Goal: Information Seeking & Learning: Learn about a topic

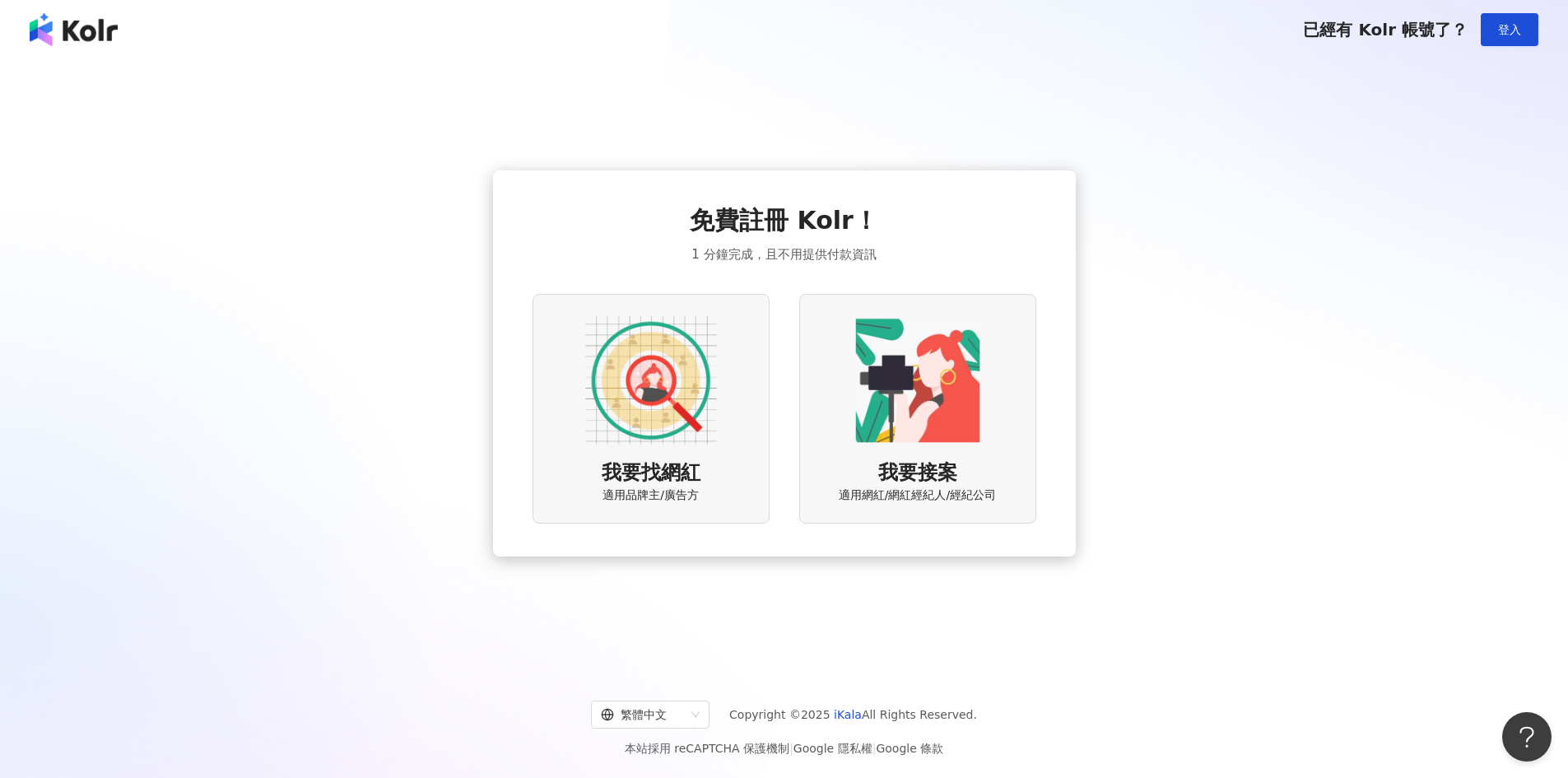
click at [603, 390] on img at bounding box center [651, 379] width 132 height 132
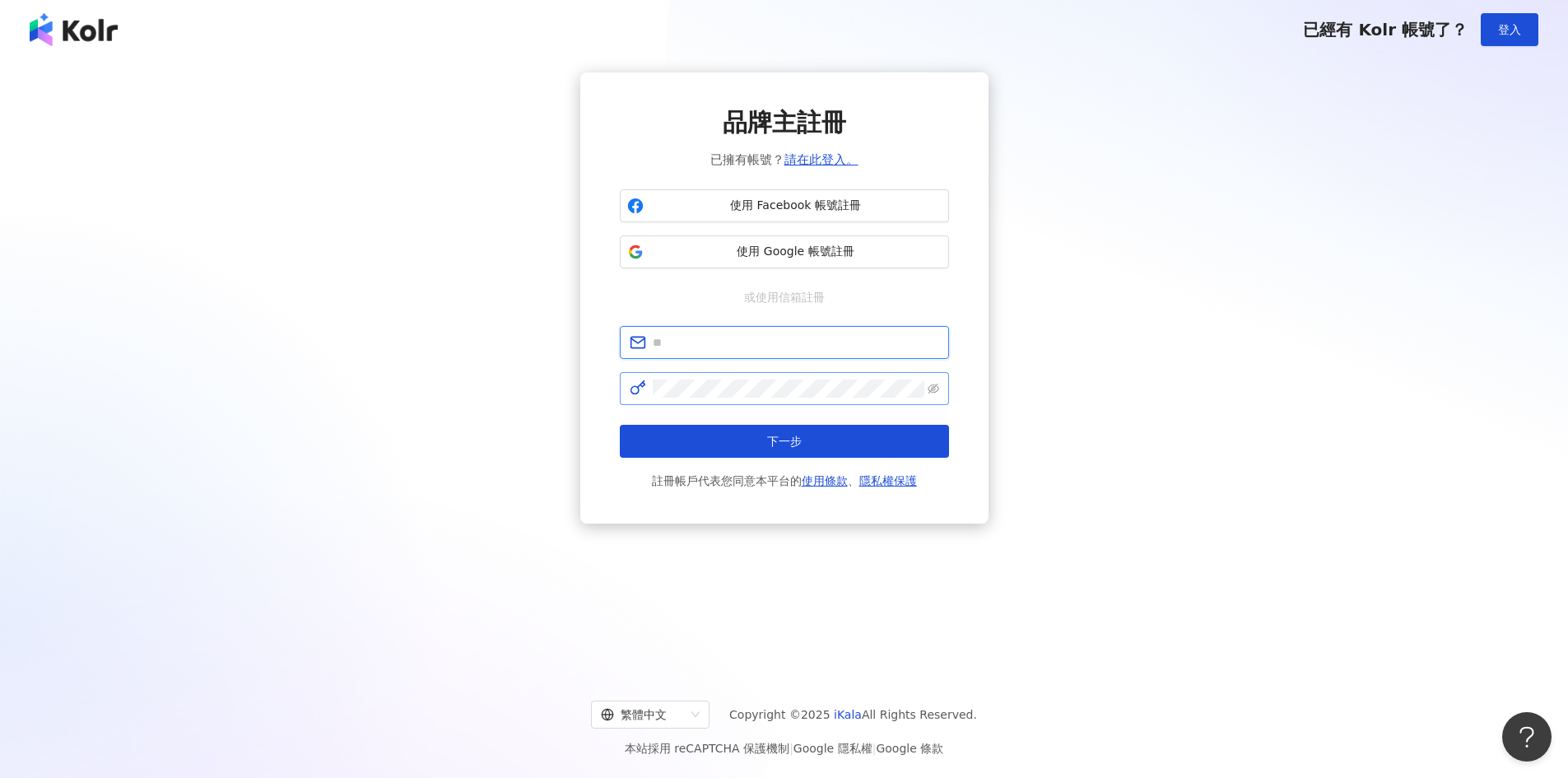
type input "**********"
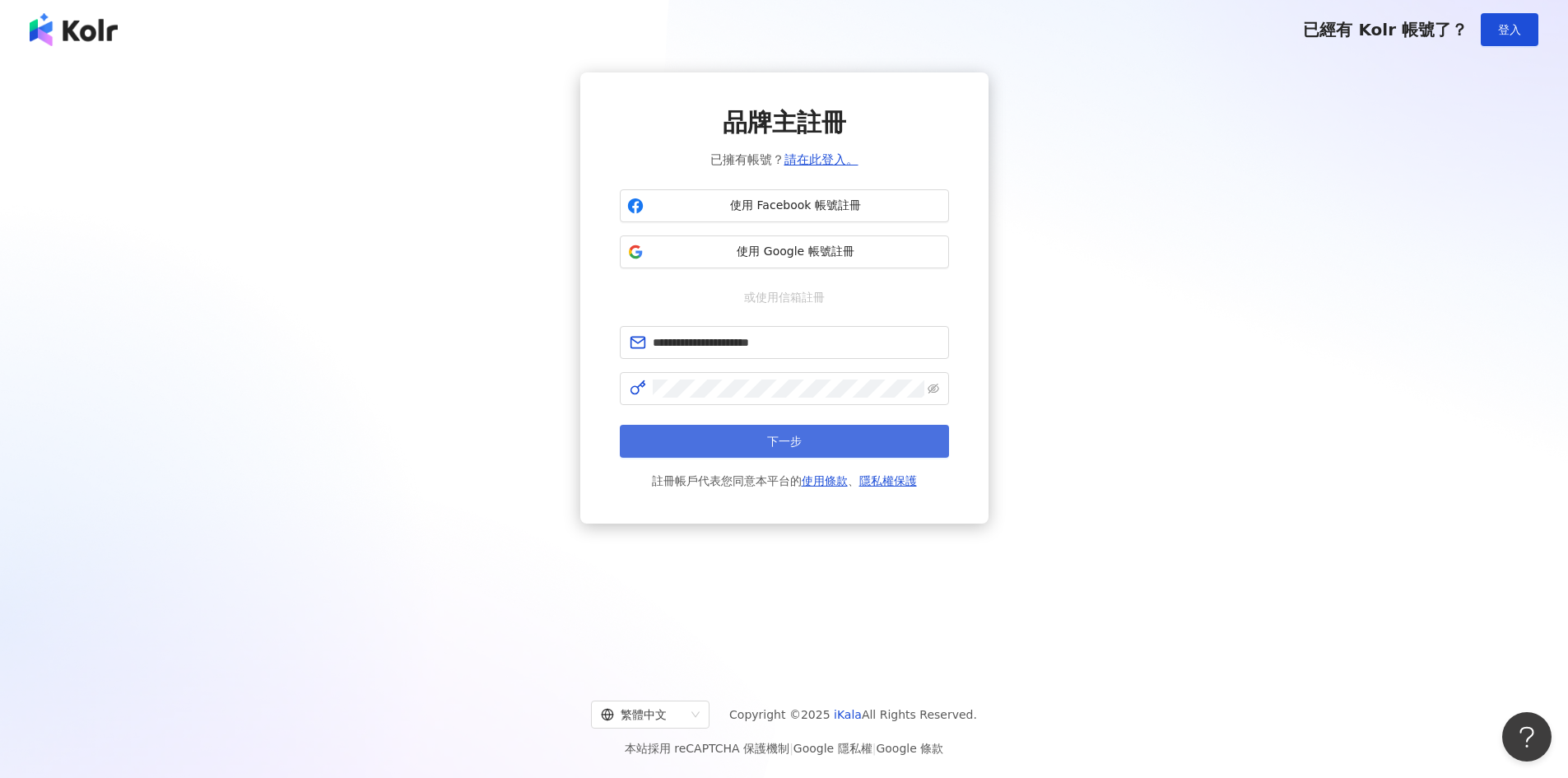
click at [821, 443] on button "下一步" at bounding box center [784, 441] width 329 height 33
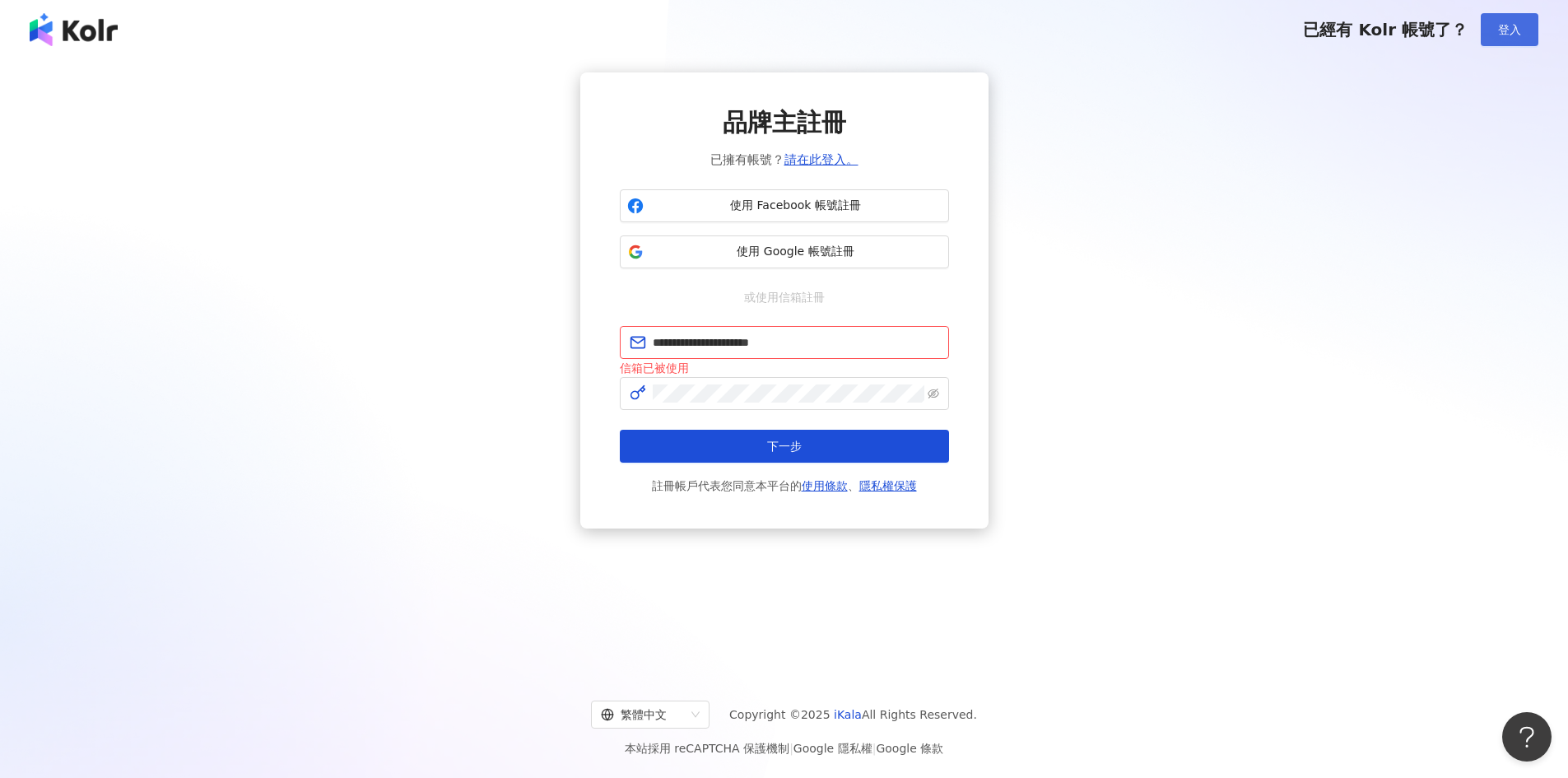
click at [1517, 23] on span "登入" at bounding box center [1510, 29] width 23 height 13
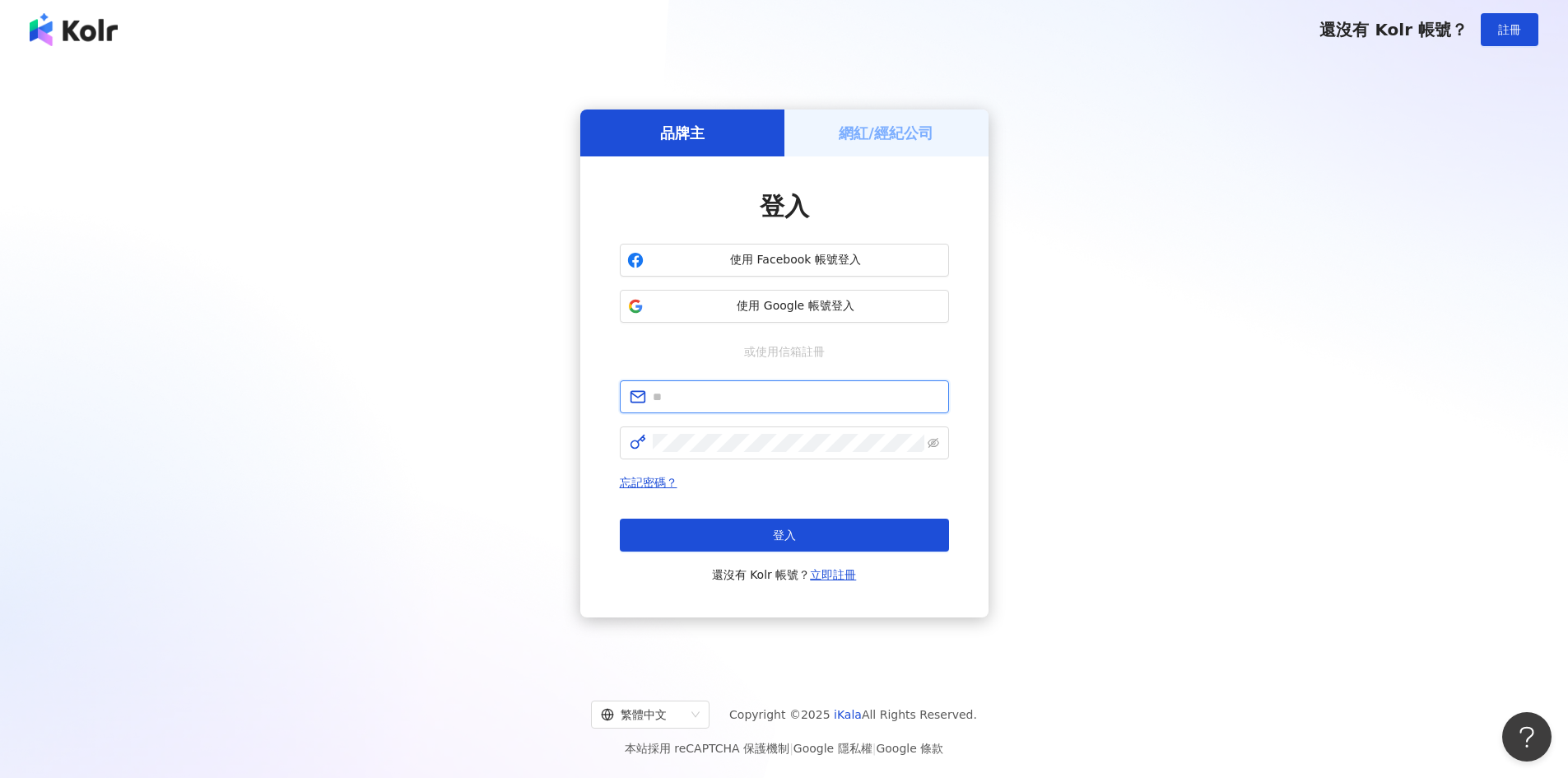
type input "**********"
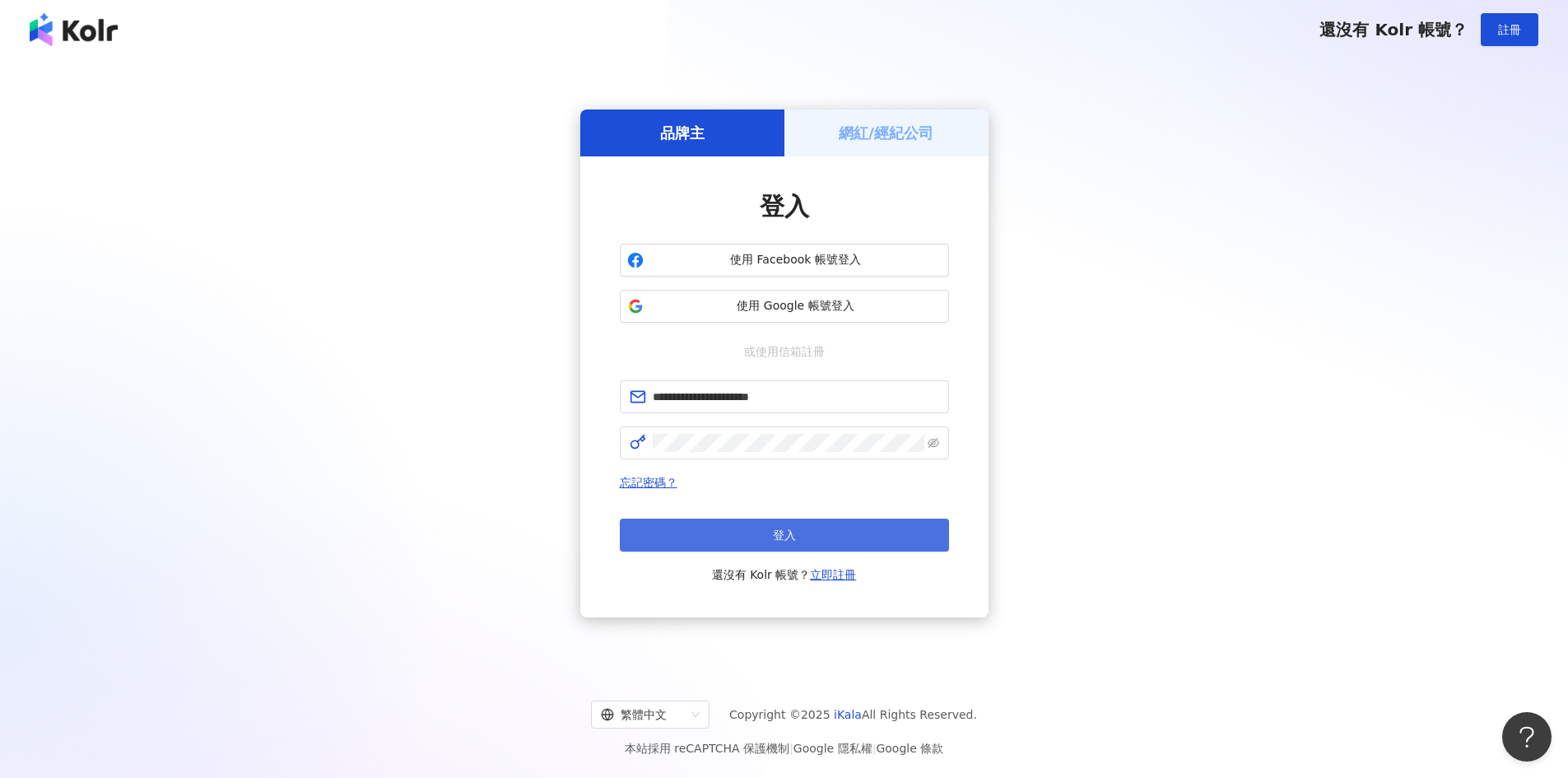
click at [753, 533] on button "登入" at bounding box center [784, 535] width 329 height 33
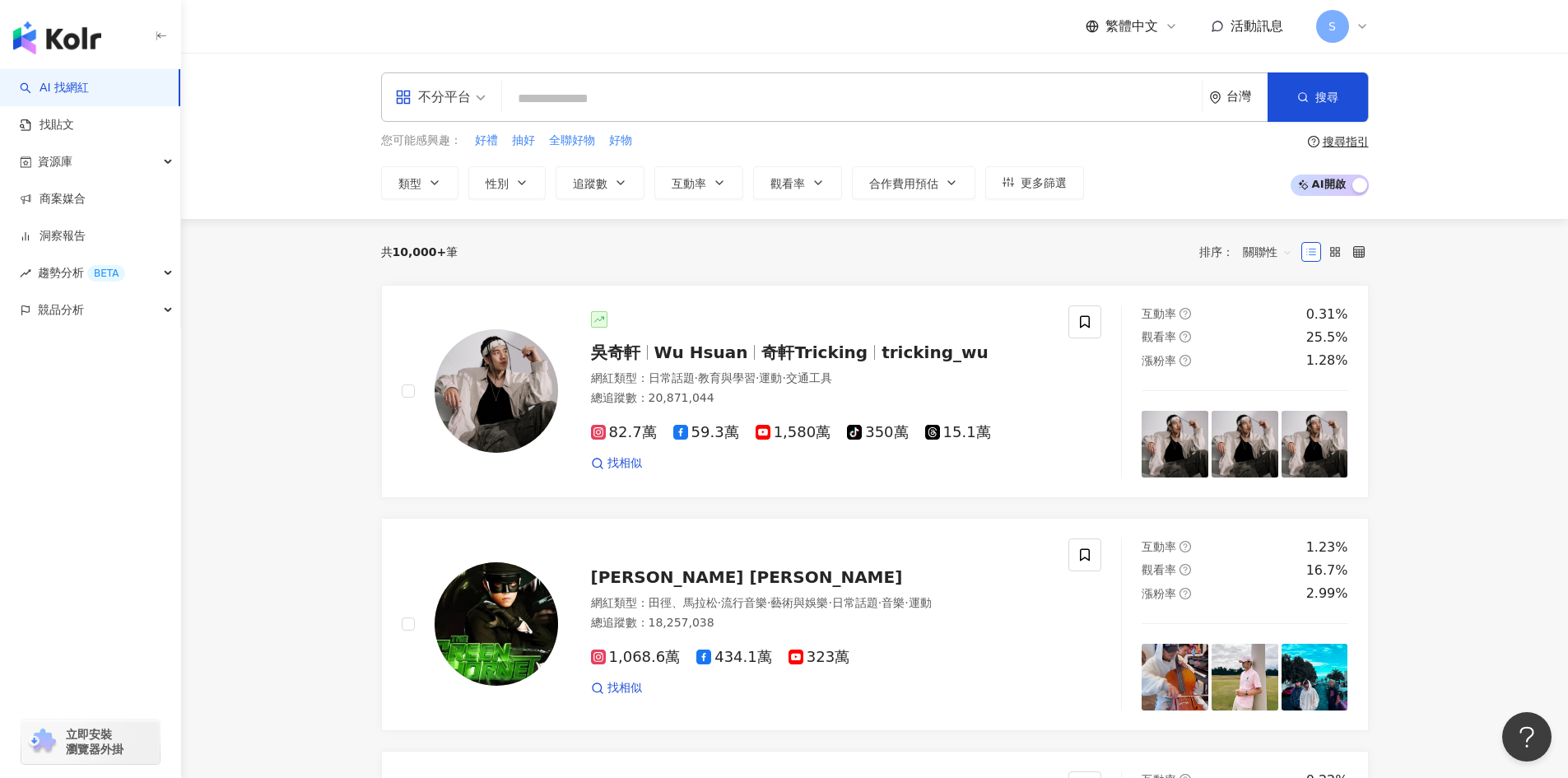
click at [579, 133] on span "全聯好物" at bounding box center [572, 140] width 46 height 17
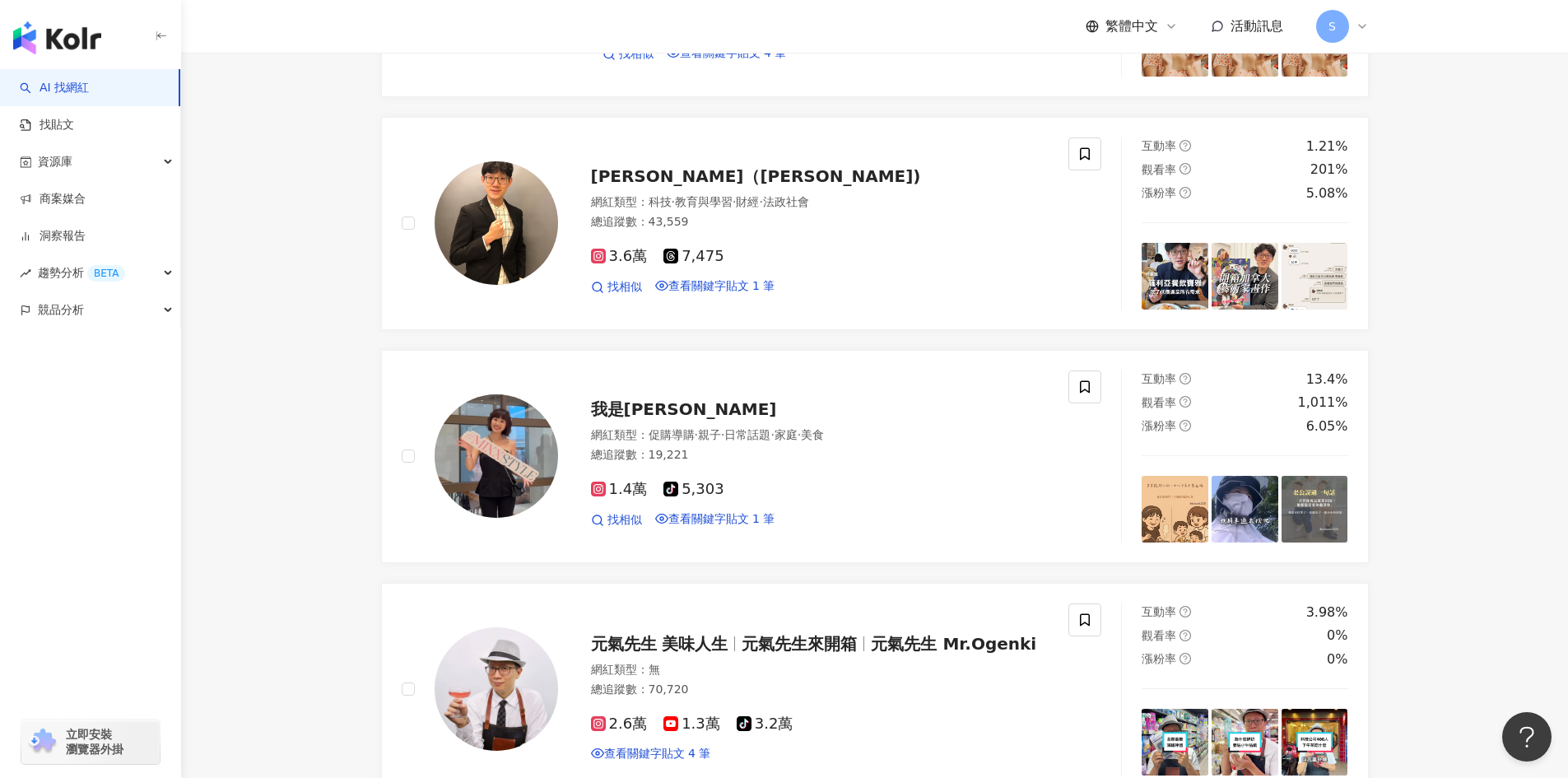
scroll to position [3416, 0]
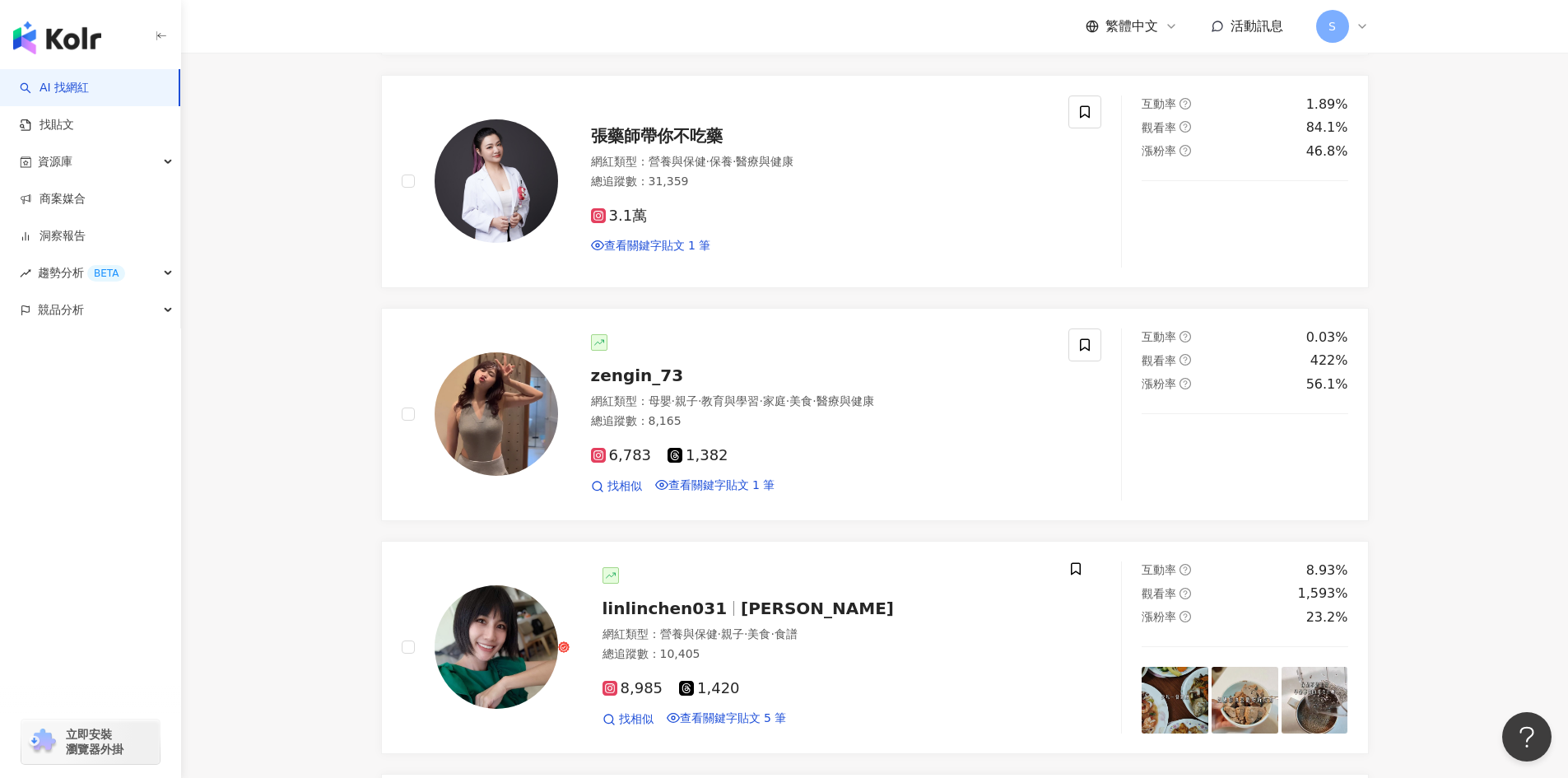
scroll to position [2512, 0]
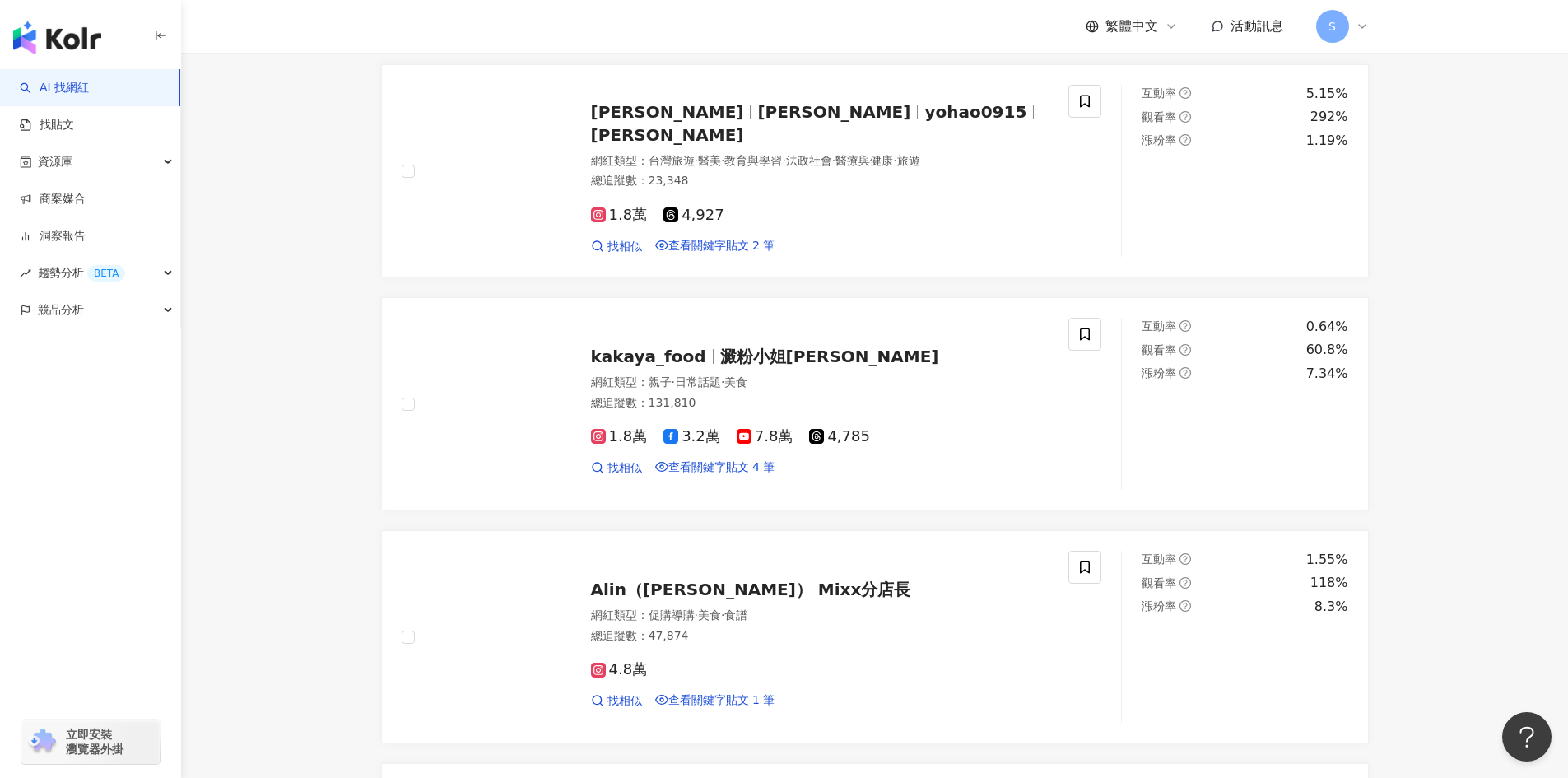
scroll to position [3252, 0]
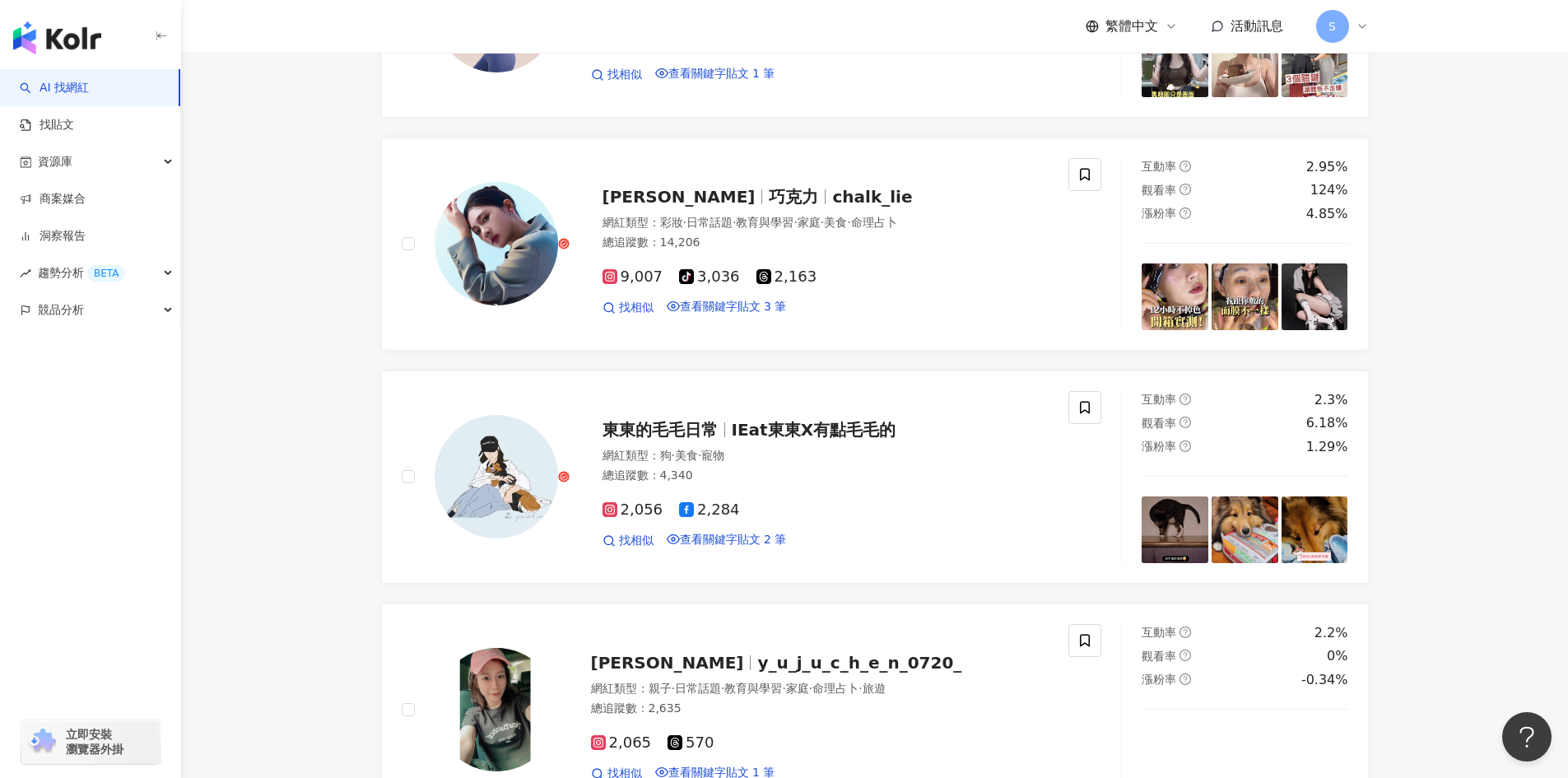
scroll to position [2676, 0]
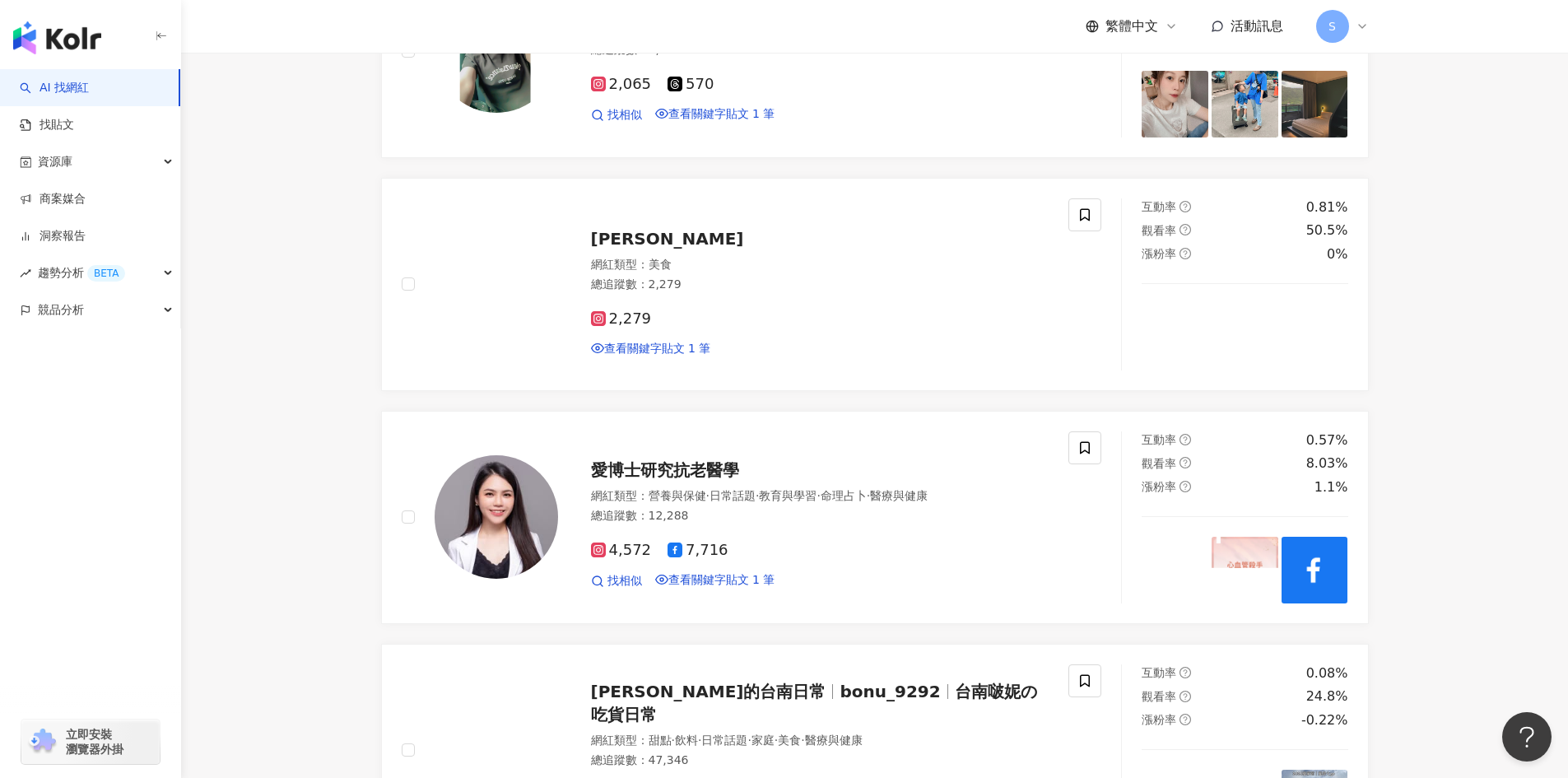
scroll to position [3416, 0]
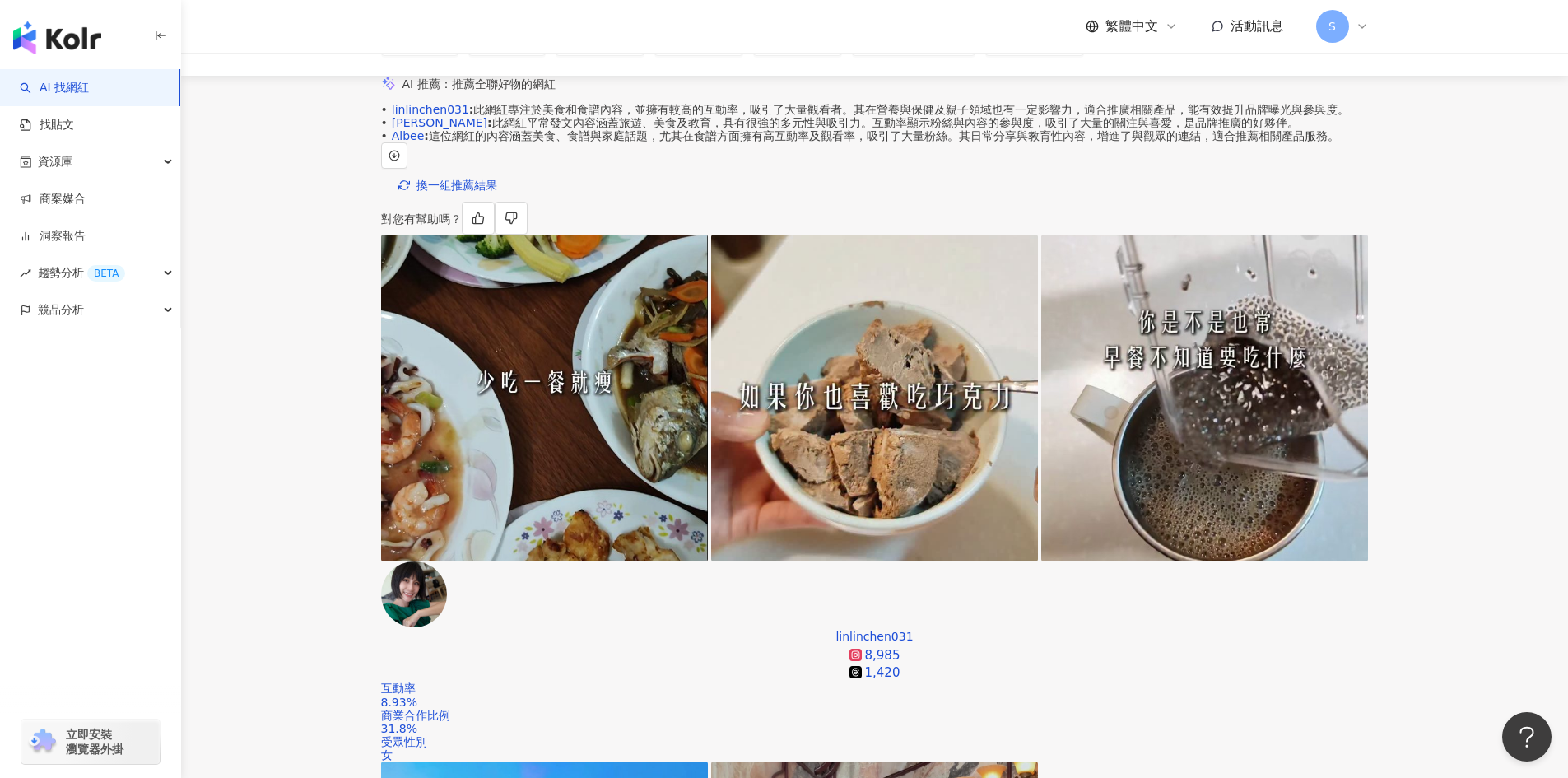
scroll to position [0, 0]
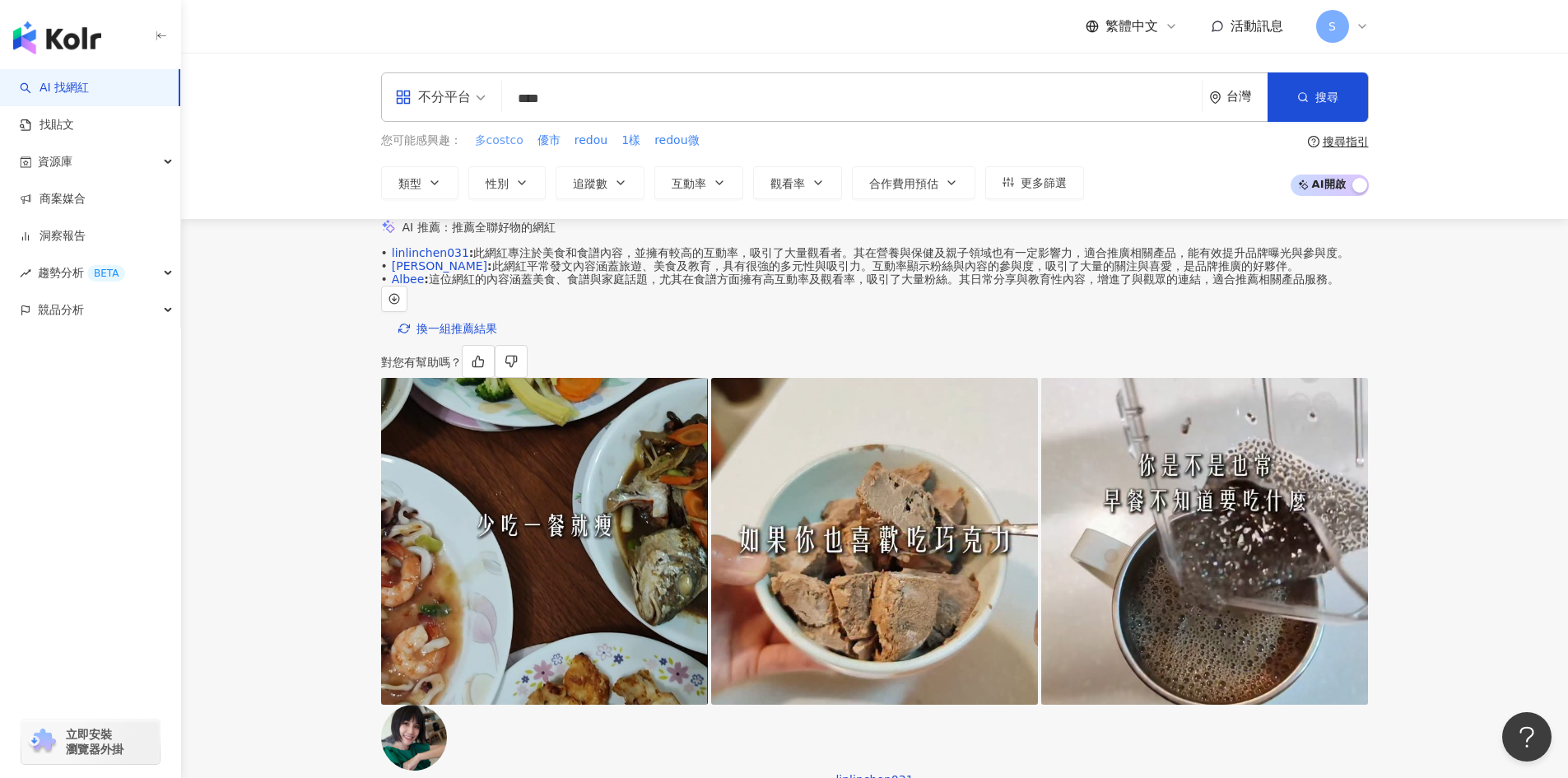
click at [505, 135] on span "多costco" at bounding box center [499, 140] width 49 height 17
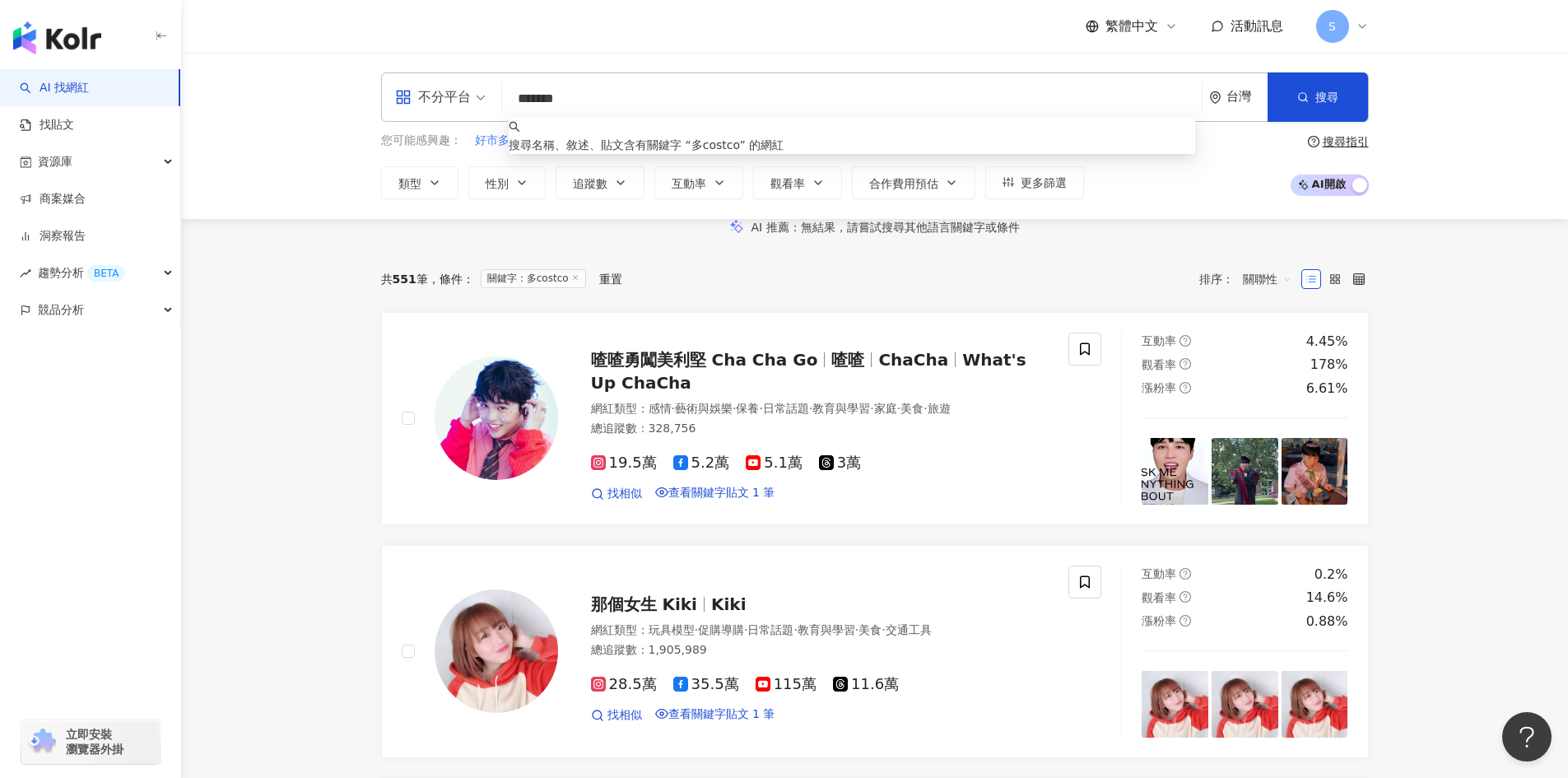
scroll to position [1, 0]
drag, startPoint x: 688, startPoint y: 95, endPoint x: 456, endPoint y: 112, distance: 232.6
click at [456, 112] on div "不分平台 ******* 台灣 搜尋 keyword 搜尋名稱、敘述、貼文含有關鍵字 “ 多costco ” 的網紅" at bounding box center [875, 97] width 988 height 50
type input "****"
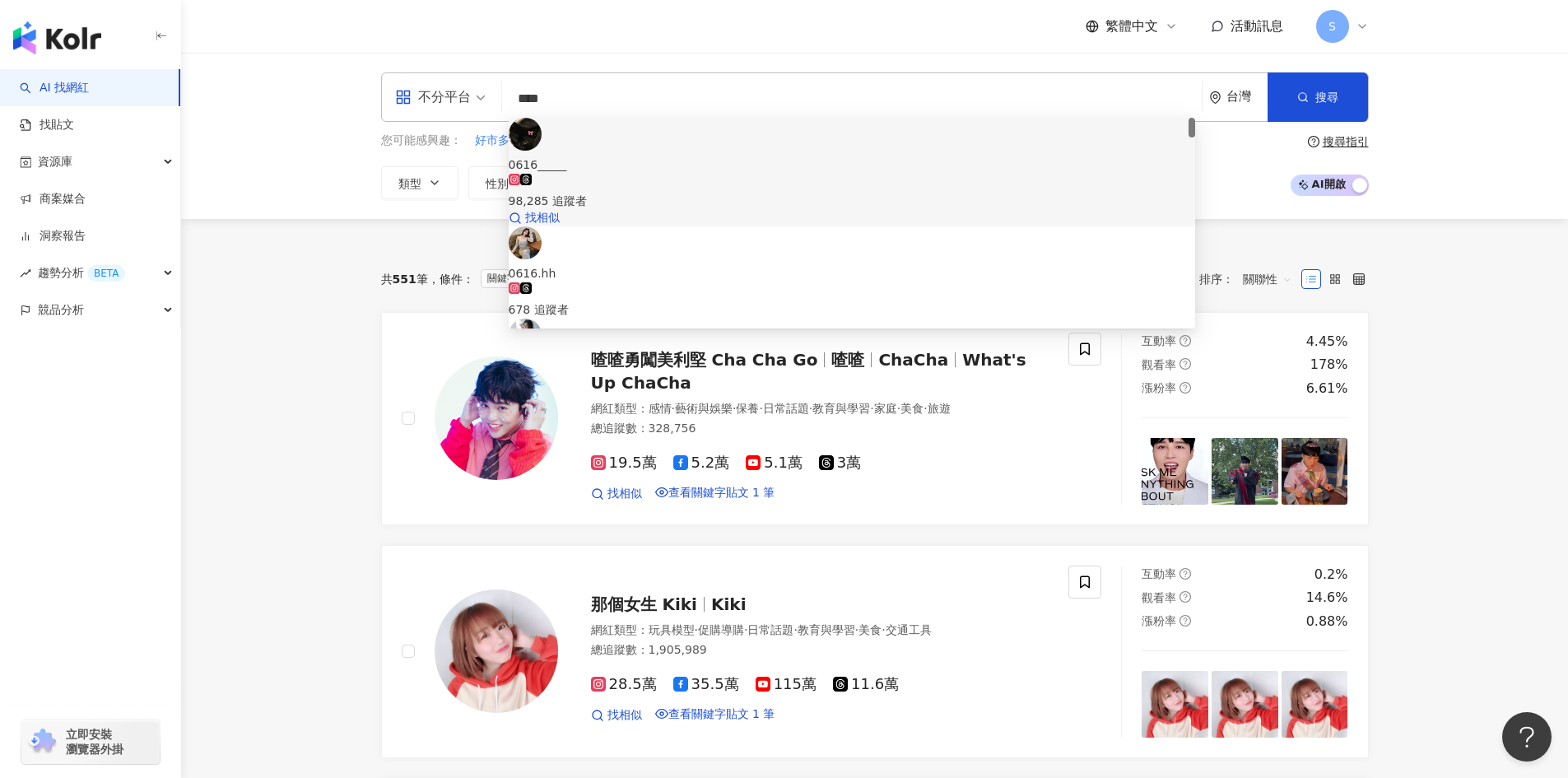
click at [532, 174] on icon at bounding box center [525, 179] width 11 height 11
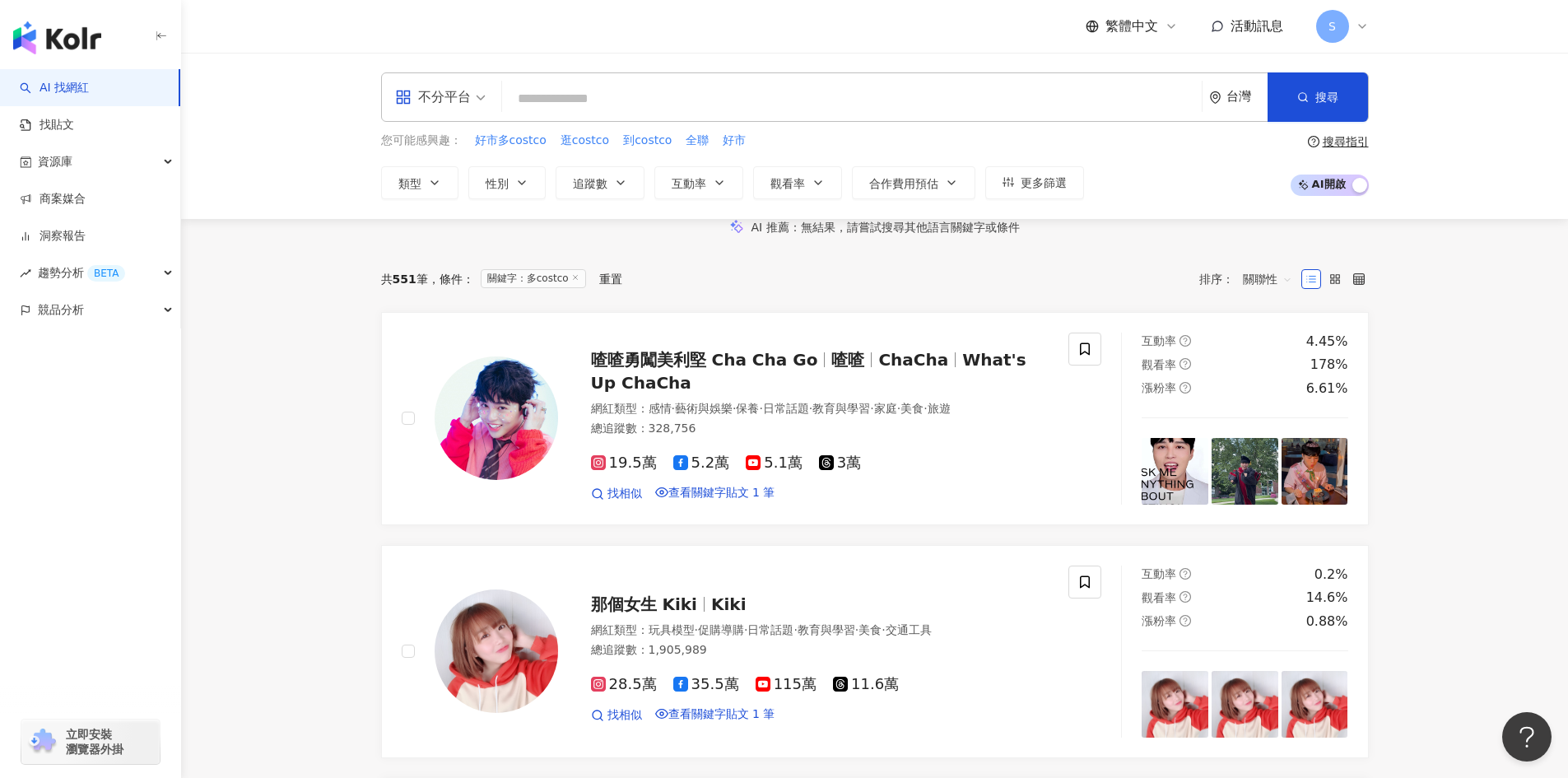
scroll to position [0, 0]
click at [722, 136] on span "好市" at bounding box center [734, 140] width 23 height 17
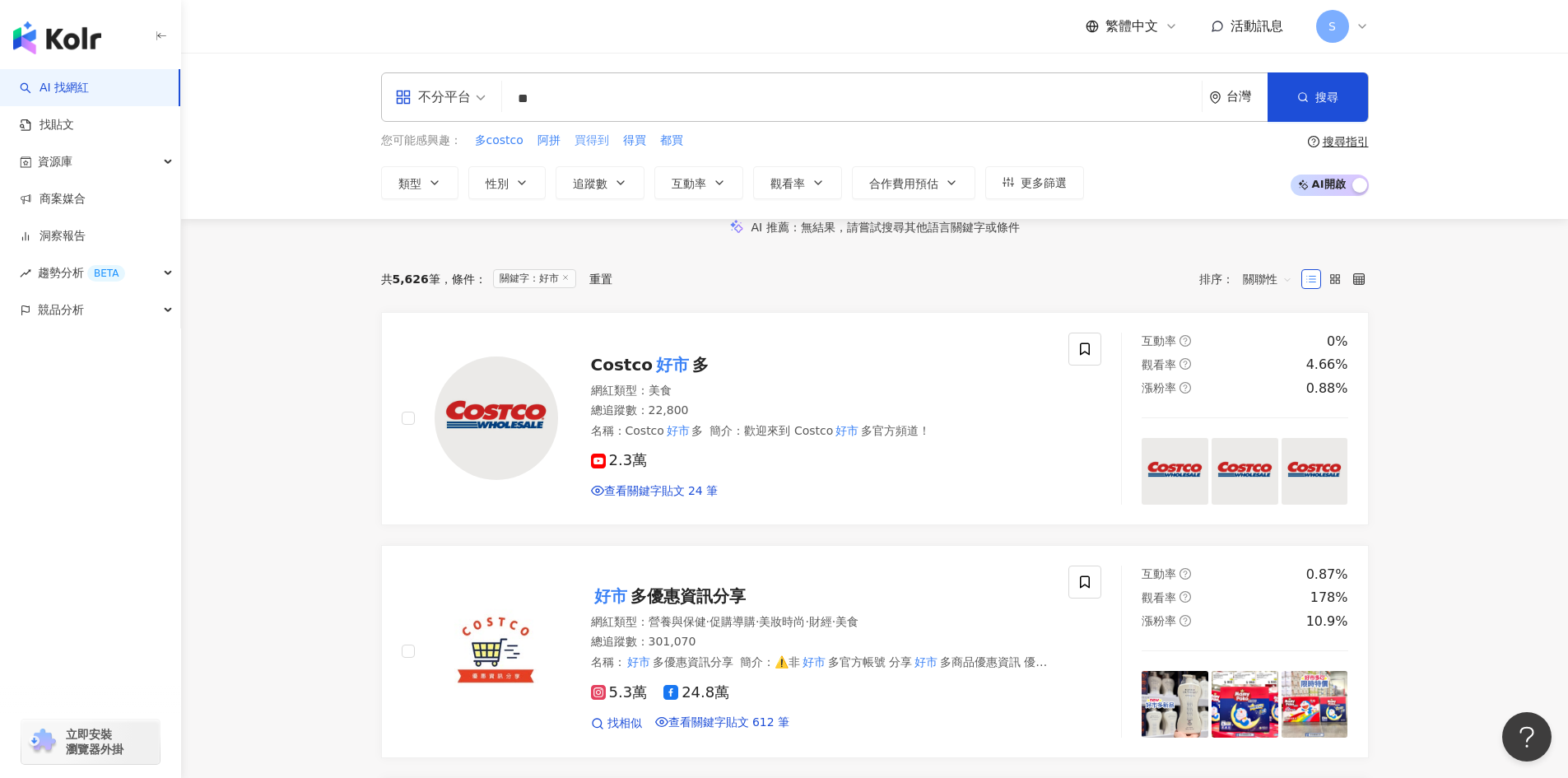
click at [593, 138] on span "買得到" at bounding box center [592, 140] width 35 height 17
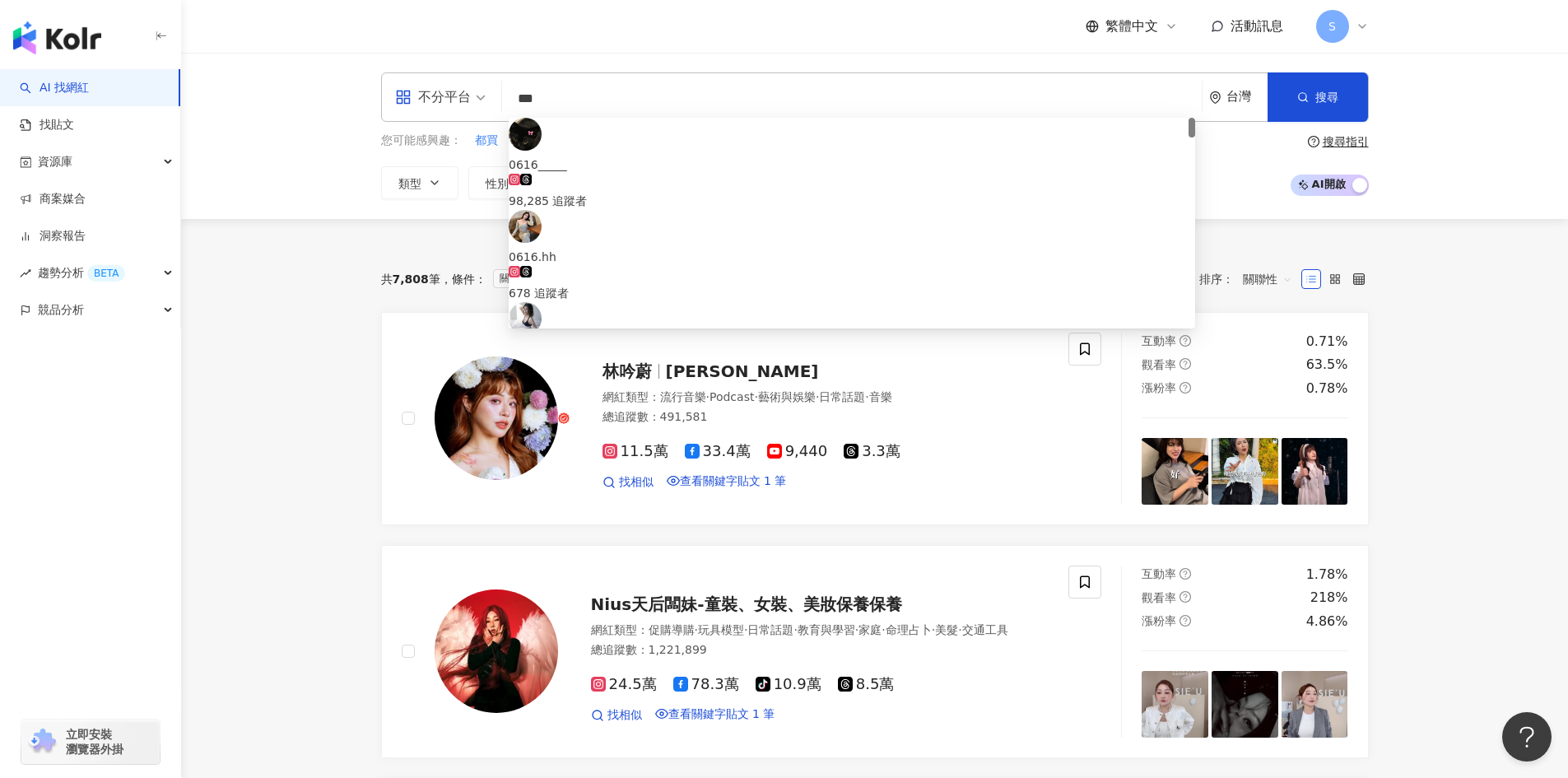
scroll to position [1, 0]
drag, startPoint x: 649, startPoint y: 97, endPoint x: 232, endPoint y: 106, distance: 417.1
click at [232, 106] on div "不分平台 *** 台灣 搜尋 fc5511ea-c470-4a49-874c-1b091252541f 0616_____ 98,285 追蹤者 0616.h…" at bounding box center [875, 135] width 1387 height 167
type input "*"
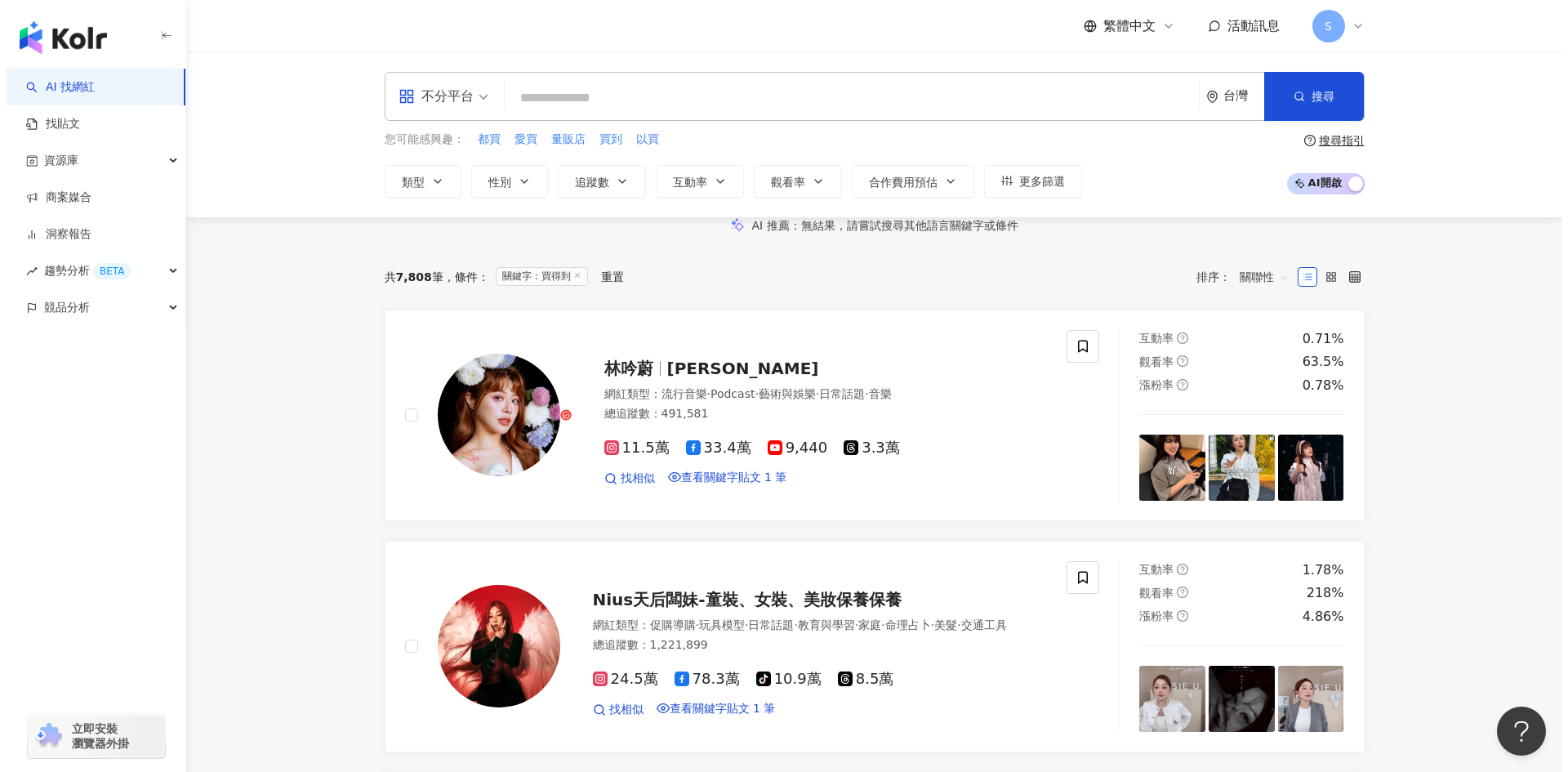
scroll to position [0, 0]
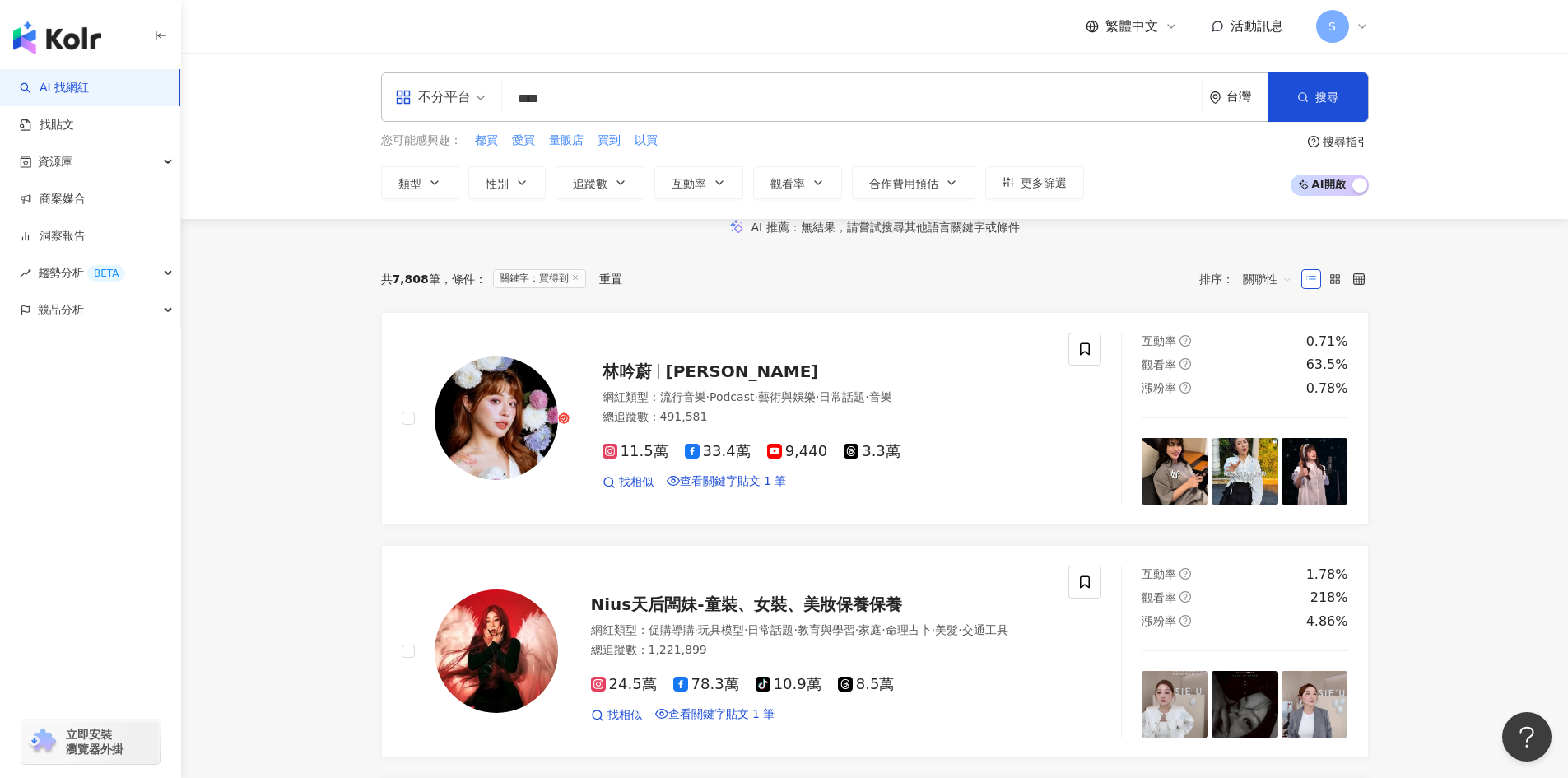
type input "**"
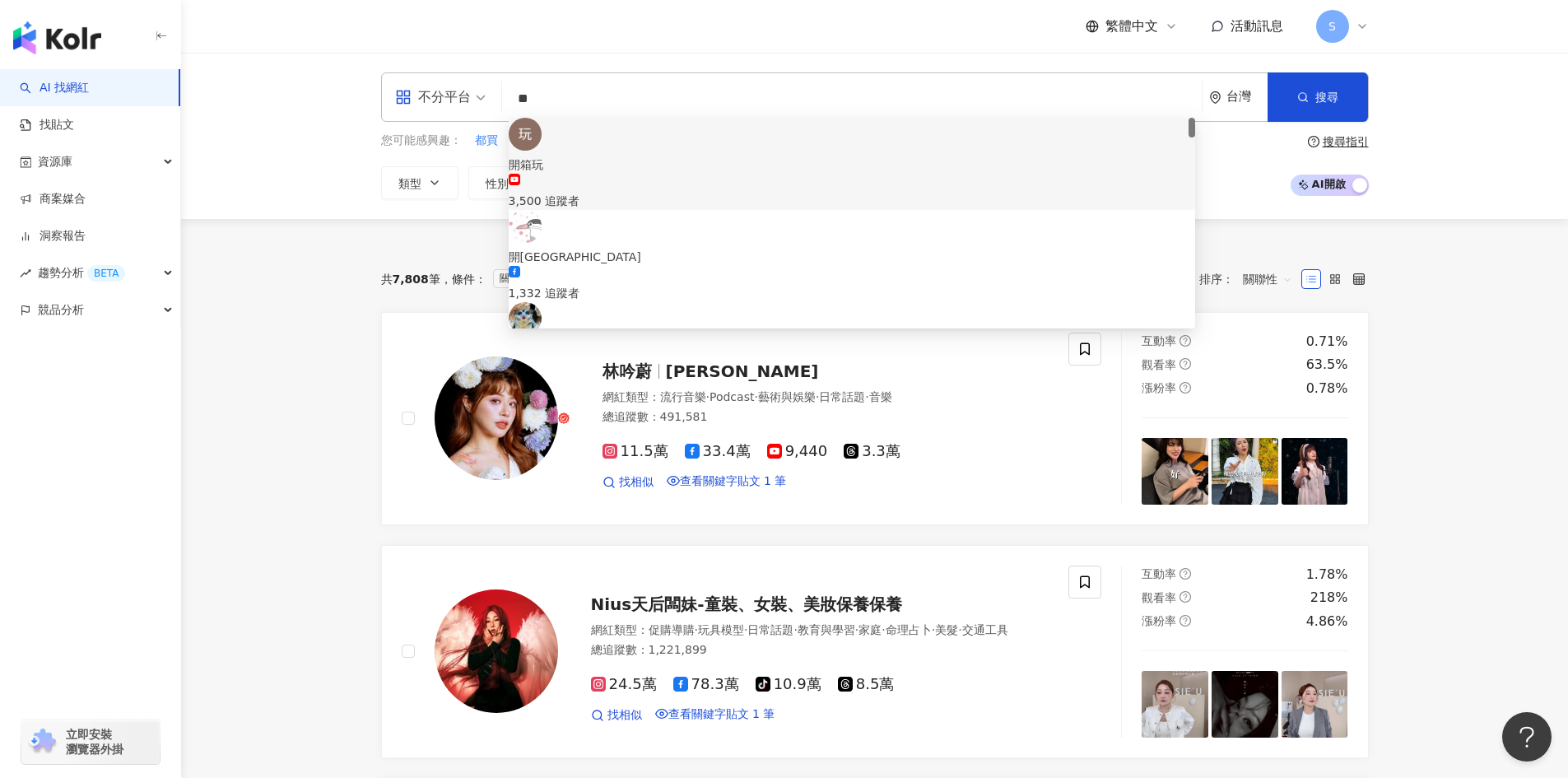
click at [809, 109] on input "**" at bounding box center [852, 99] width 687 height 31
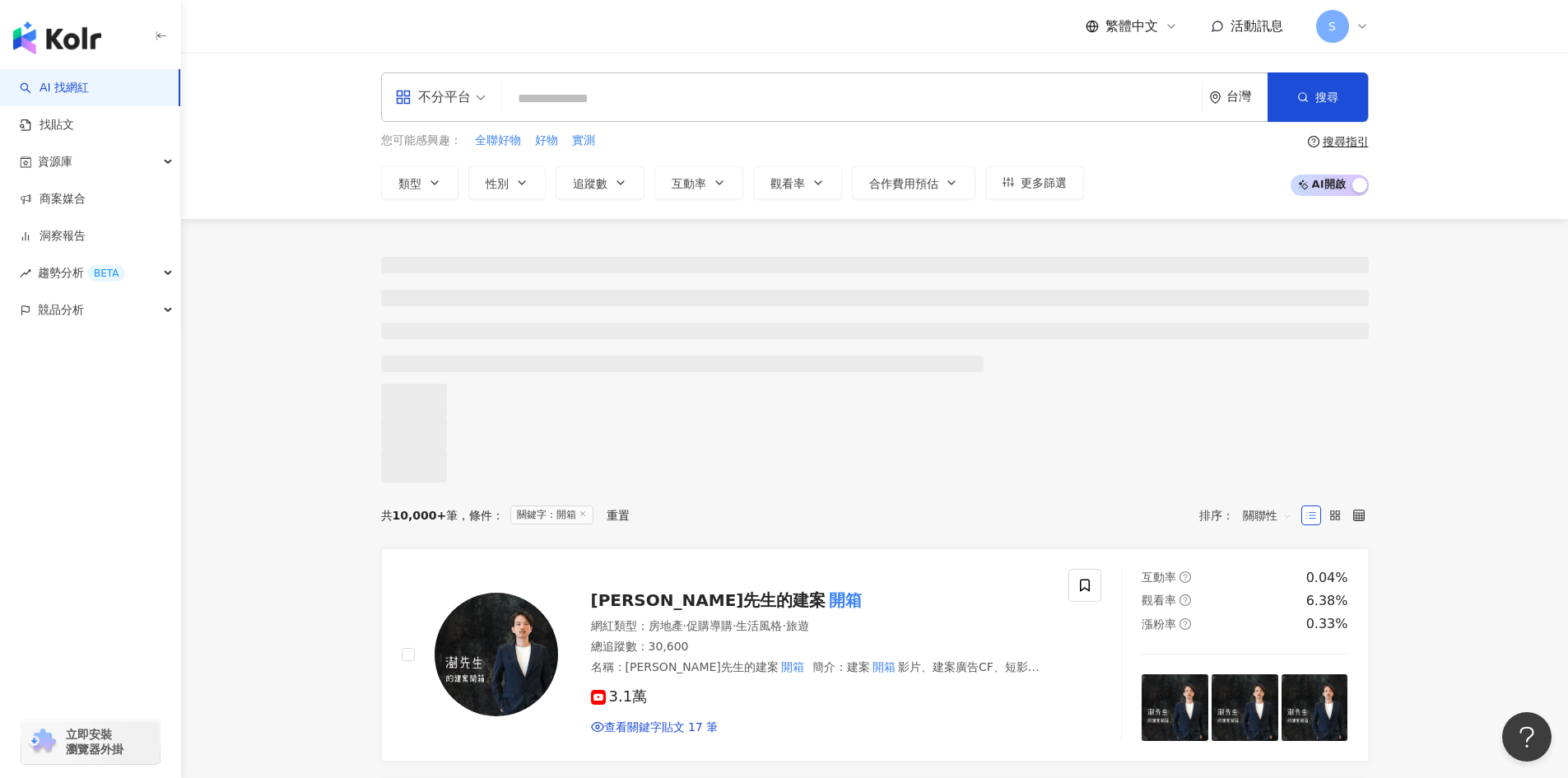
click at [576, 99] on input "search" at bounding box center [852, 99] width 687 height 31
click at [1056, 183] on span "更多篩選" at bounding box center [1044, 182] width 46 height 13
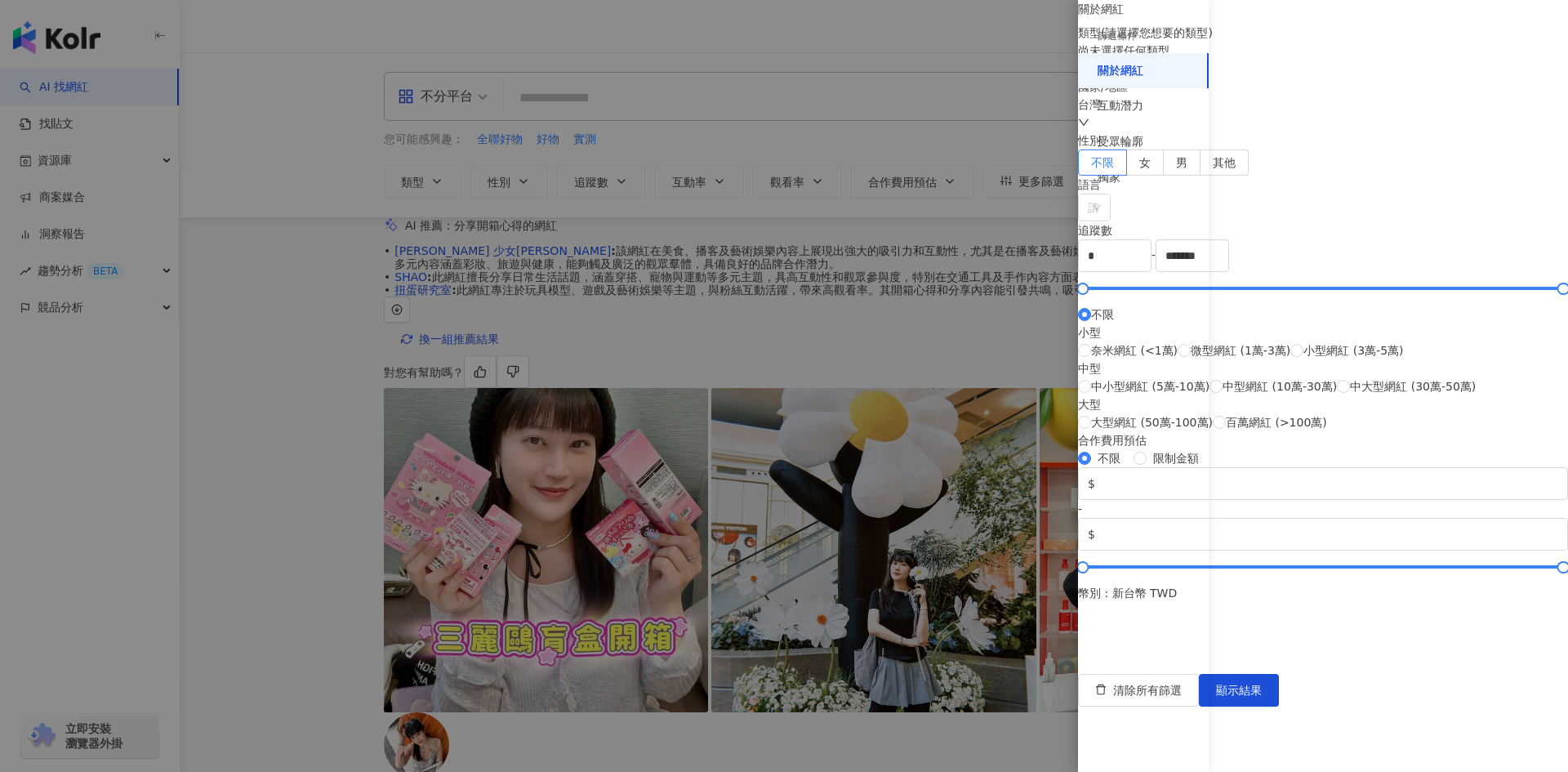
click at [1358, 78] on div "尚未選擇任何類型" at bounding box center [1322, 60] width 490 height 36
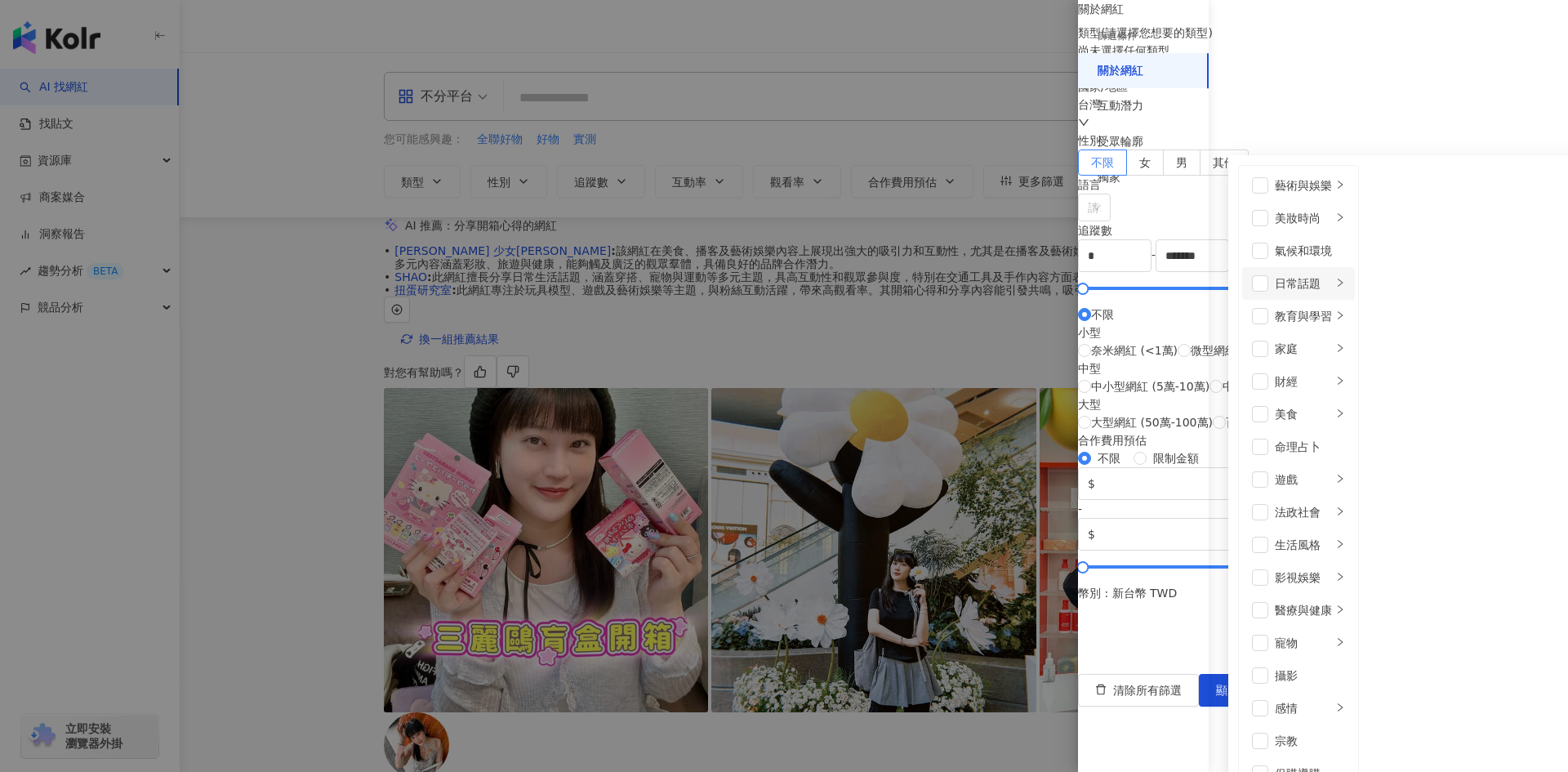
scroll to position [245, 0]
click at [1317, 536] on div "生活風格" at bounding box center [1303, 544] width 57 height 18
click at [1314, 757] on li "促購導購" at bounding box center [1298, 774] width 112 height 33
click at [1327, 432] on div "追蹤數 * - ******* 不限 小型 奈米網紅 (<1萬) 微型網紅 (1萬-3萬) 小型網紅 (3萬-5萬) 中型 中小型網紅 (5萬-10萬) 中型…" at bounding box center [1322, 327] width 490 height 209
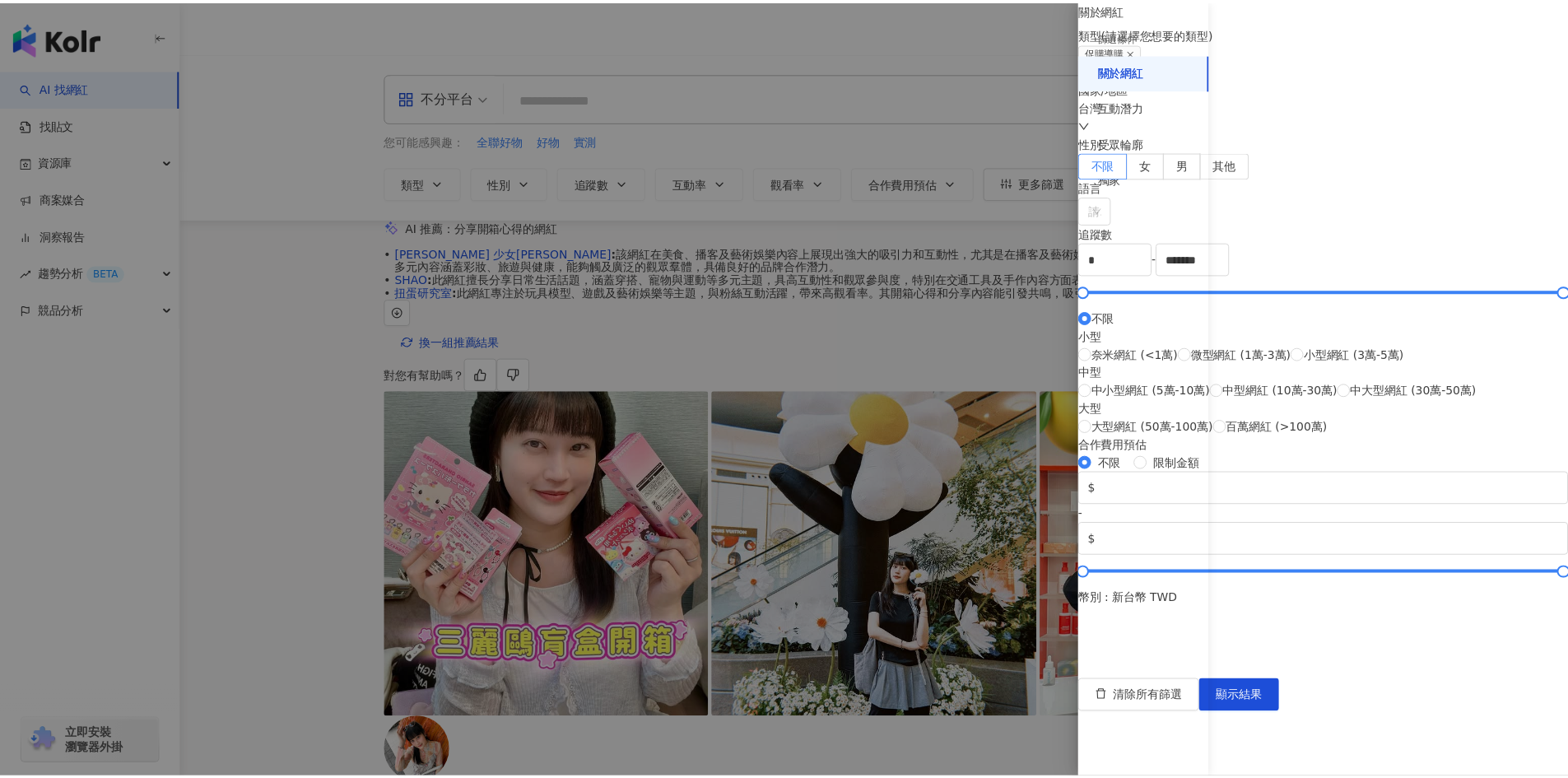
scroll to position [247, 0]
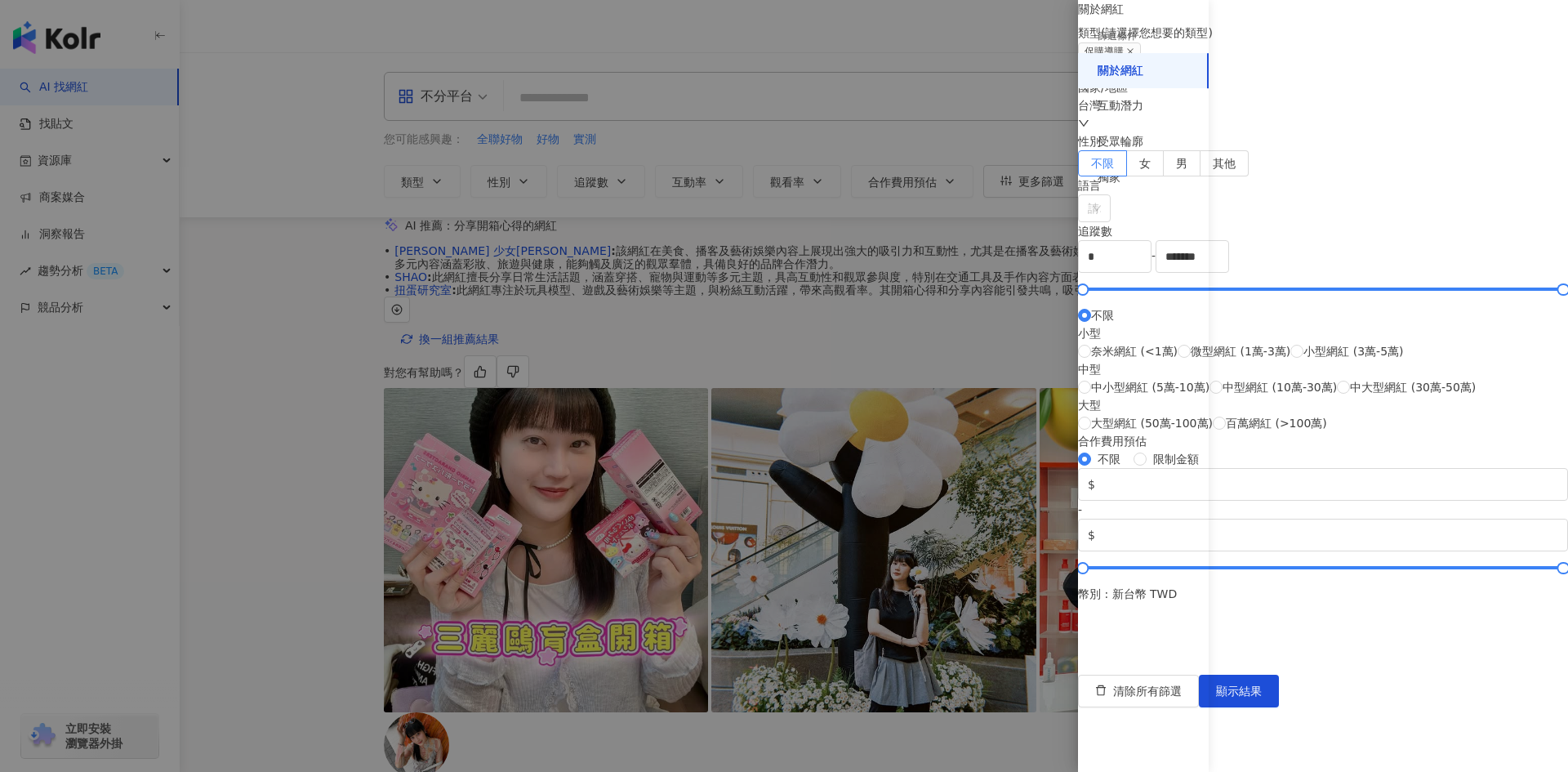
click at [1270, 360] on div "奈米網紅 (<1萬) 微型網紅 (1萬-3萬) 小型網紅 (3萬-5萬)" at bounding box center [1276, 351] width 397 height 18
click at [1178, 360] on span "奈米網紅 (<1萬)" at bounding box center [1134, 351] width 87 height 18
type input "****"
click at [1518, 707] on div "清除所有篩選 顯示結果" at bounding box center [1322, 691] width 490 height 33
click at [1262, 698] on span "顯示結果" at bounding box center [1238, 691] width 46 height 13
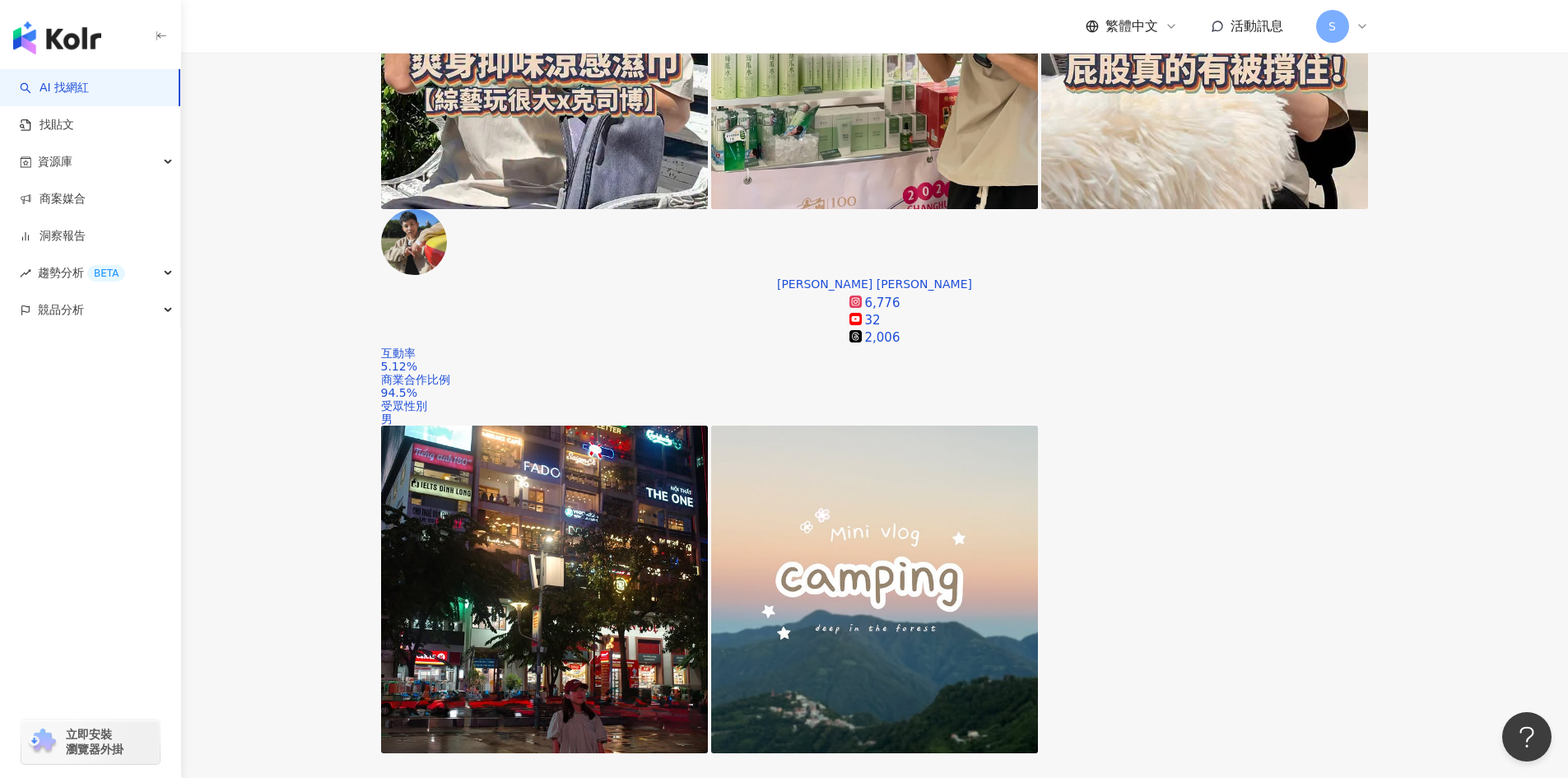
scroll to position [576, 0]
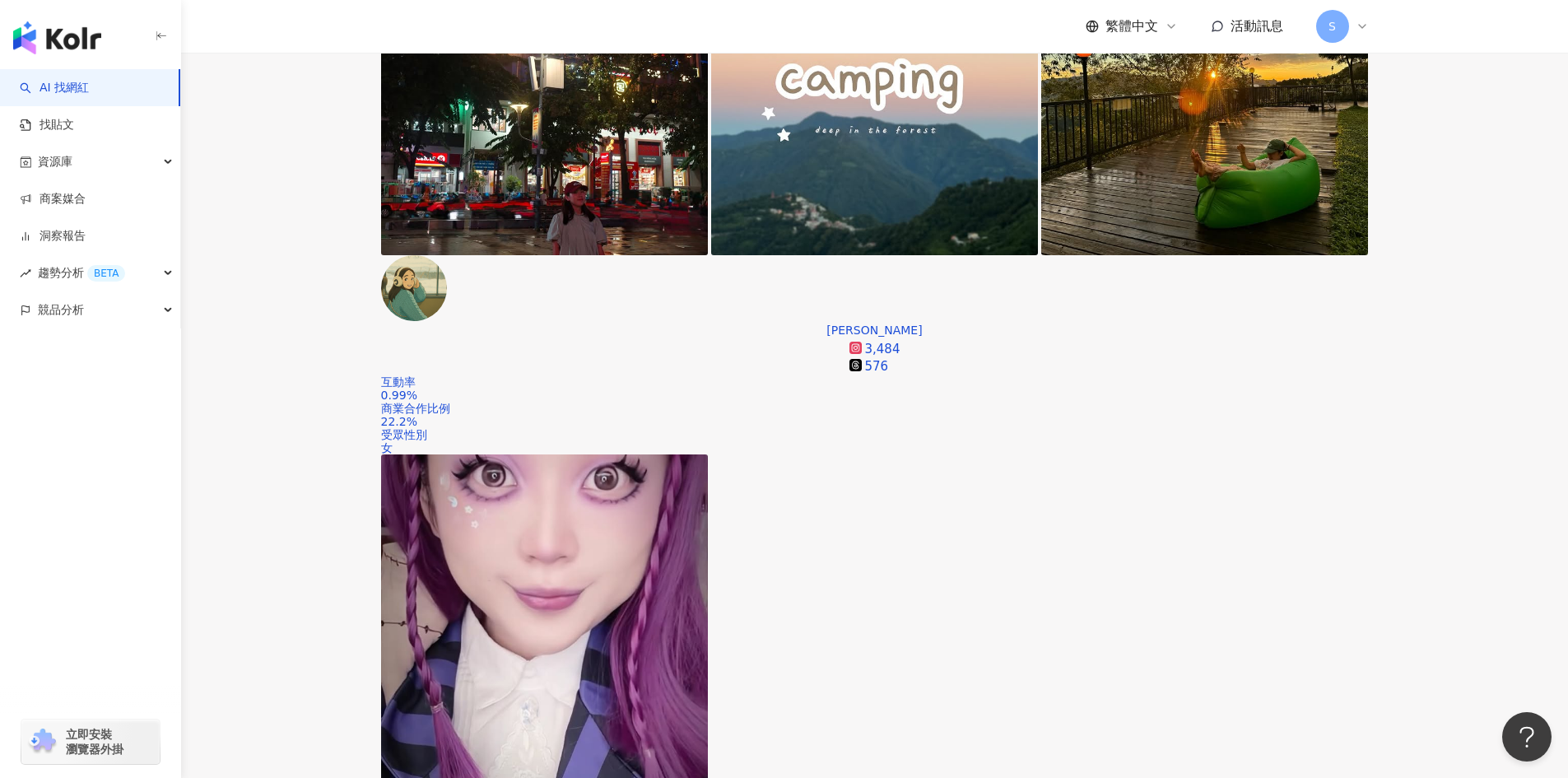
scroll to position [987, 0]
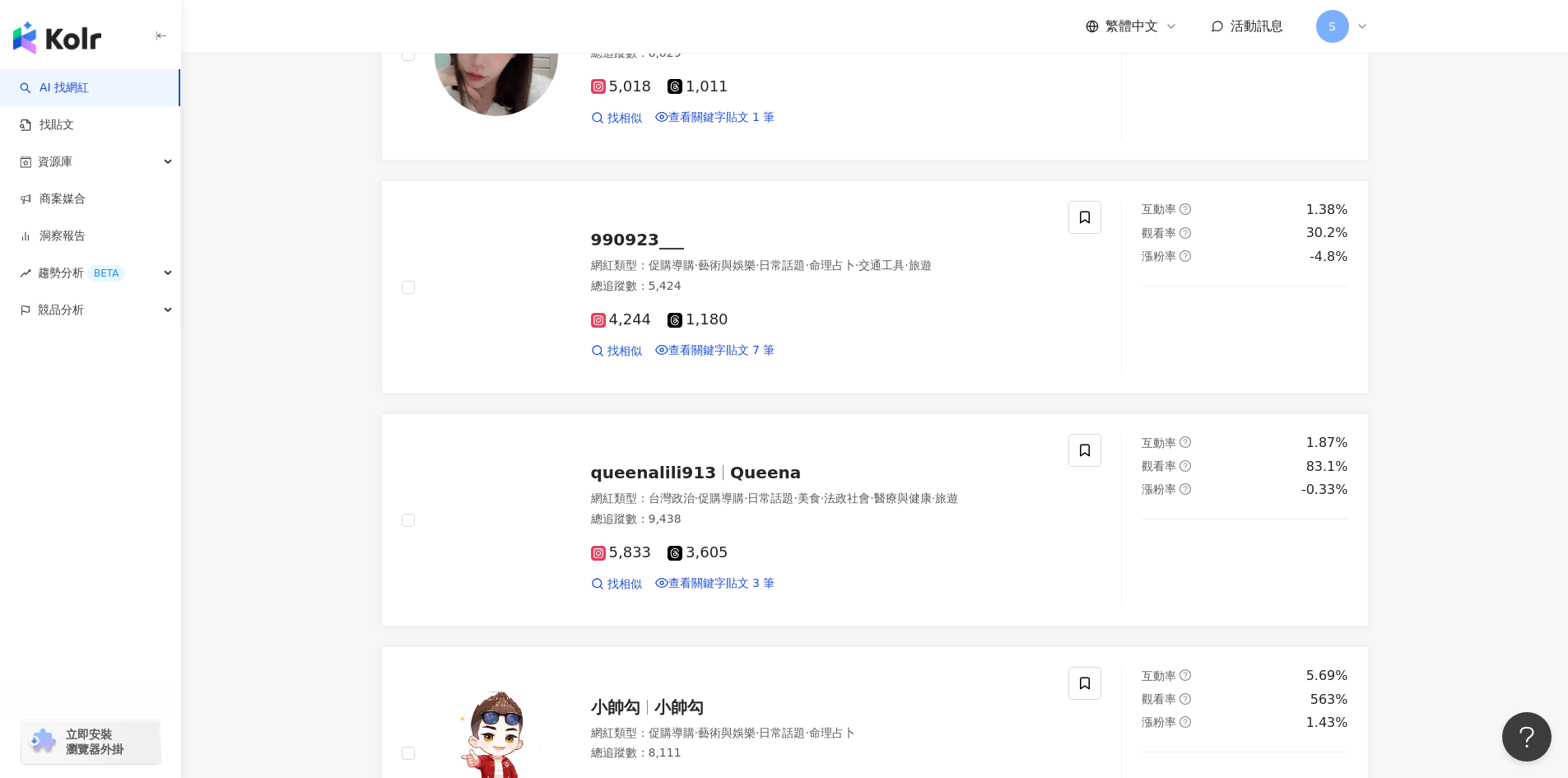
scroll to position [3374, 0]
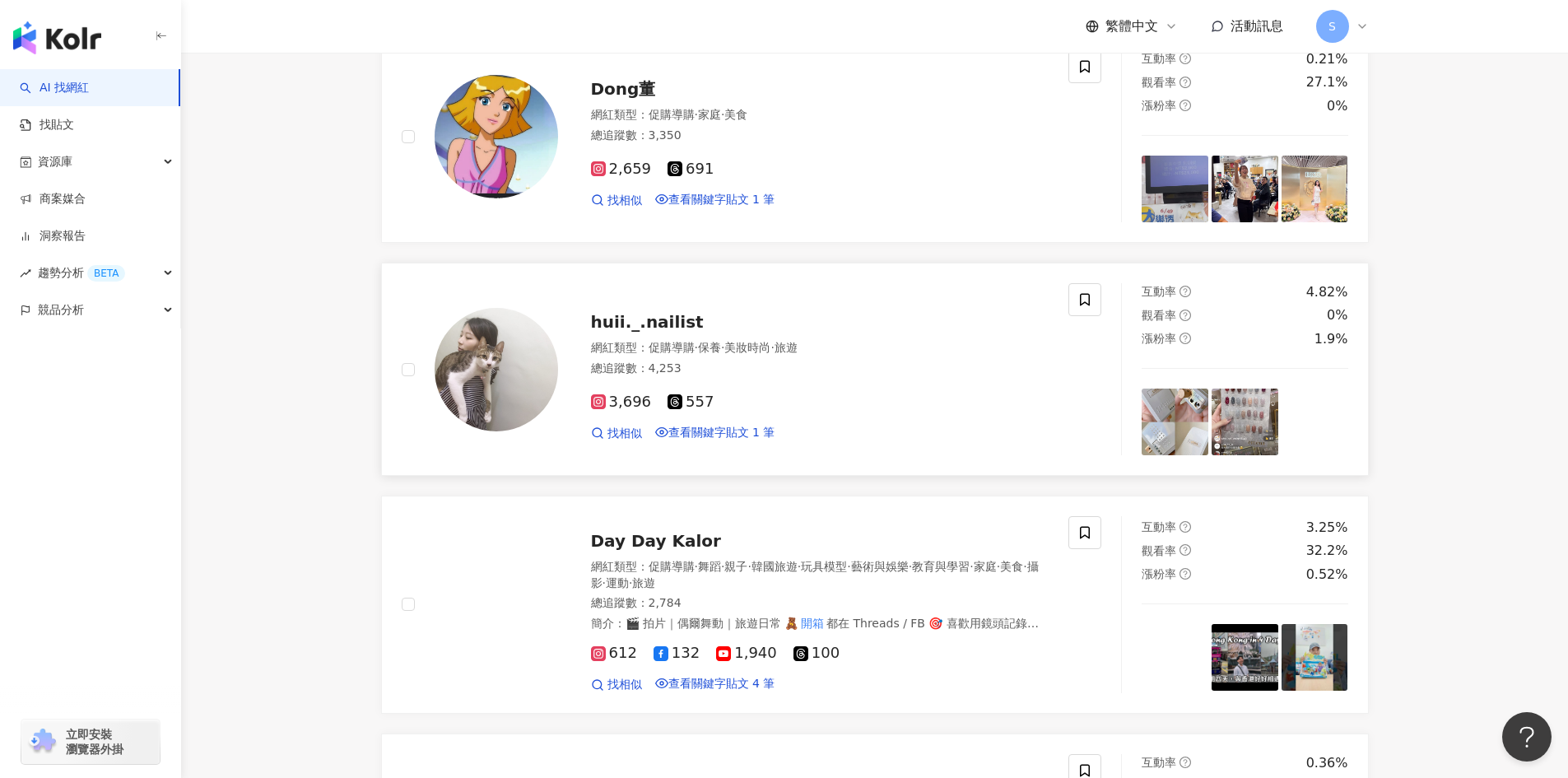
scroll to position [3274, 0]
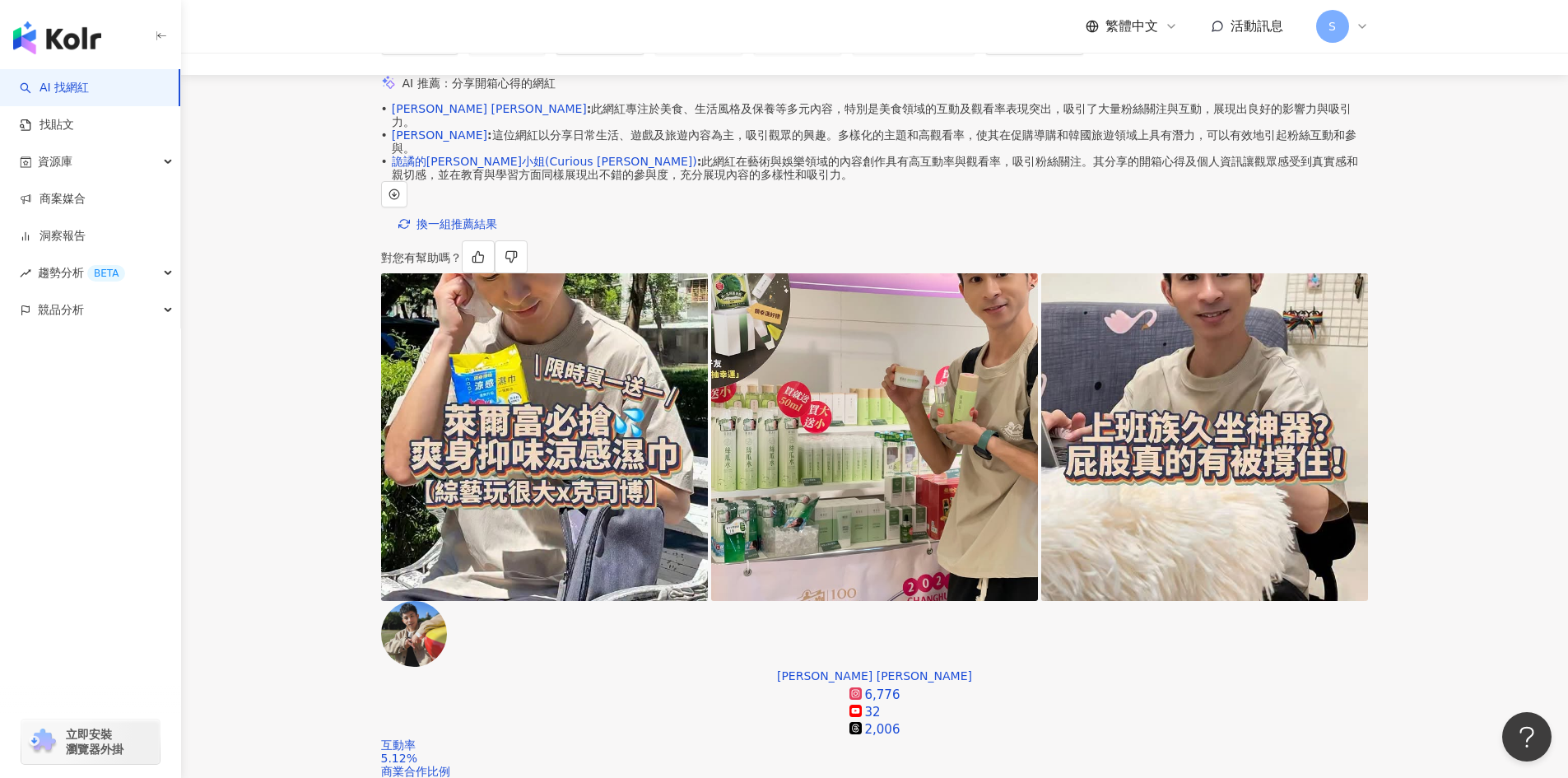
scroll to position [0, 0]
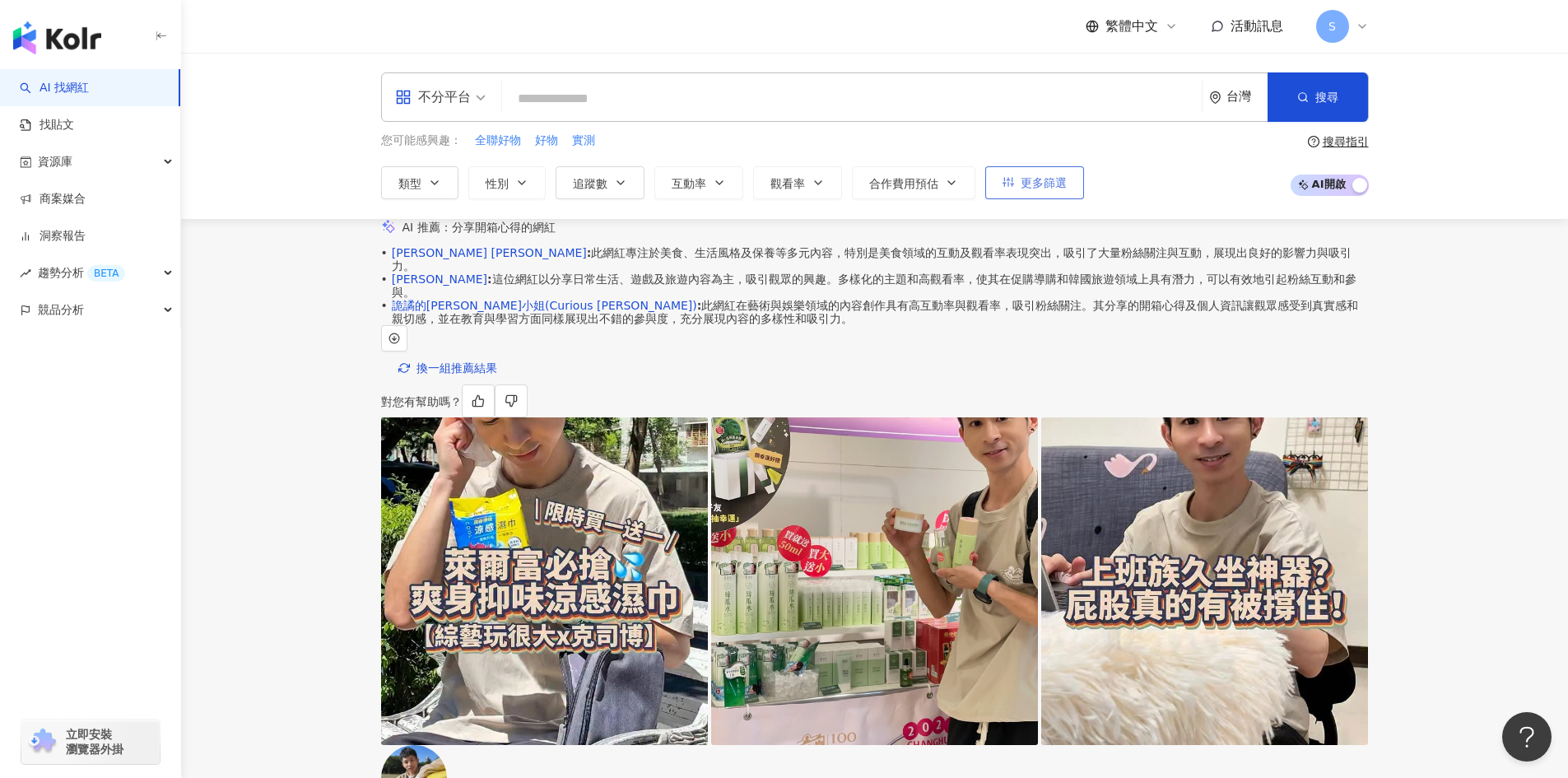
click at [1077, 191] on button "更多篩選" at bounding box center [1034, 183] width 99 height 33
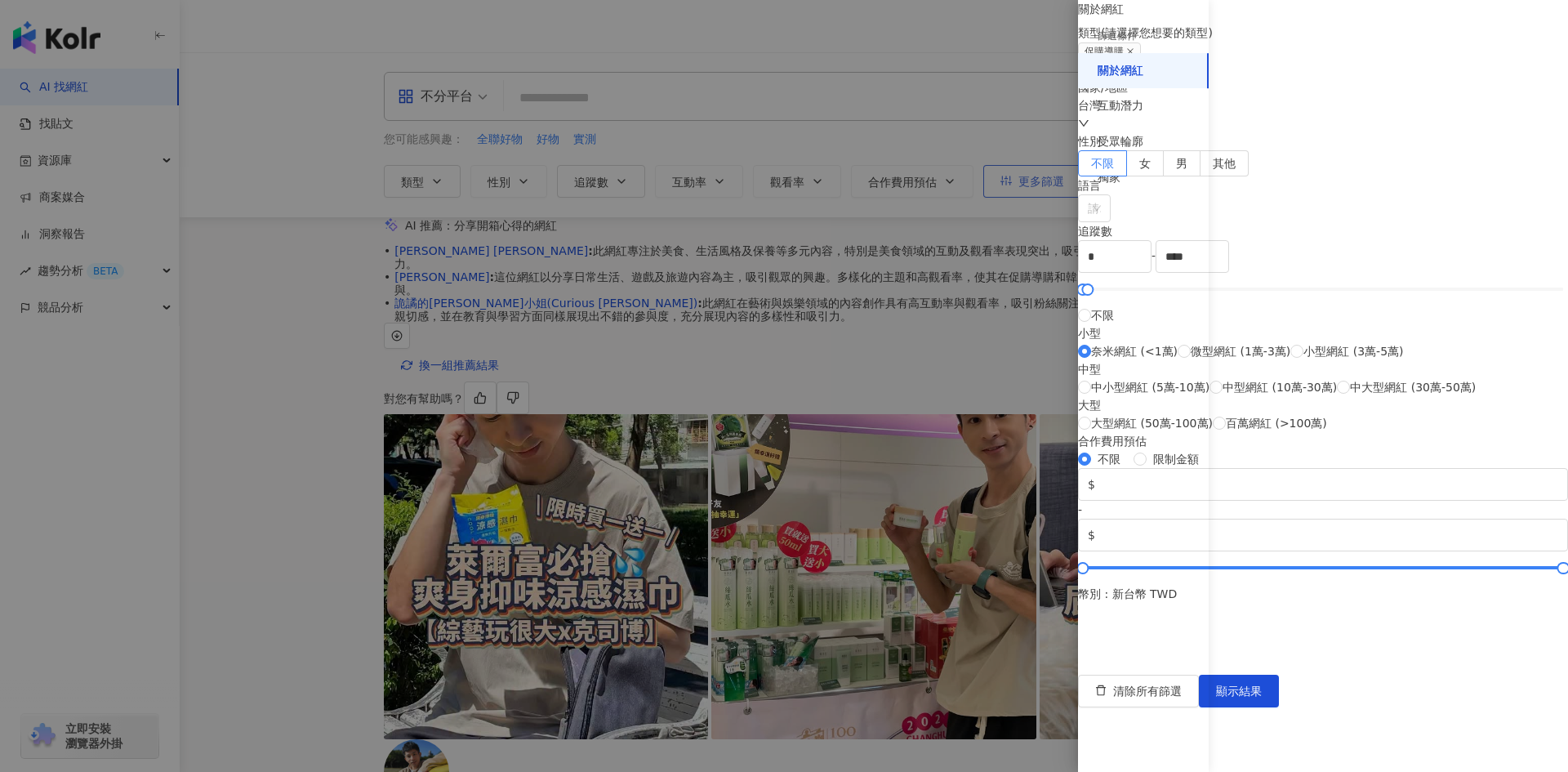
click at [1052, 199] on div at bounding box center [784, 386] width 1568 height 772
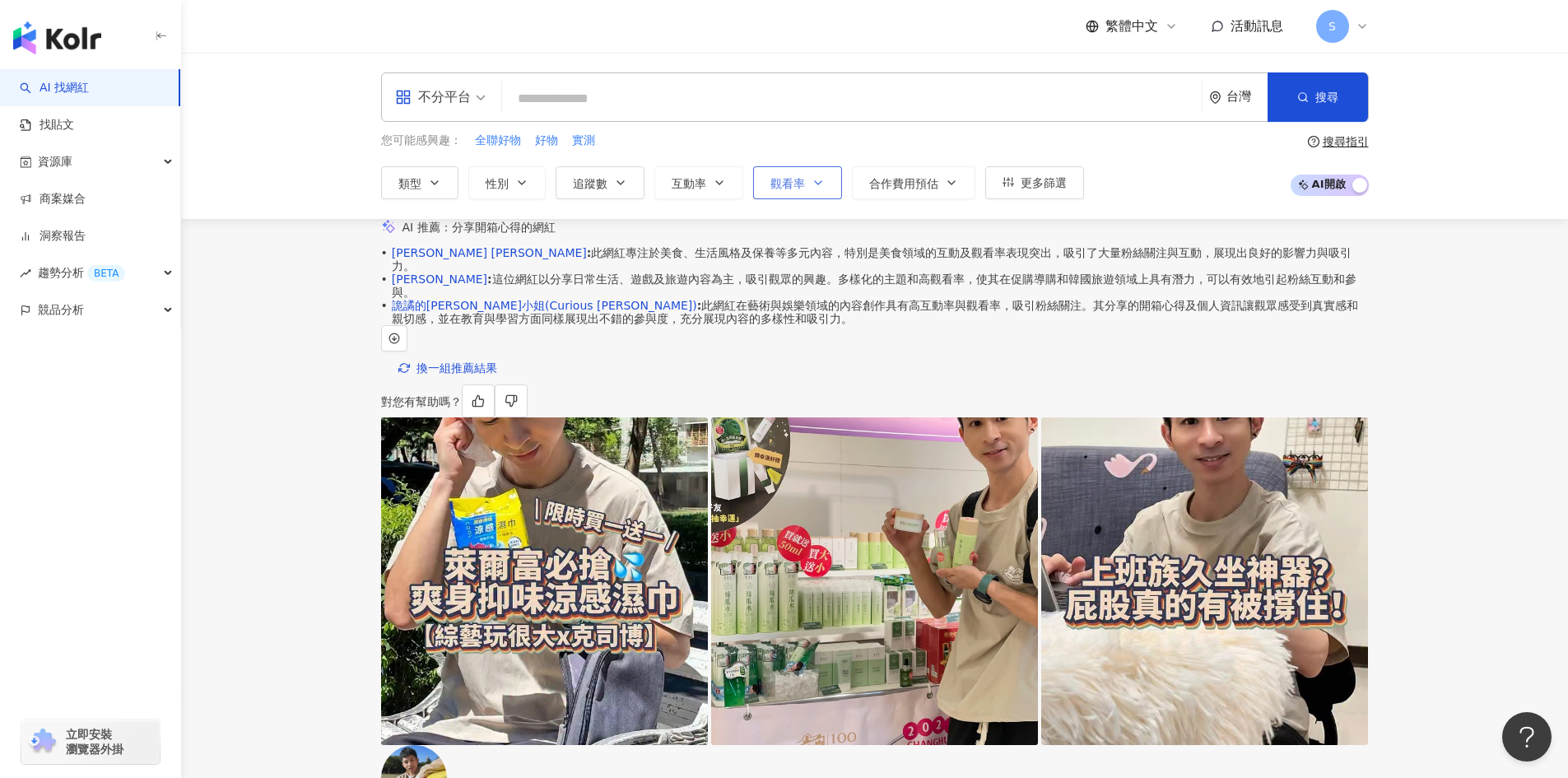
click at [828, 181] on button "觀看率" at bounding box center [798, 183] width 89 height 33
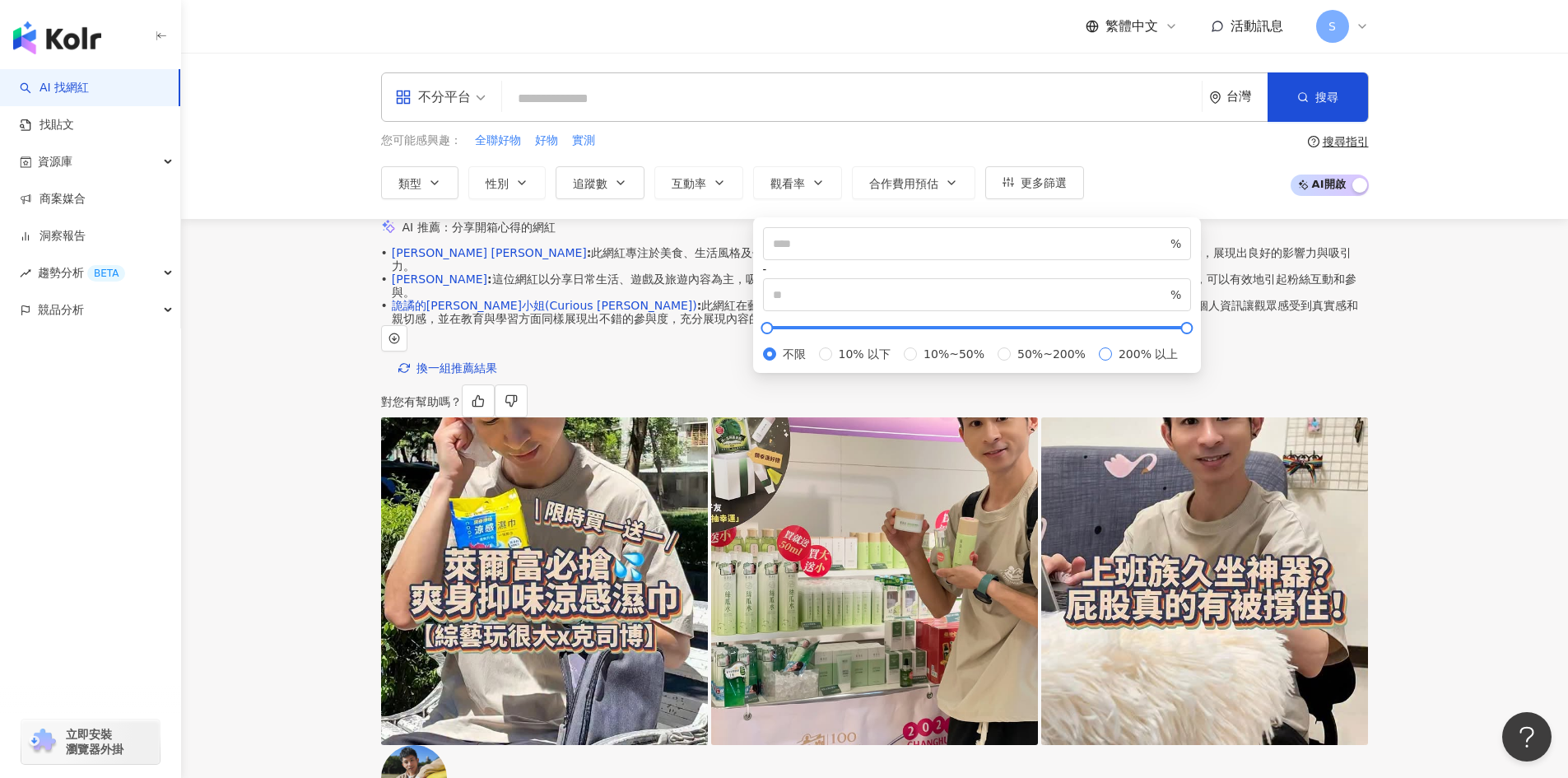
click at [1113, 363] on span "200% 以上" at bounding box center [1148, 353] width 72 height 18
type input "***"
click at [1313, 86] on button "搜尋" at bounding box center [1318, 97] width 100 height 50
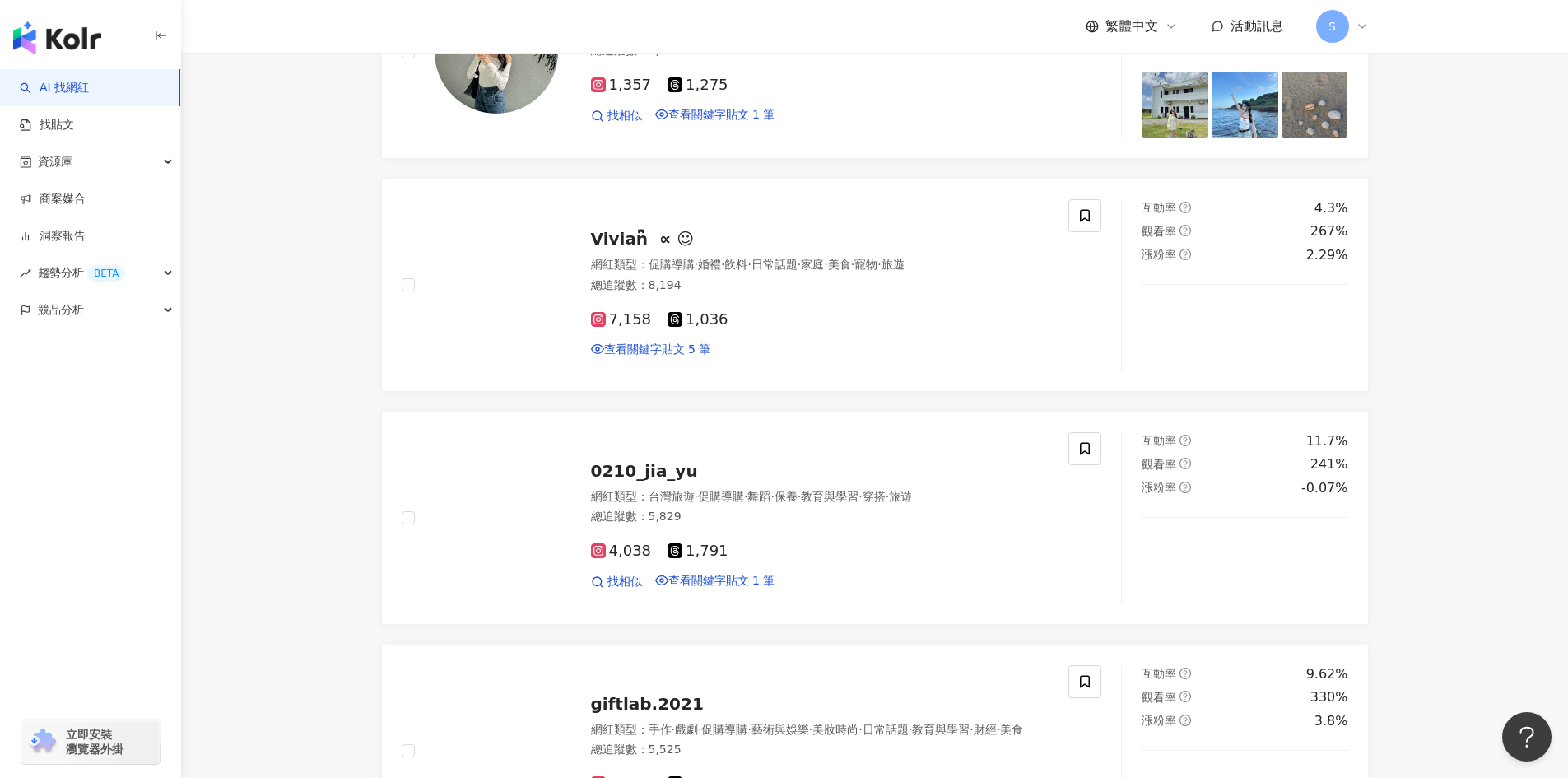
scroll to position [576, 0]
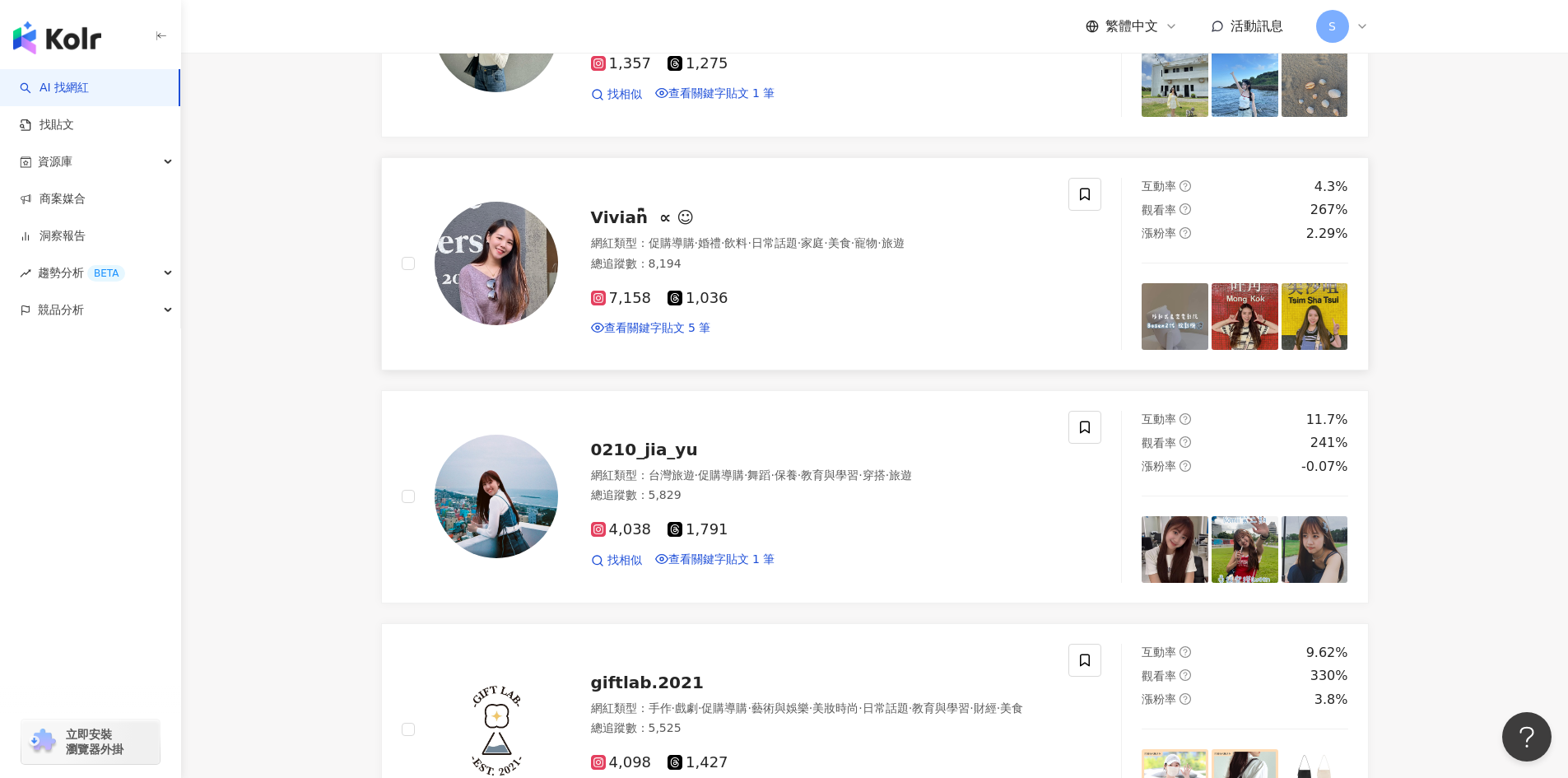
click at [890, 272] on div "總追蹤數 ： 8,194" at bounding box center [820, 263] width 459 height 17
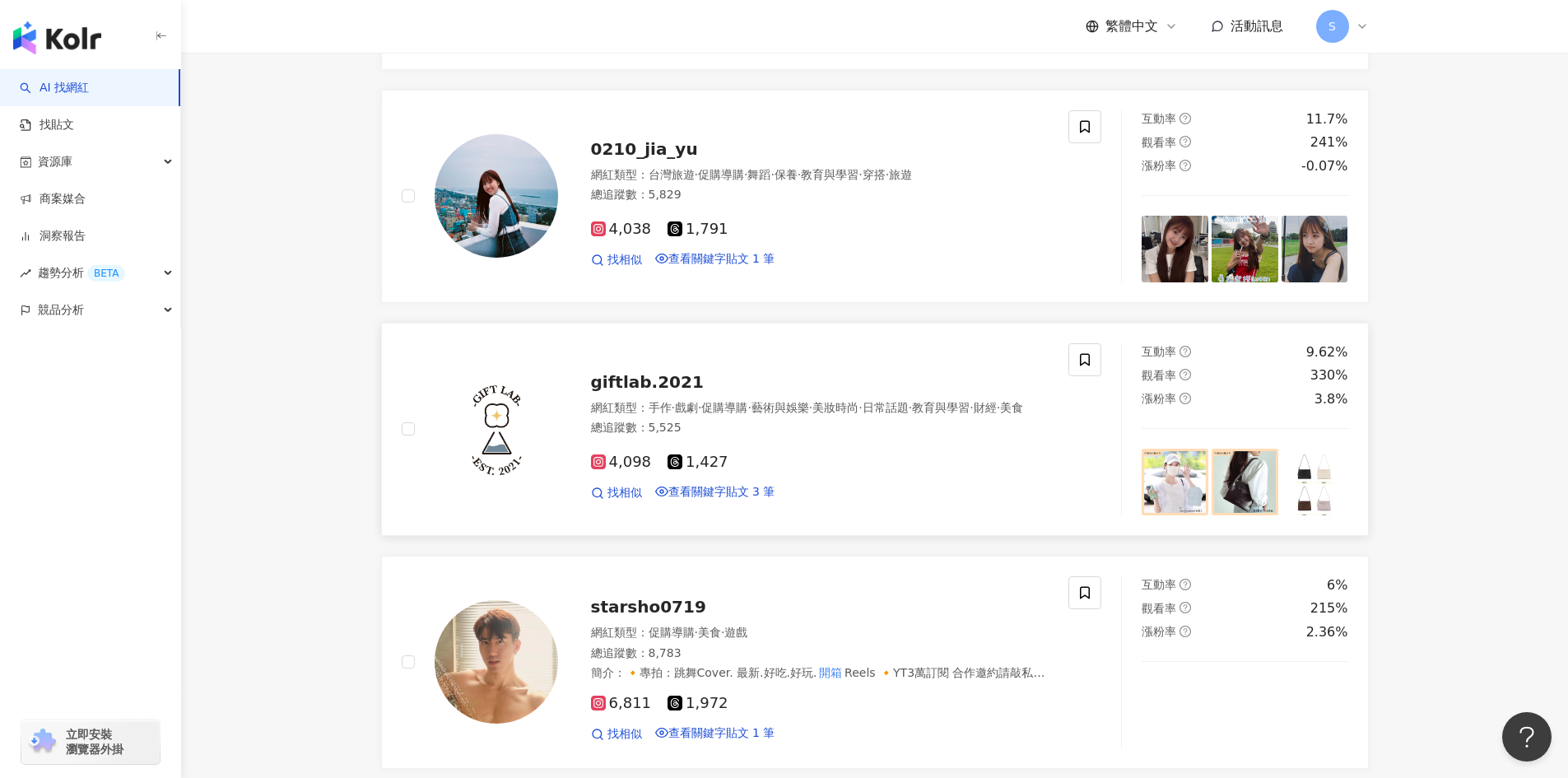
scroll to position [905, 0]
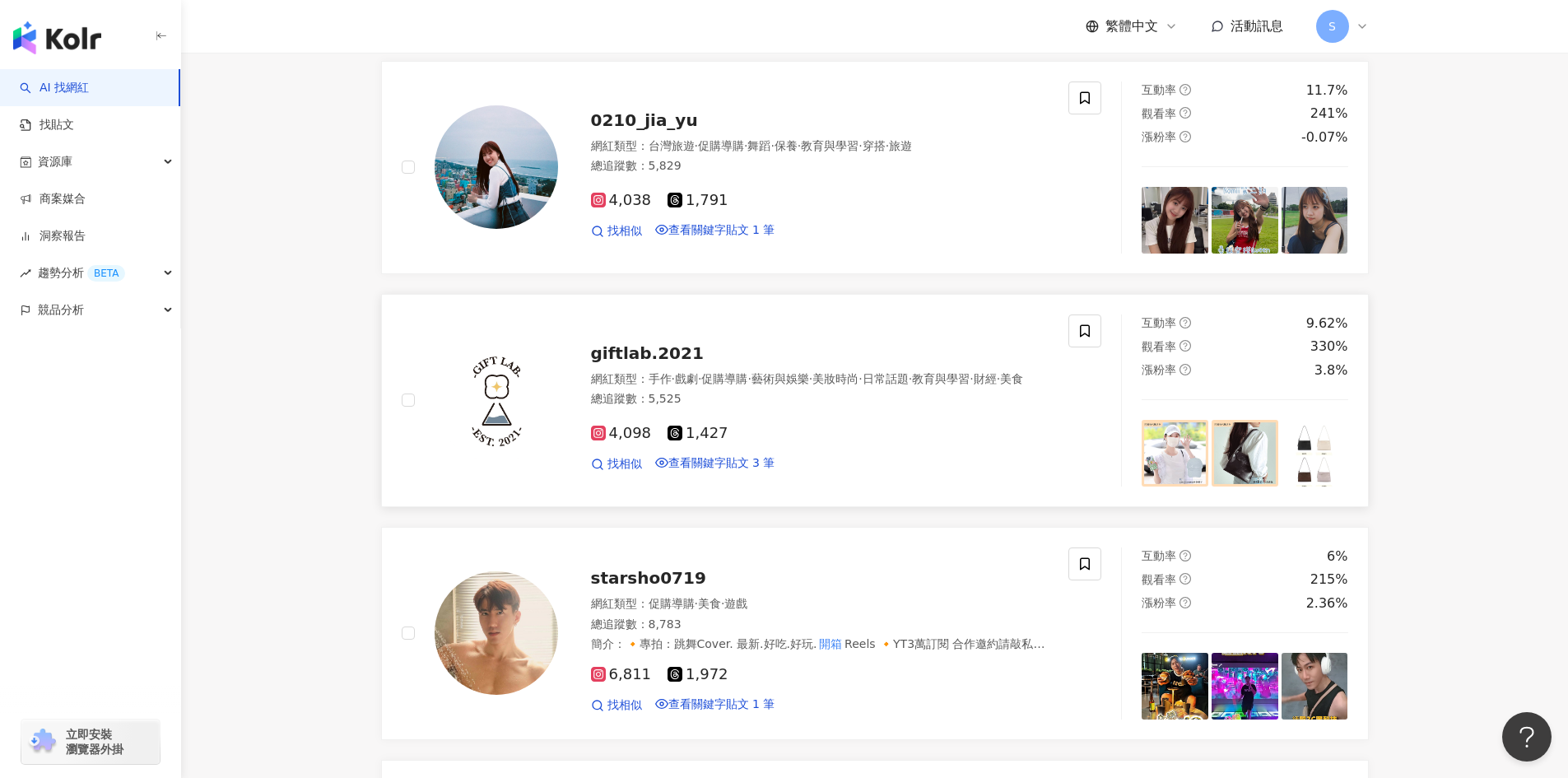
click at [794, 386] on span "藝術與娛樂" at bounding box center [780, 378] width 58 height 13
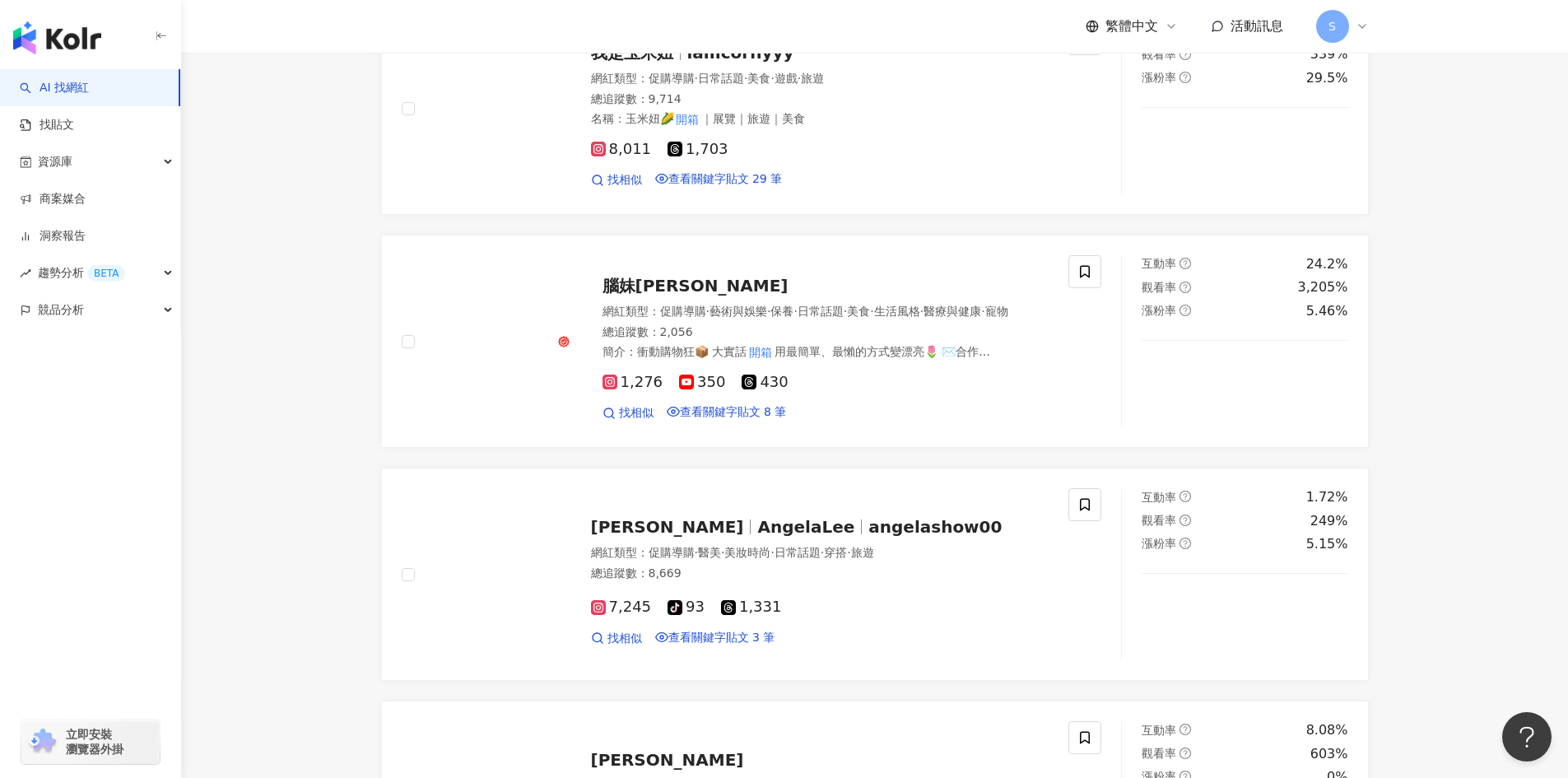
scroll to position [1975, 0]
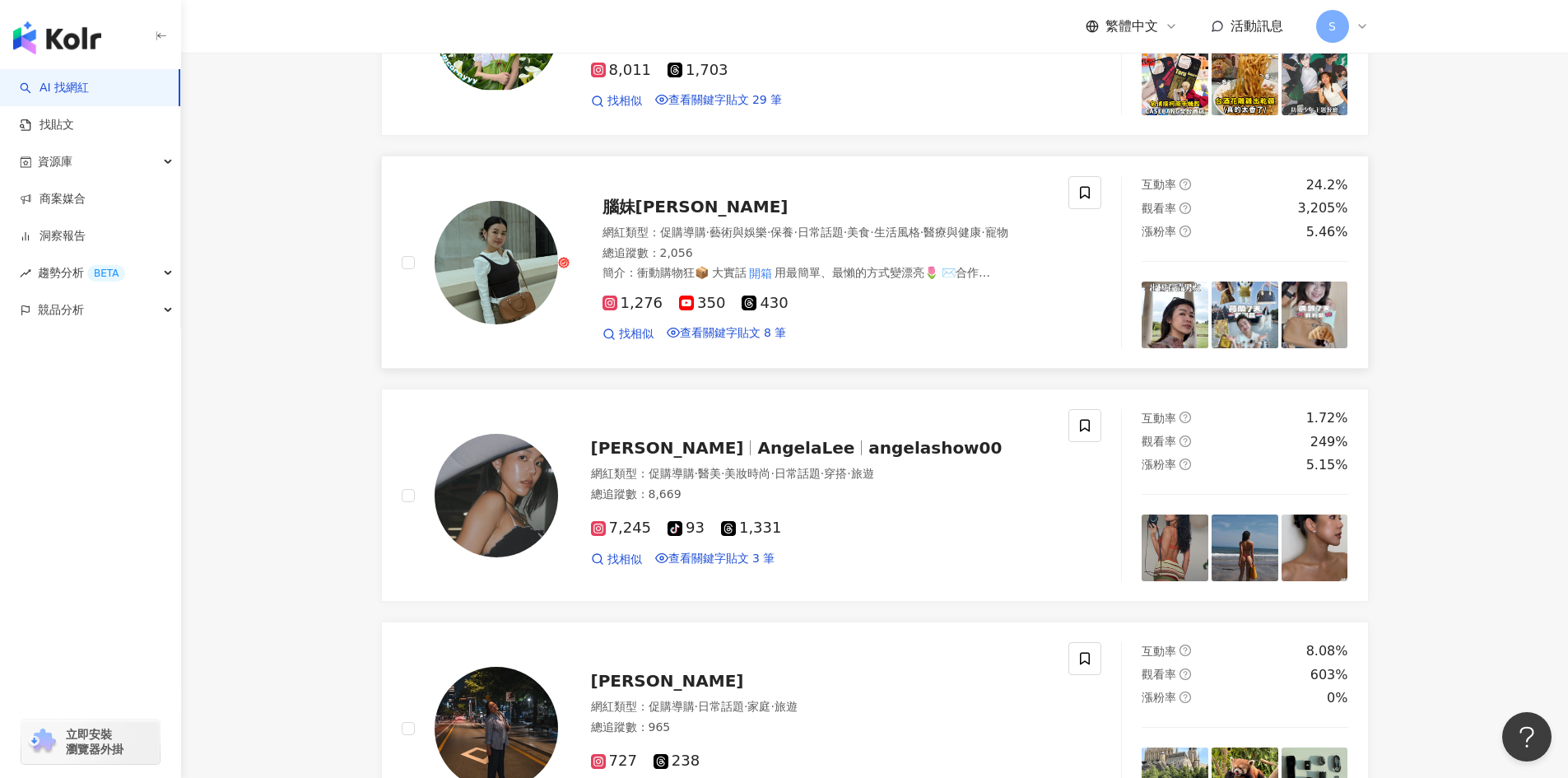
click at [867, 313] on div "1,276 350 430" at bounding box center [832, 304] width 459 height 18
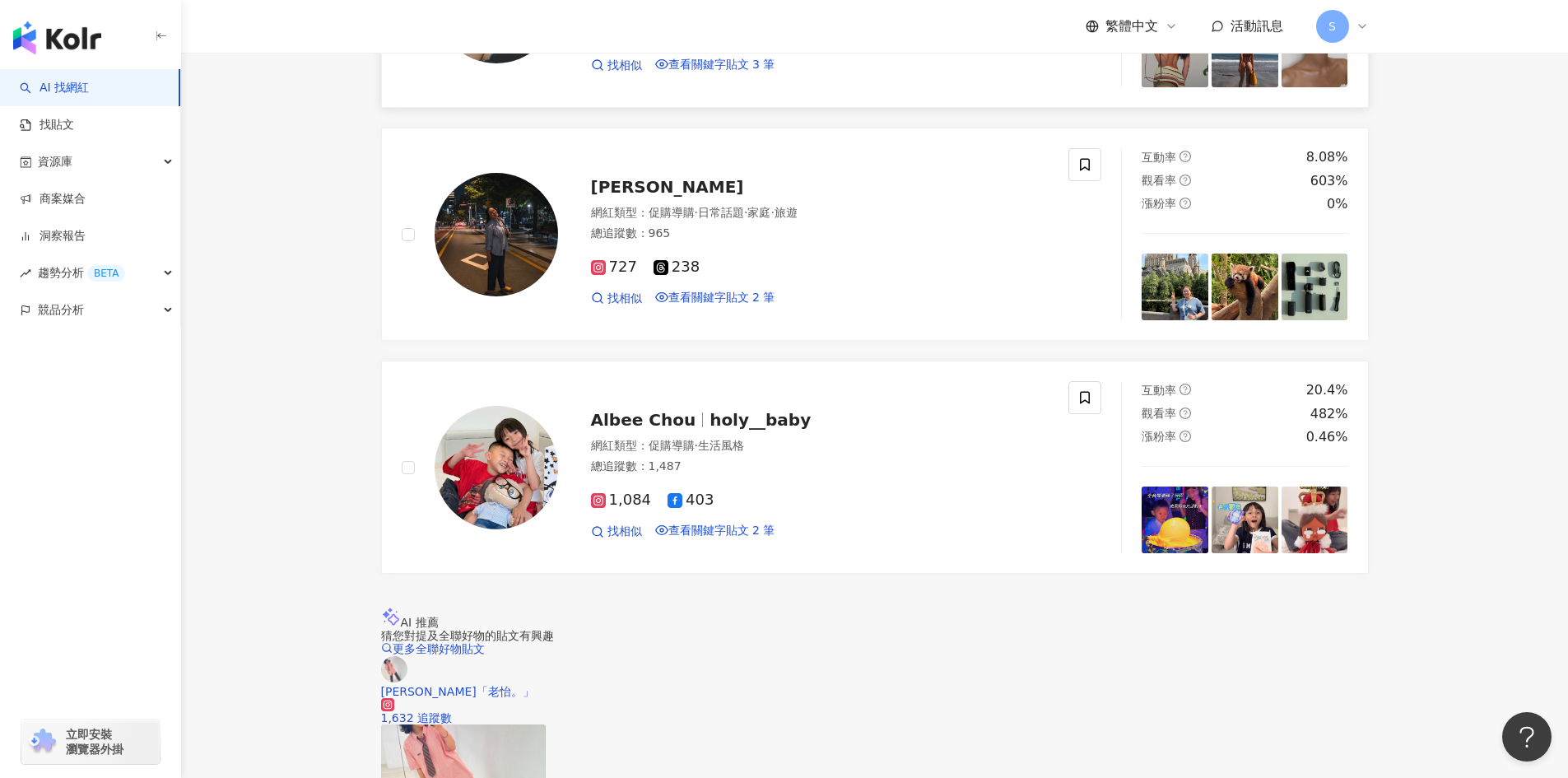
scroll to position [2551, 0]
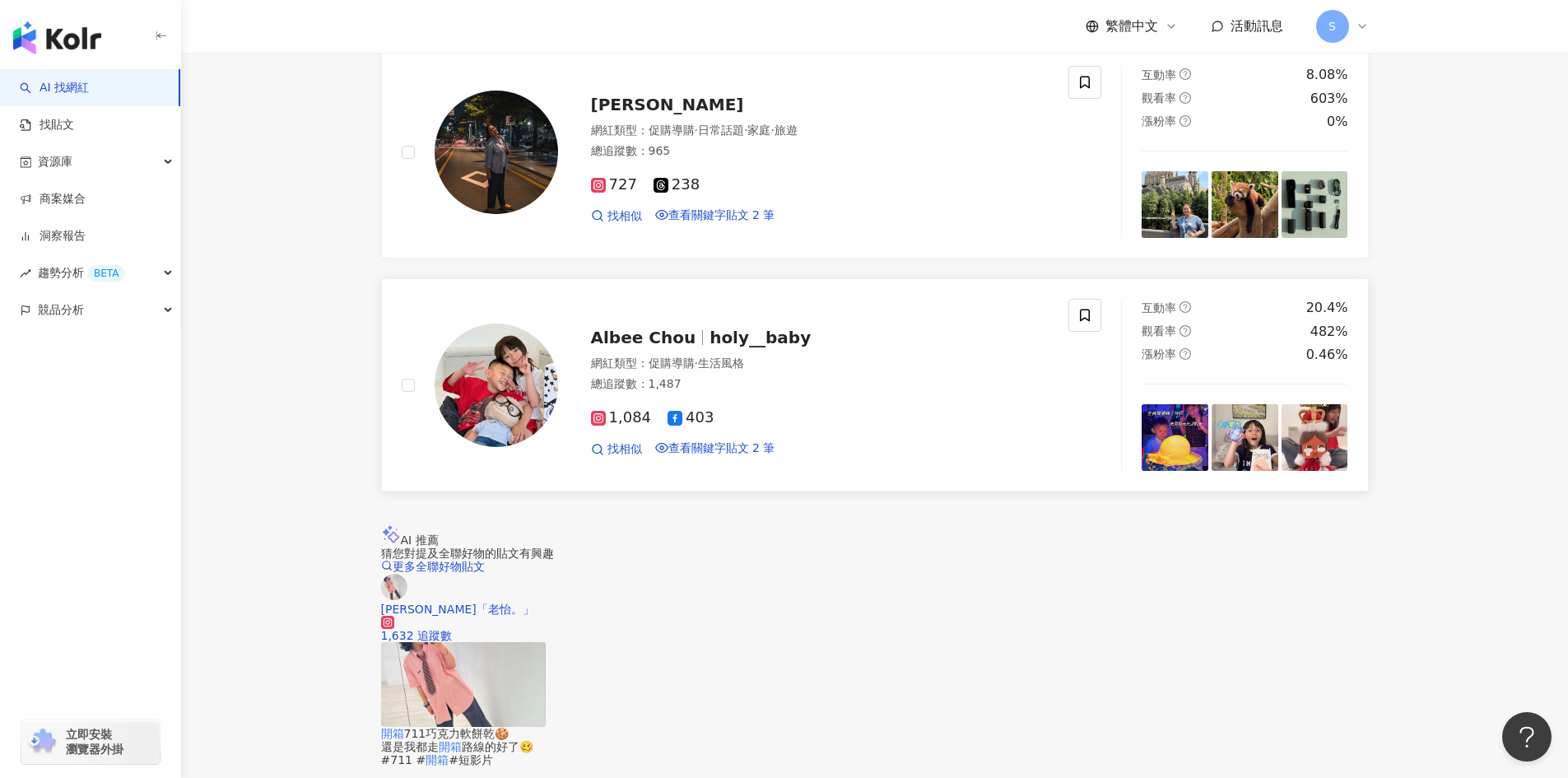
click at [954, 427] on div "1,084 403" at bounding box center [820, 418] width 459 height 18
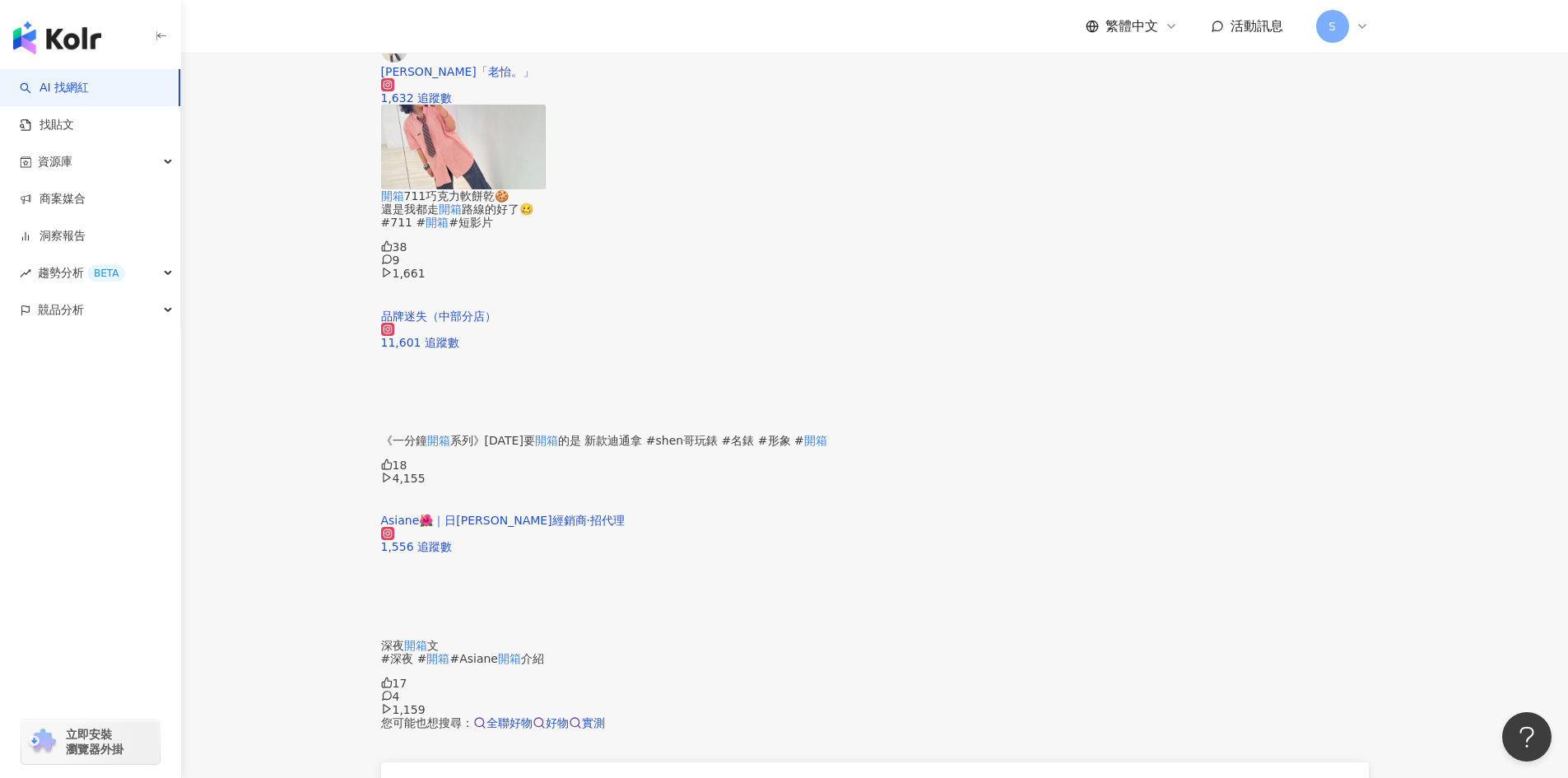
scroll to position [3096, 0]
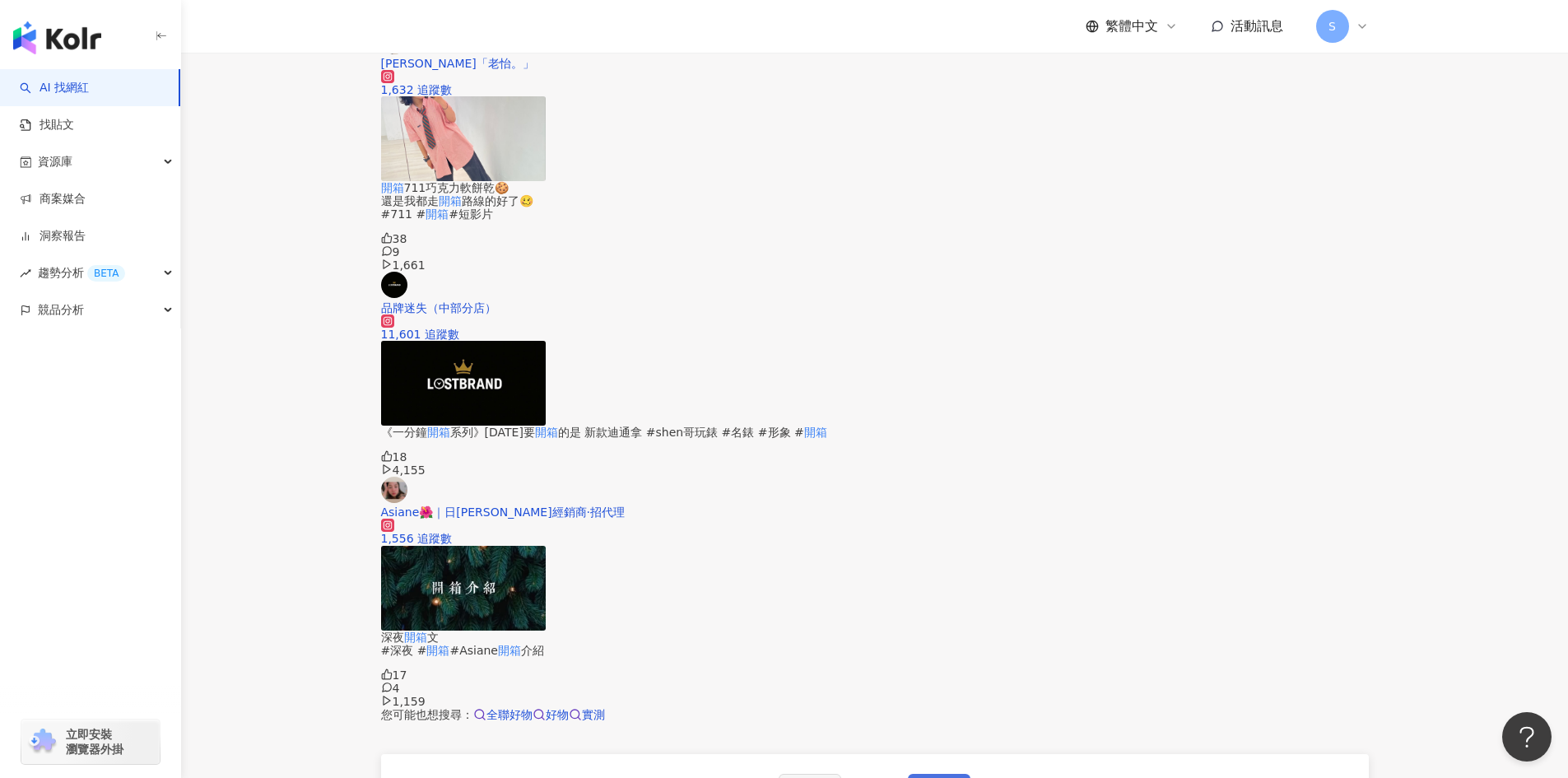
click at [951, 777] on span "下一頁" at bounding box center [940, 789] width 35 height 13
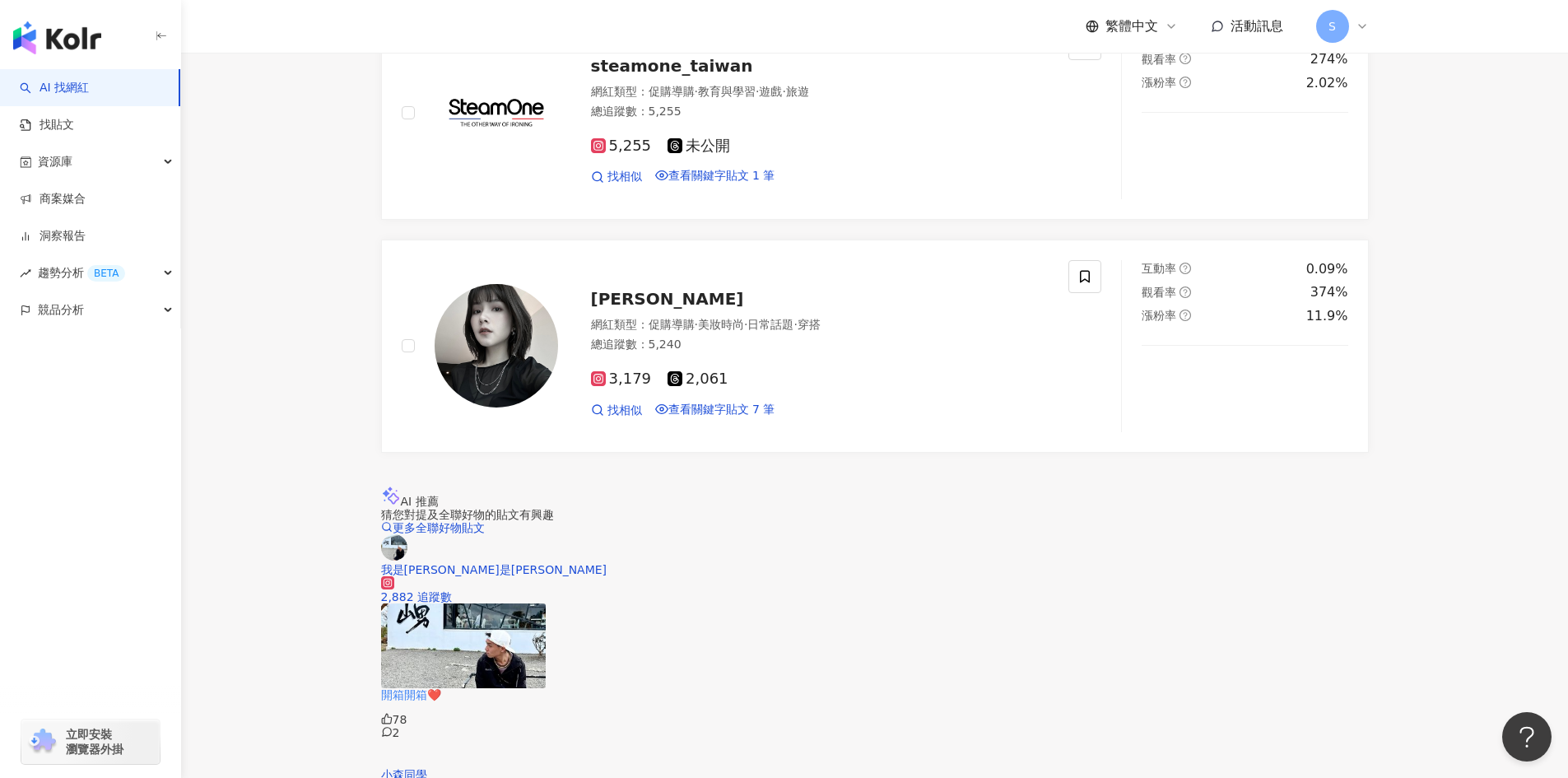
scroll to position [2600, 0]
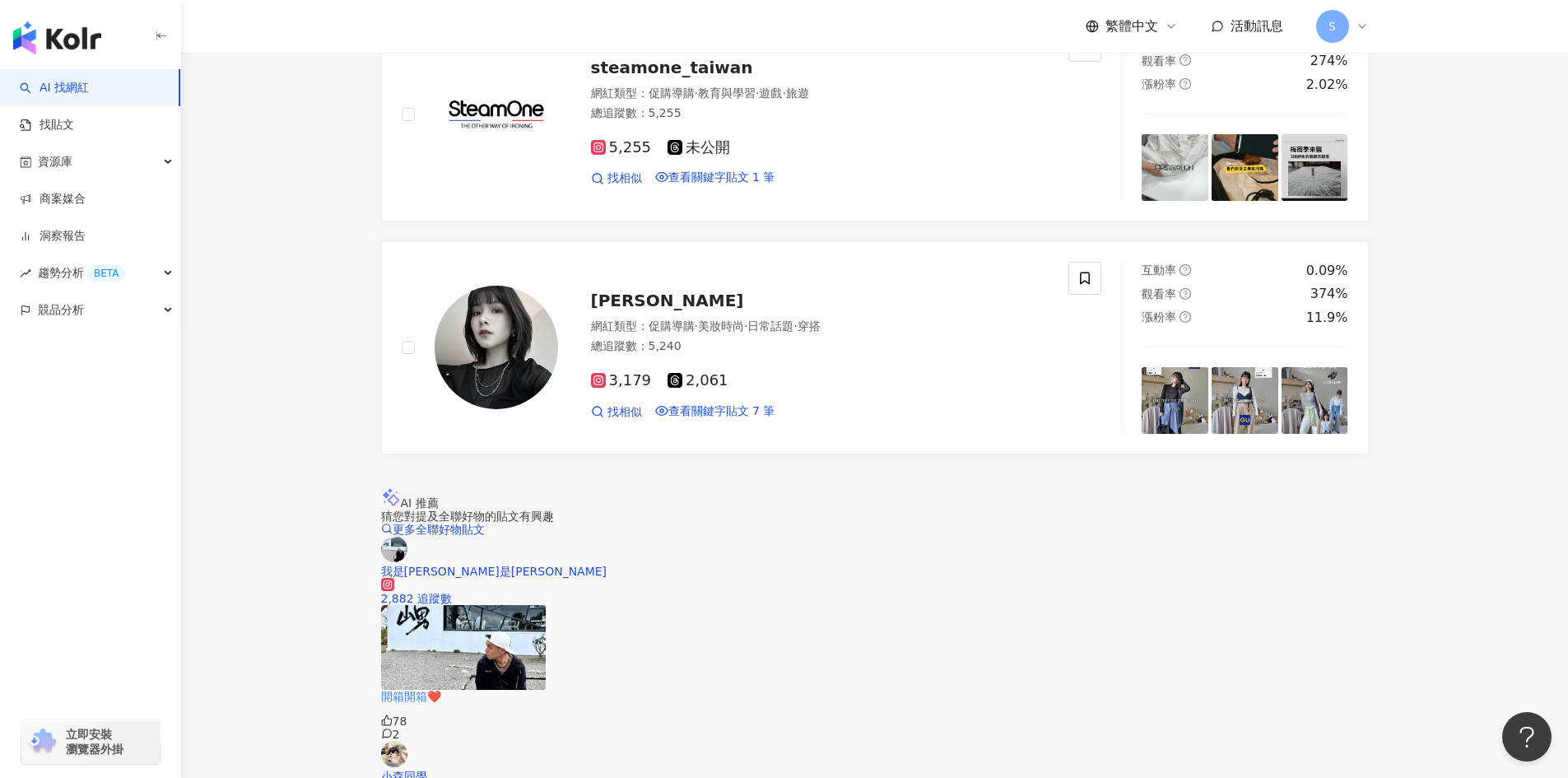
click at [951, 420] on div "3,179 2,061 找相似 查看關鍵字貼文 7 筆" at bounding box center [820, 389] width 459 height 61
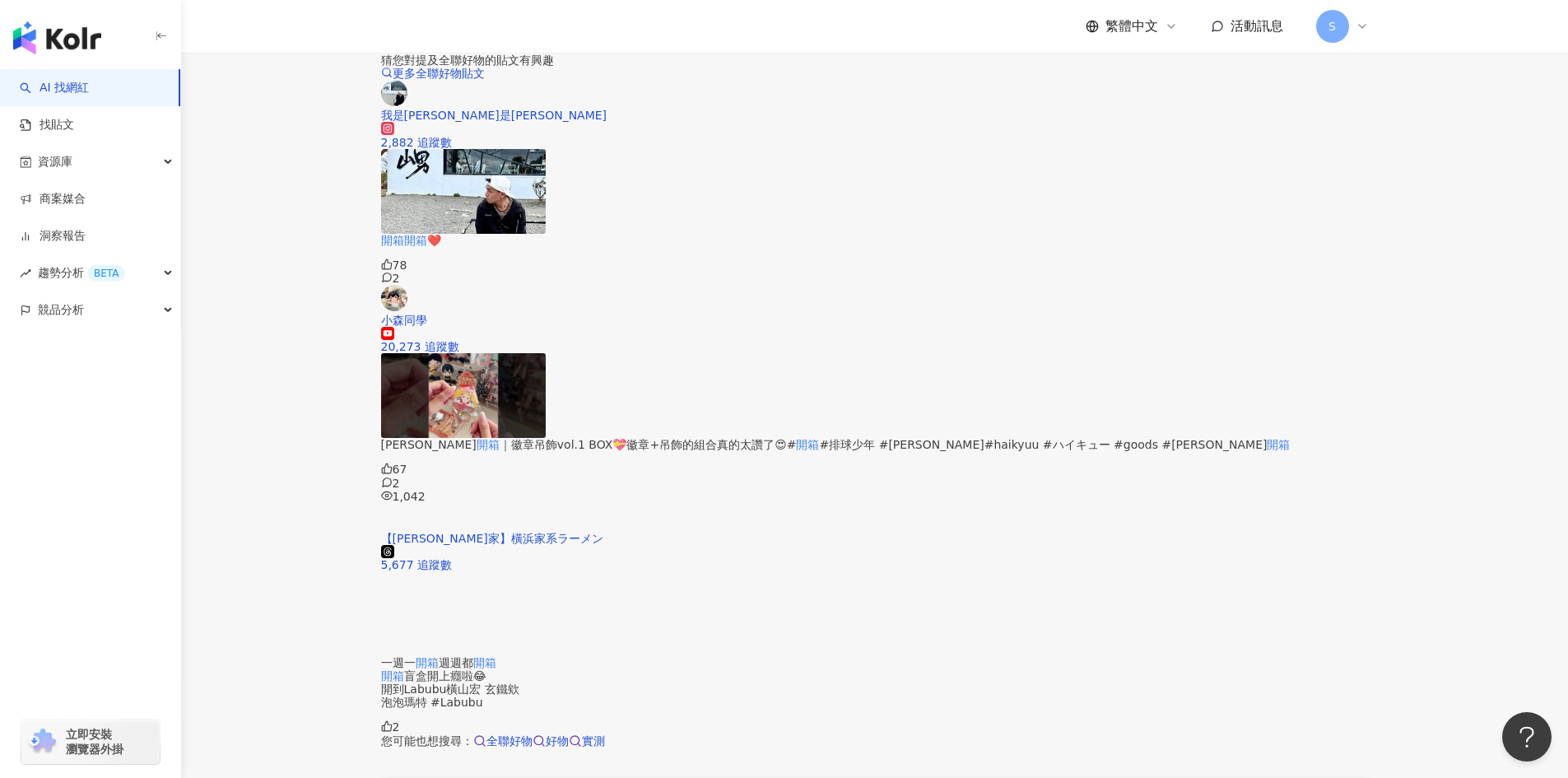
scroll to position [3094, 0]
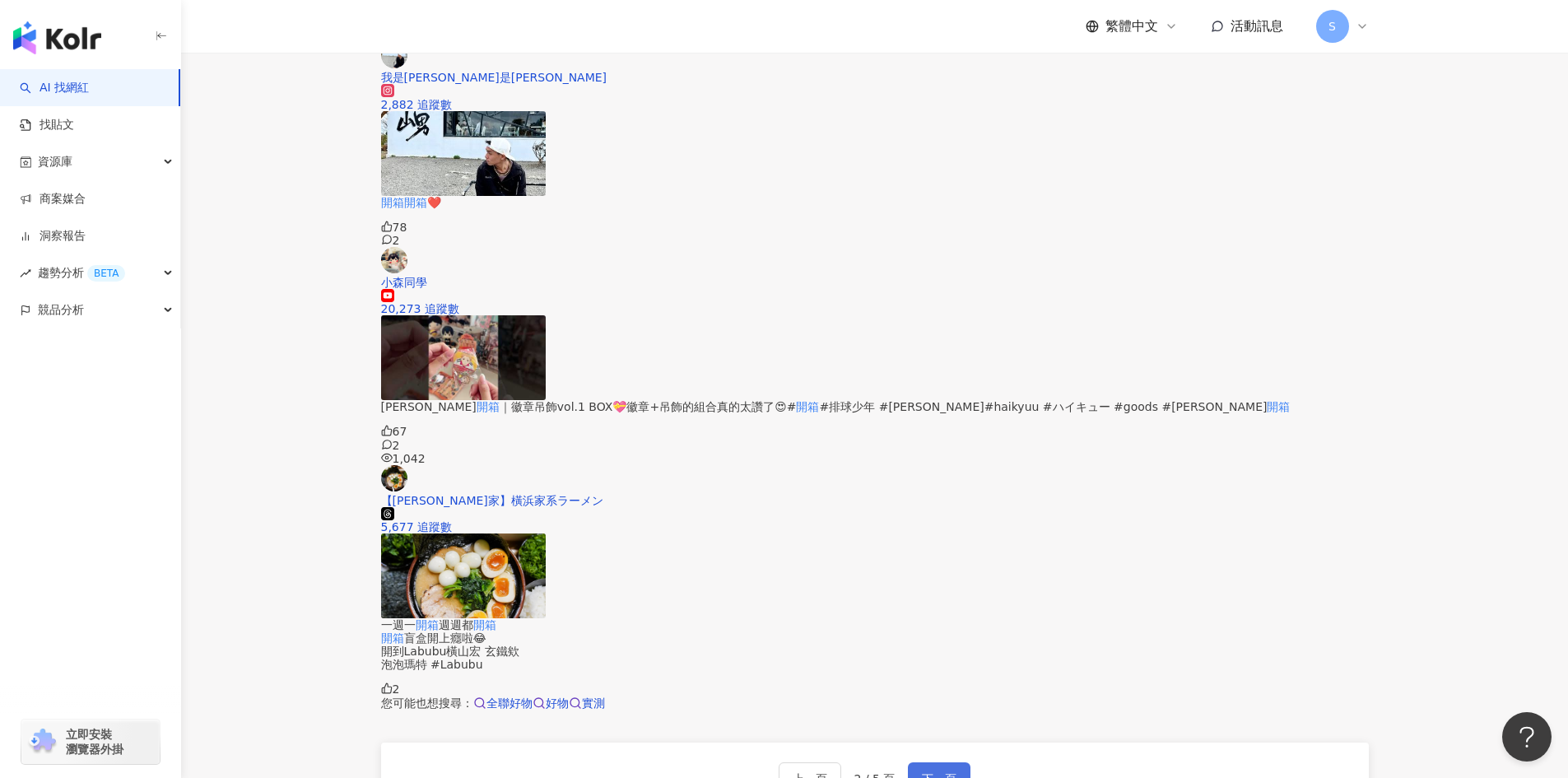
click at [926, 762] on button "下一頁" at bounding box center [940, 779] width 63 height 33
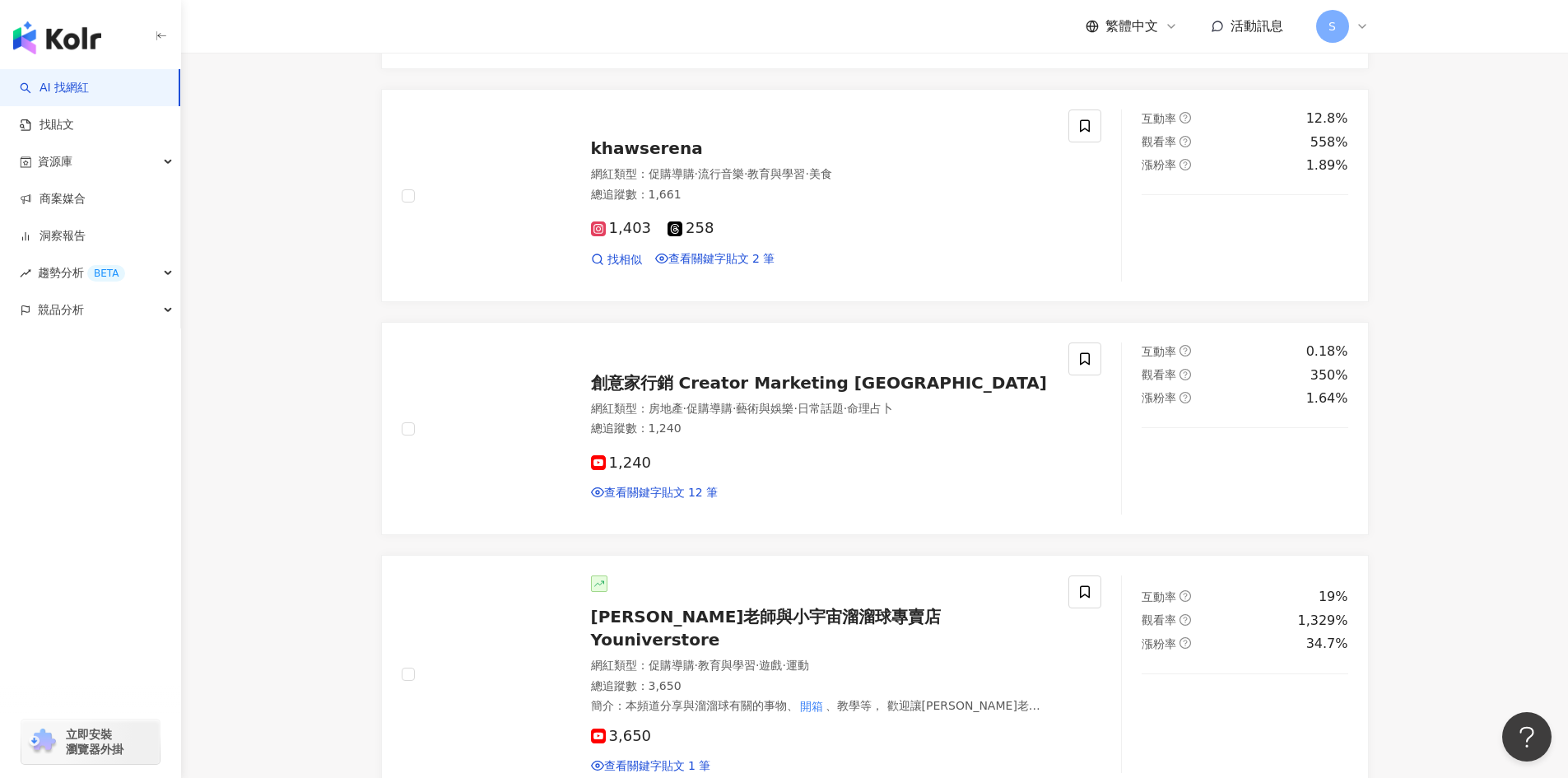
scroll to position [2274, 0]
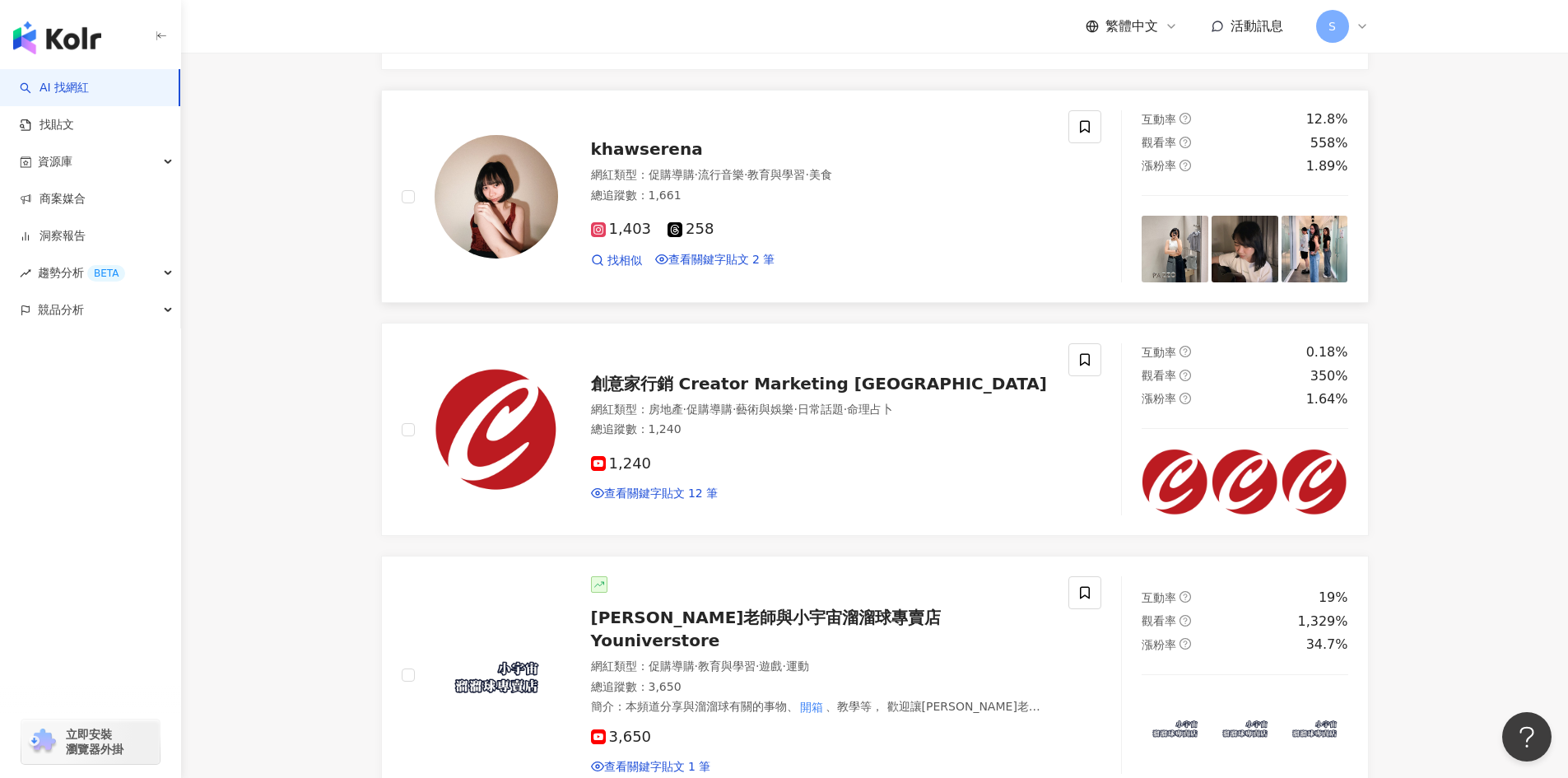
click at [907, 183] on div "網紅類型 ： 促購導購 · 流行音樂 · 教育與學習 · 美食" at bounding box center [820, 175] width 459 height 17
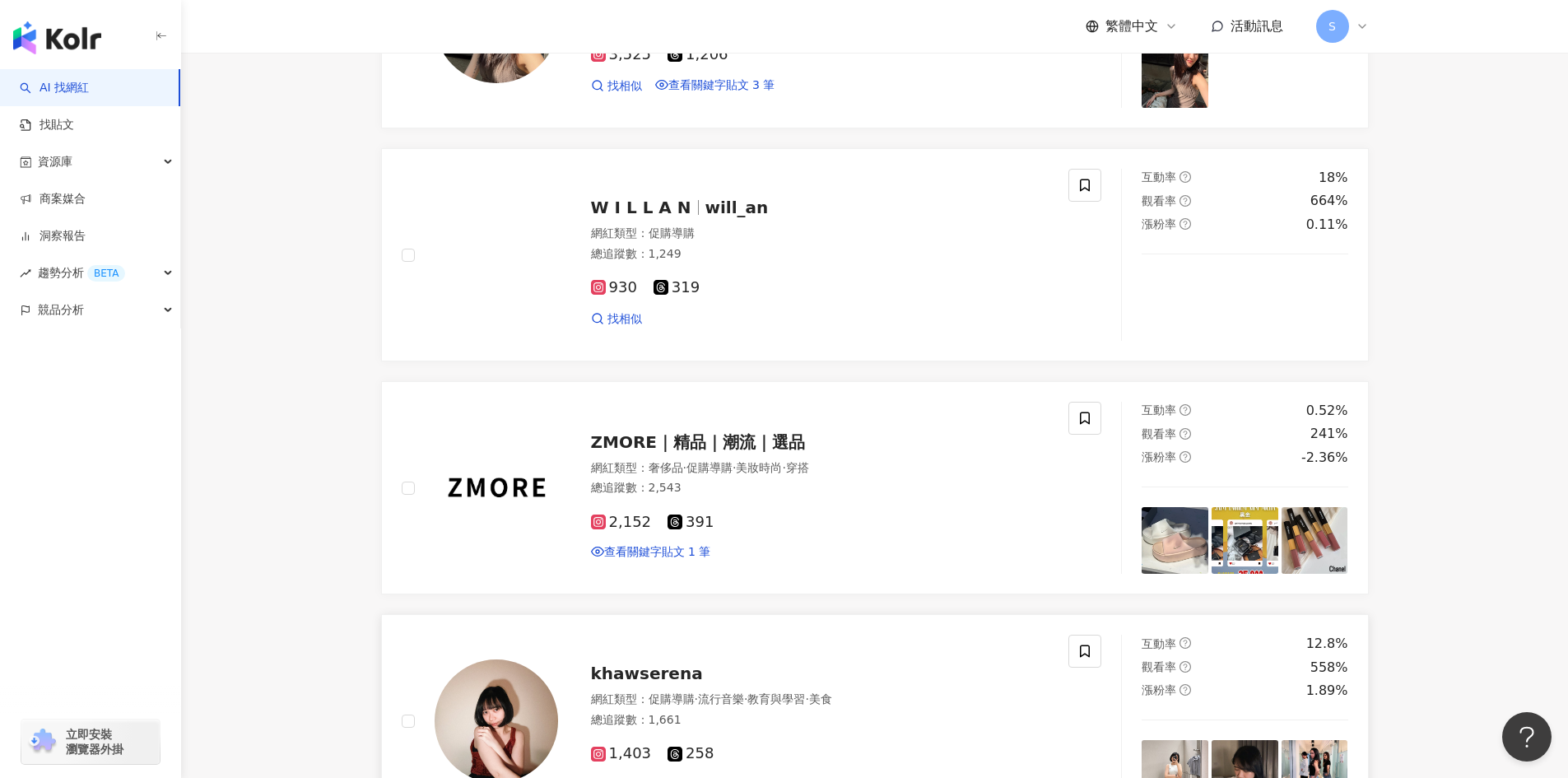
scroll to position [1697, 0]
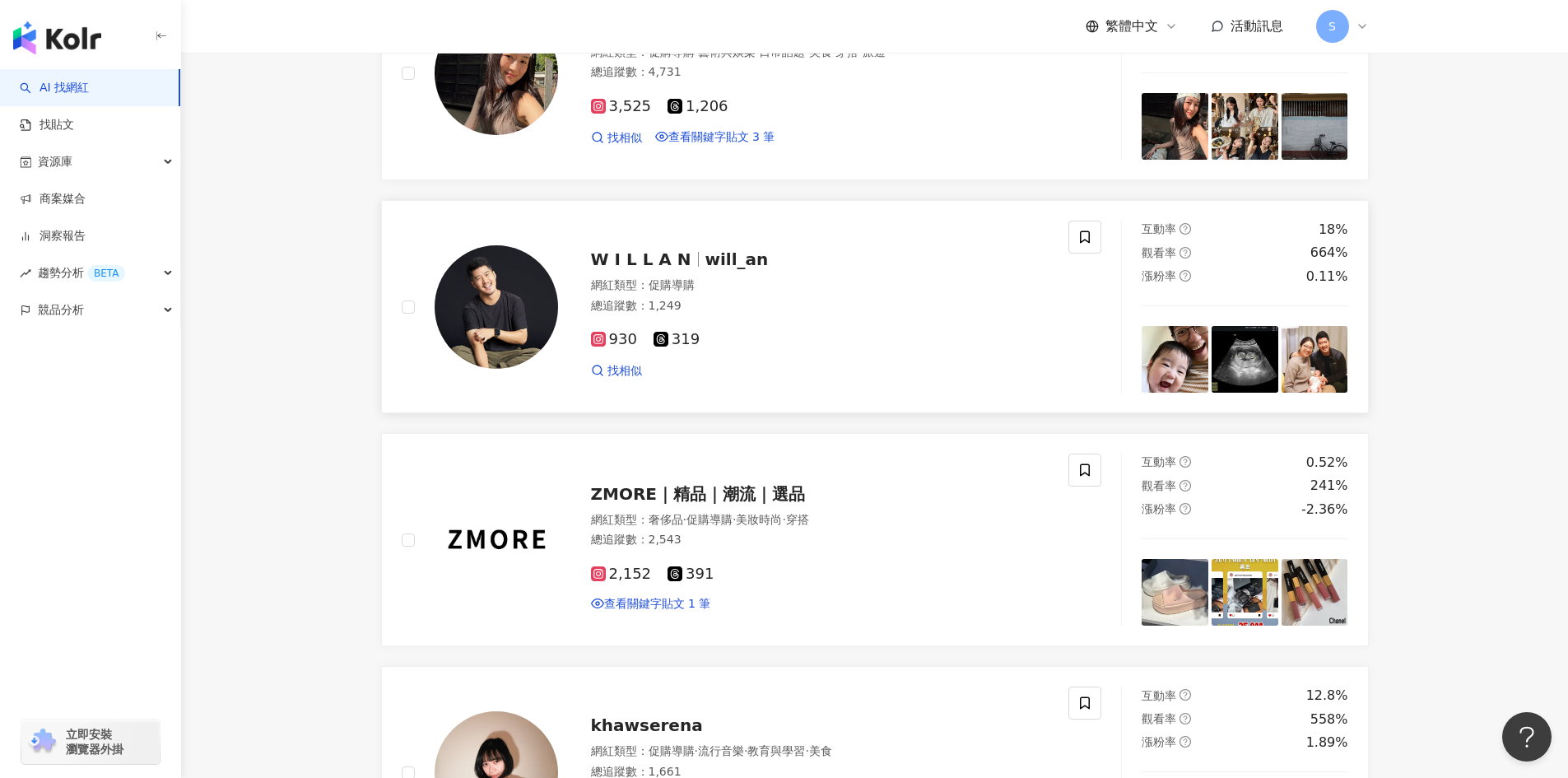
click at [772, 270] on div "W I L L A N will_an" at bounding box center [820, 259] width 459 height 23
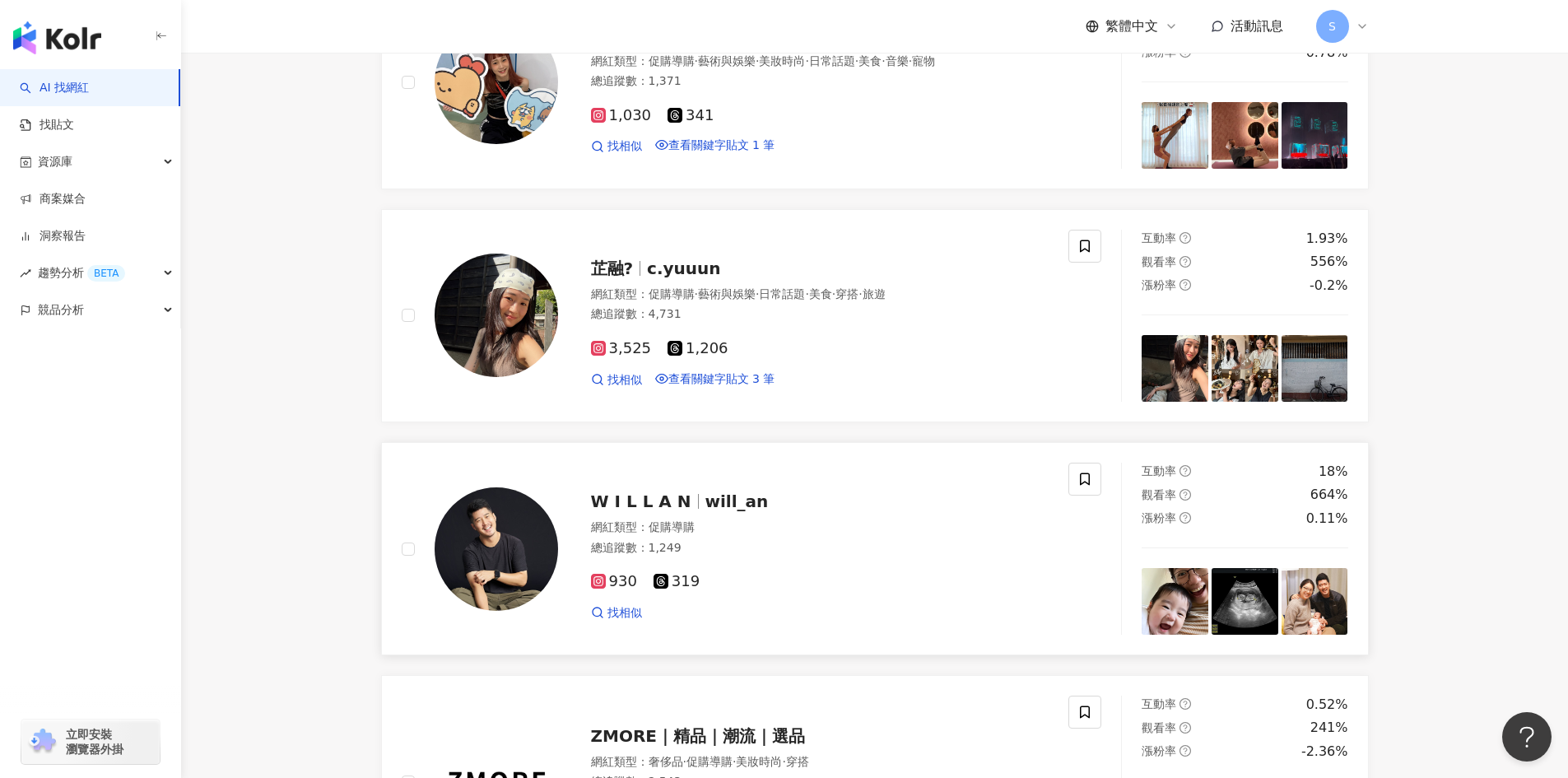
scroll to position [1450, 0]
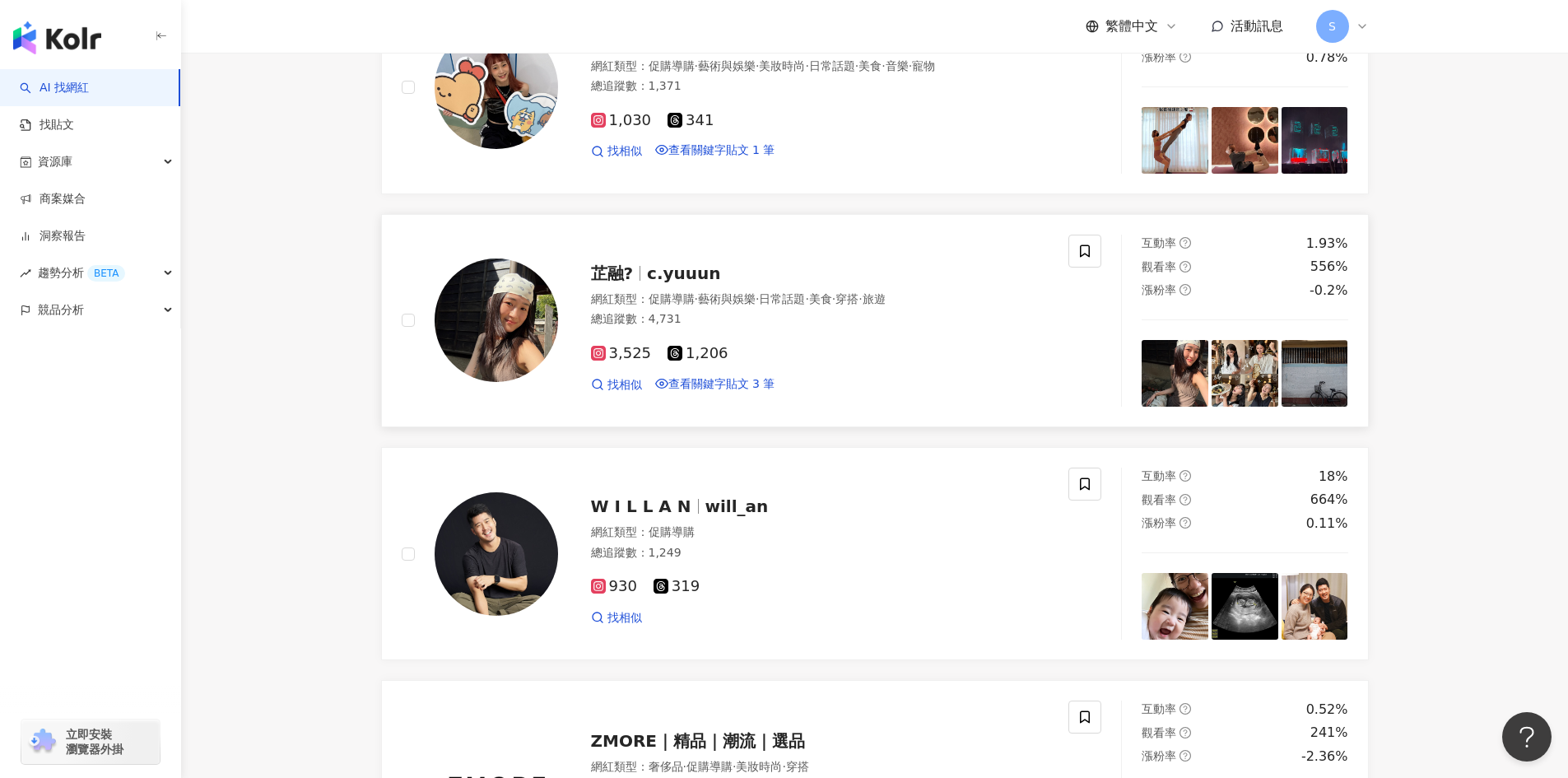
click at [886, 305] on span "旅遊" at bounding box center [874, 298] width 23 height 13
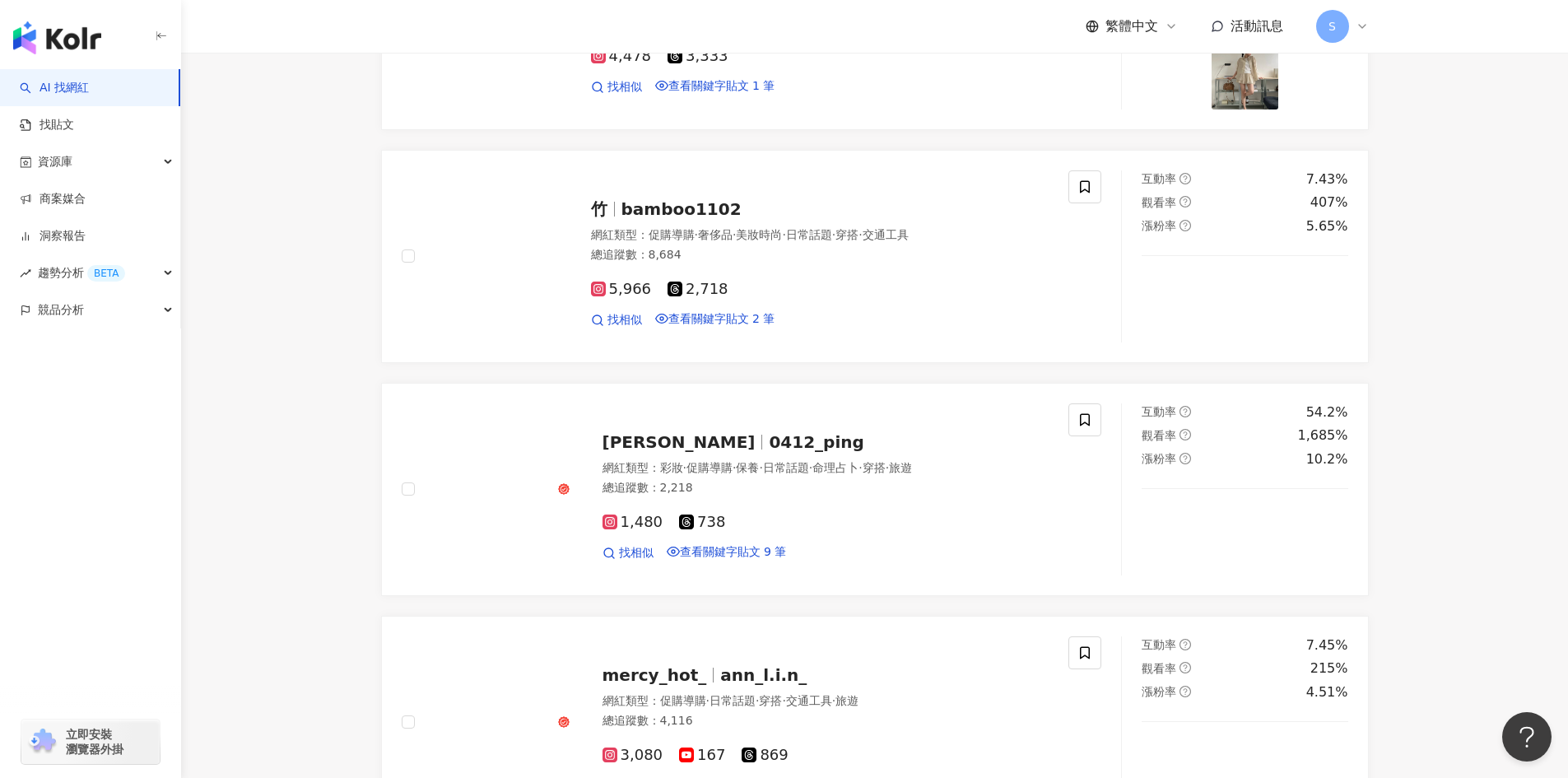
scroll to position [463, 0]
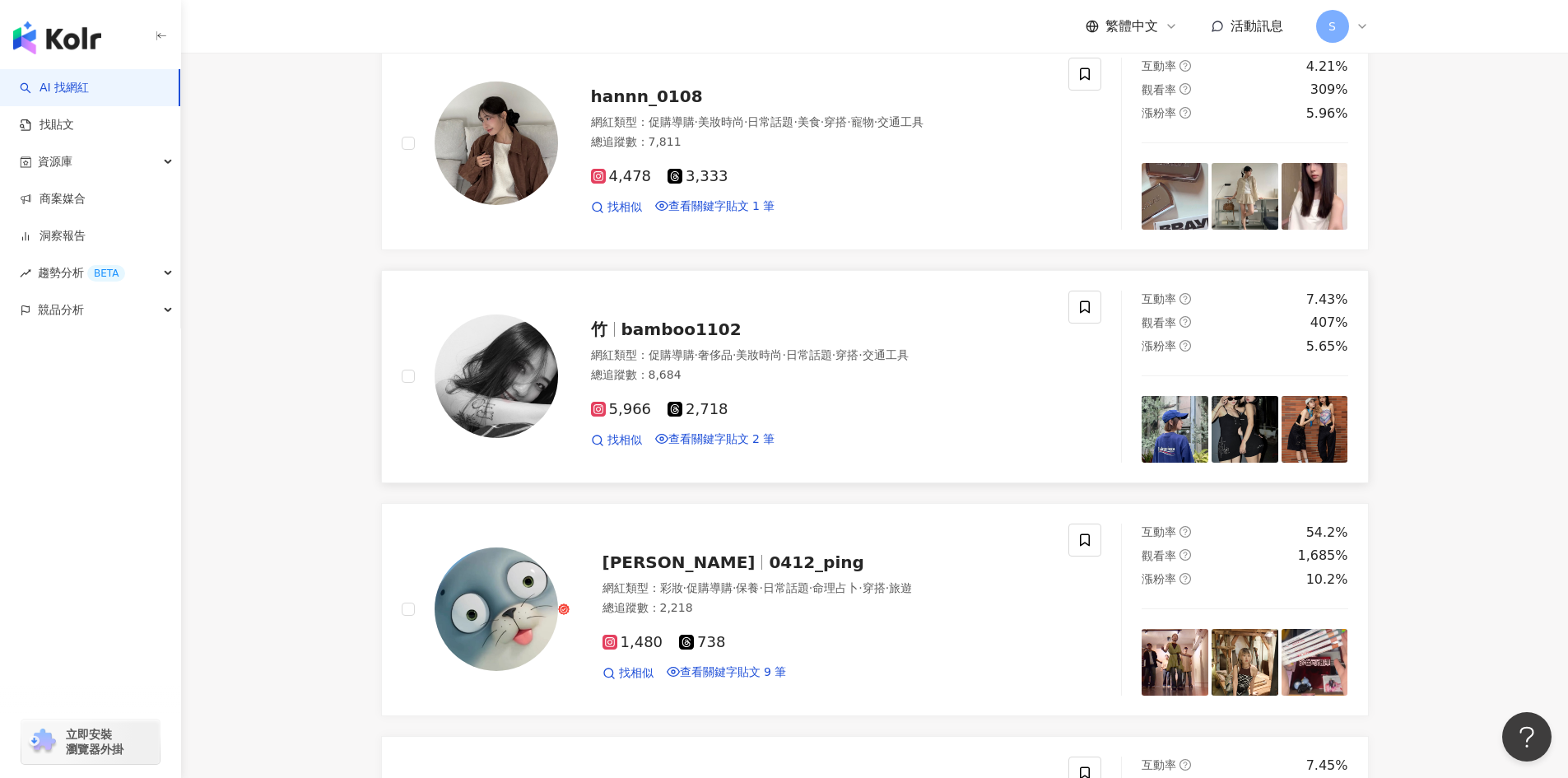
click at [942, 433] on div "竹 bamboo1102 網紅類型 ： 促購導購 · 奢侈品 · 美妝時尚 · 日常話題 · 穿搭 · 交通工具 總追蹤數 ： 8,684 5,966 2,7…" at bounding box center [804, 376] width 491 height 144
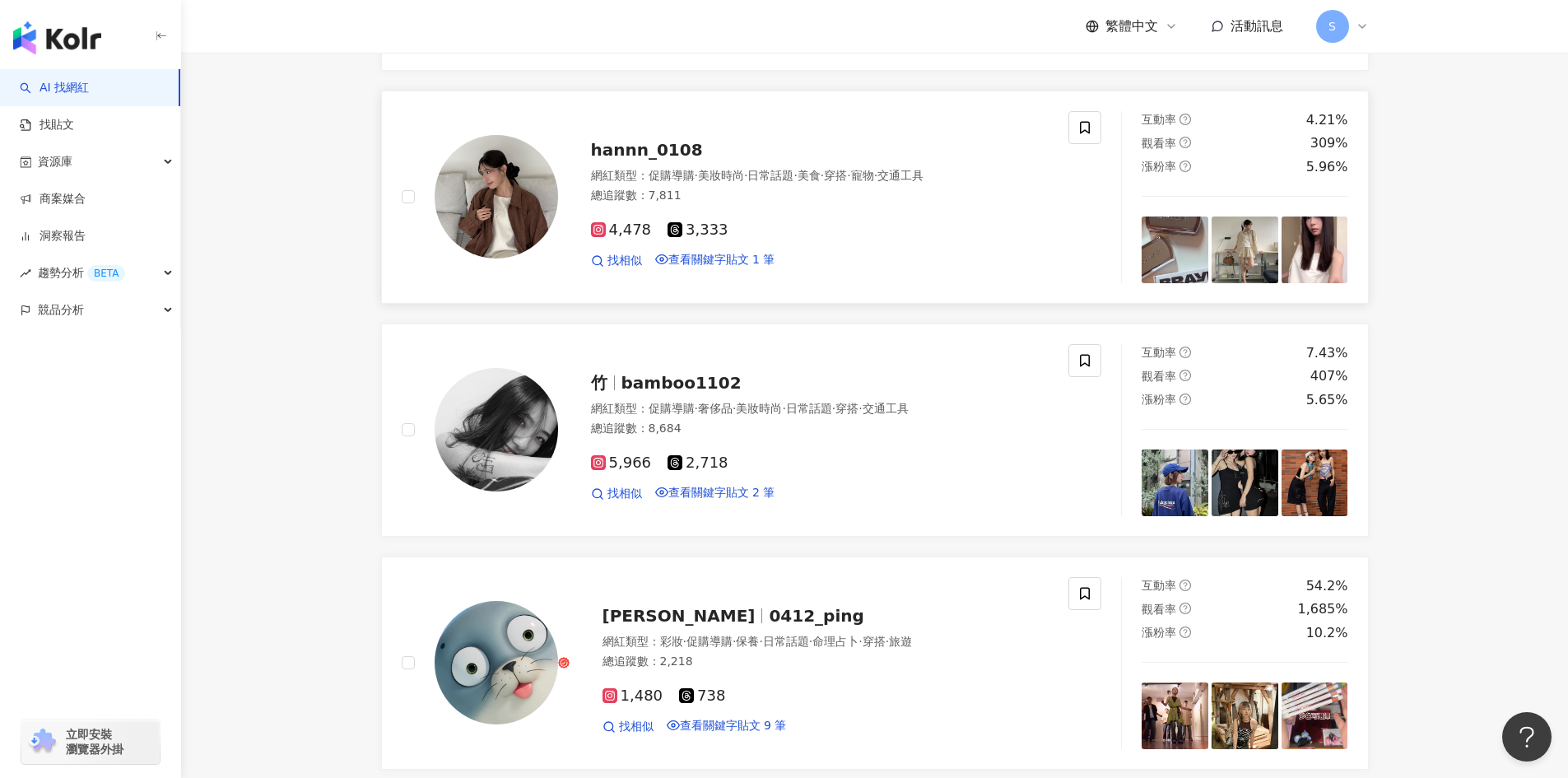
scroll to position [381, 0]
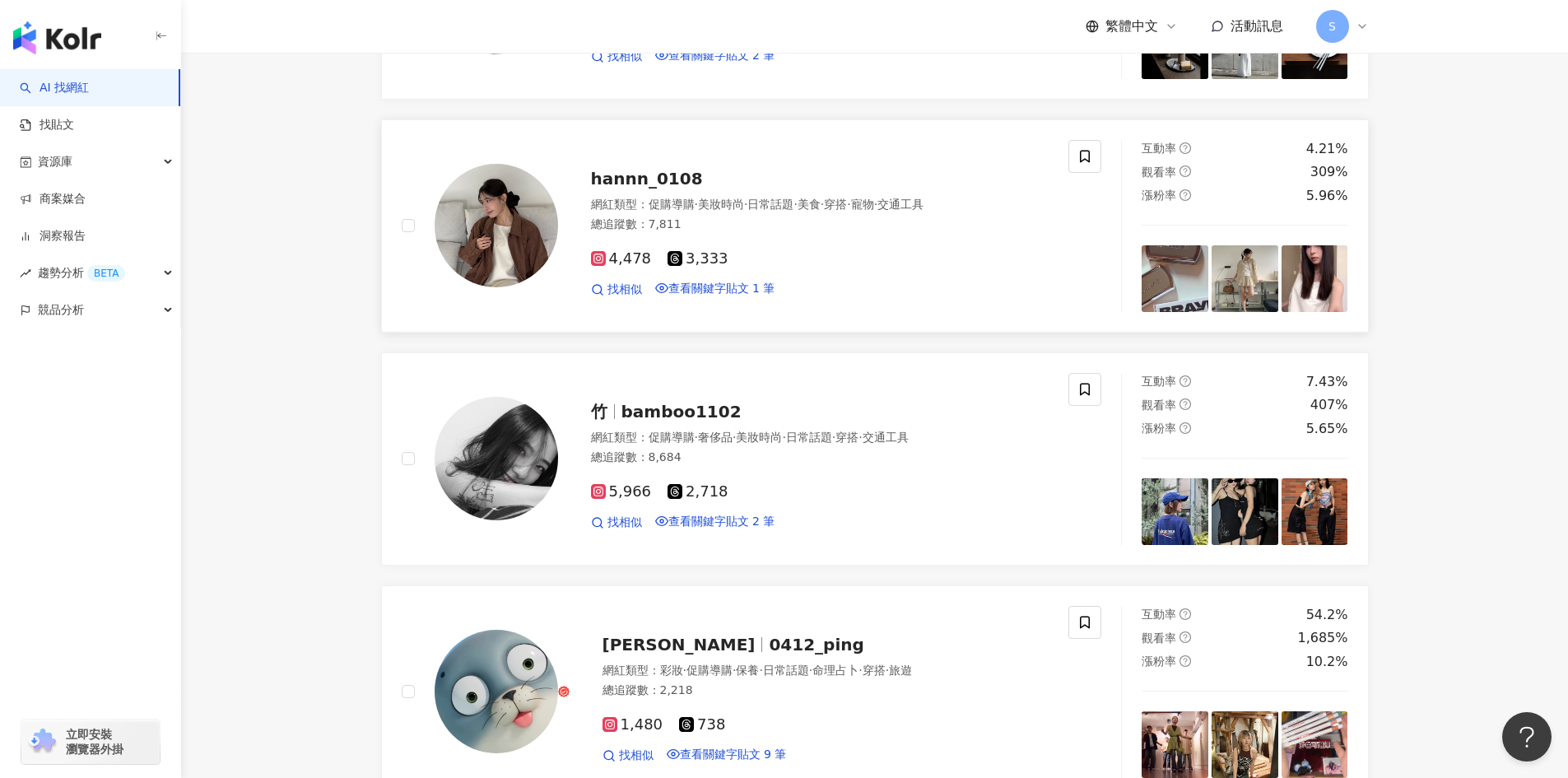
click at [798, 233] on div "總追蹤數 ： 7,811" at bounding box center [820, 224] width 459 height 17
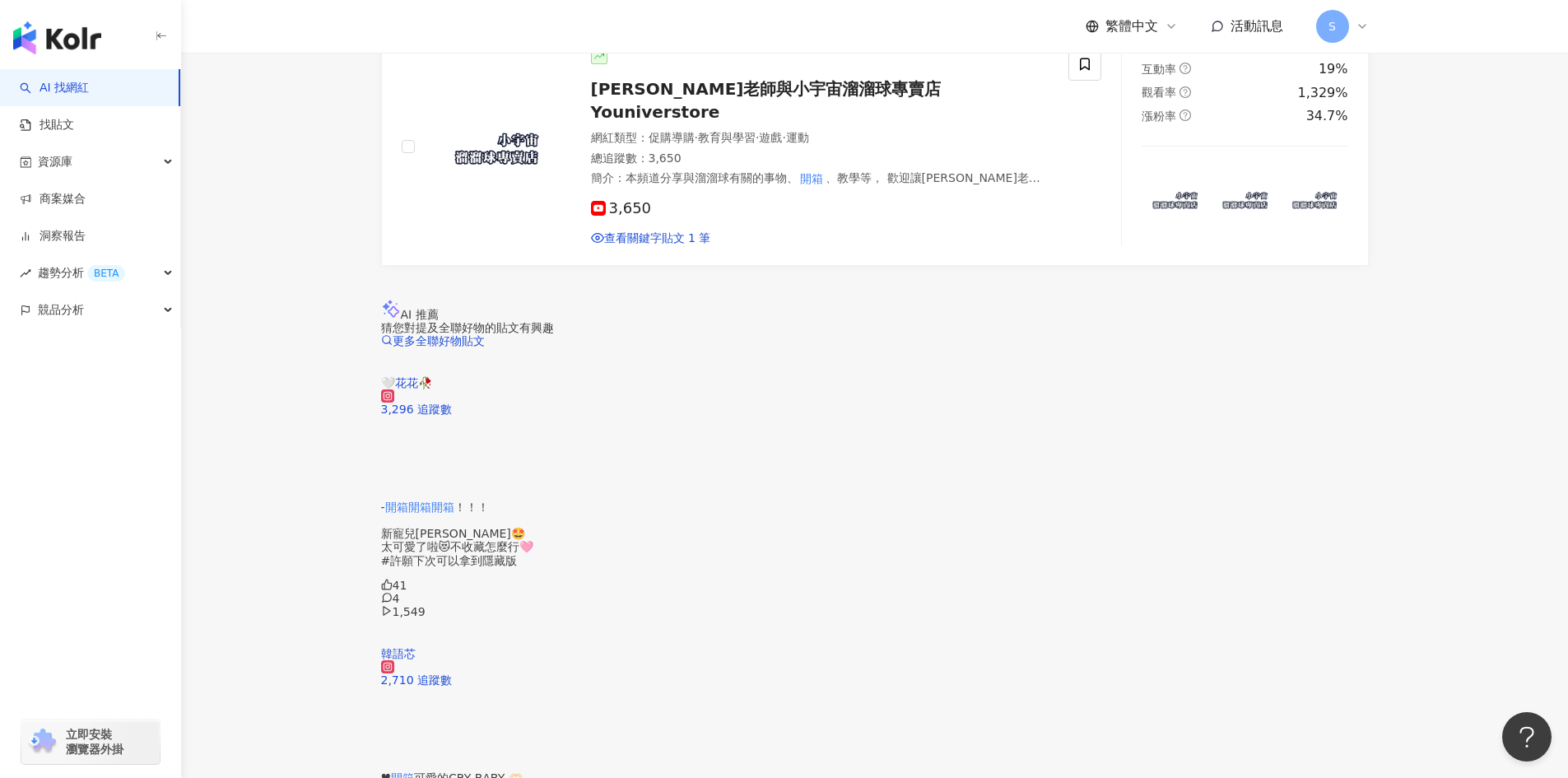
scroll to position [2963, 0]
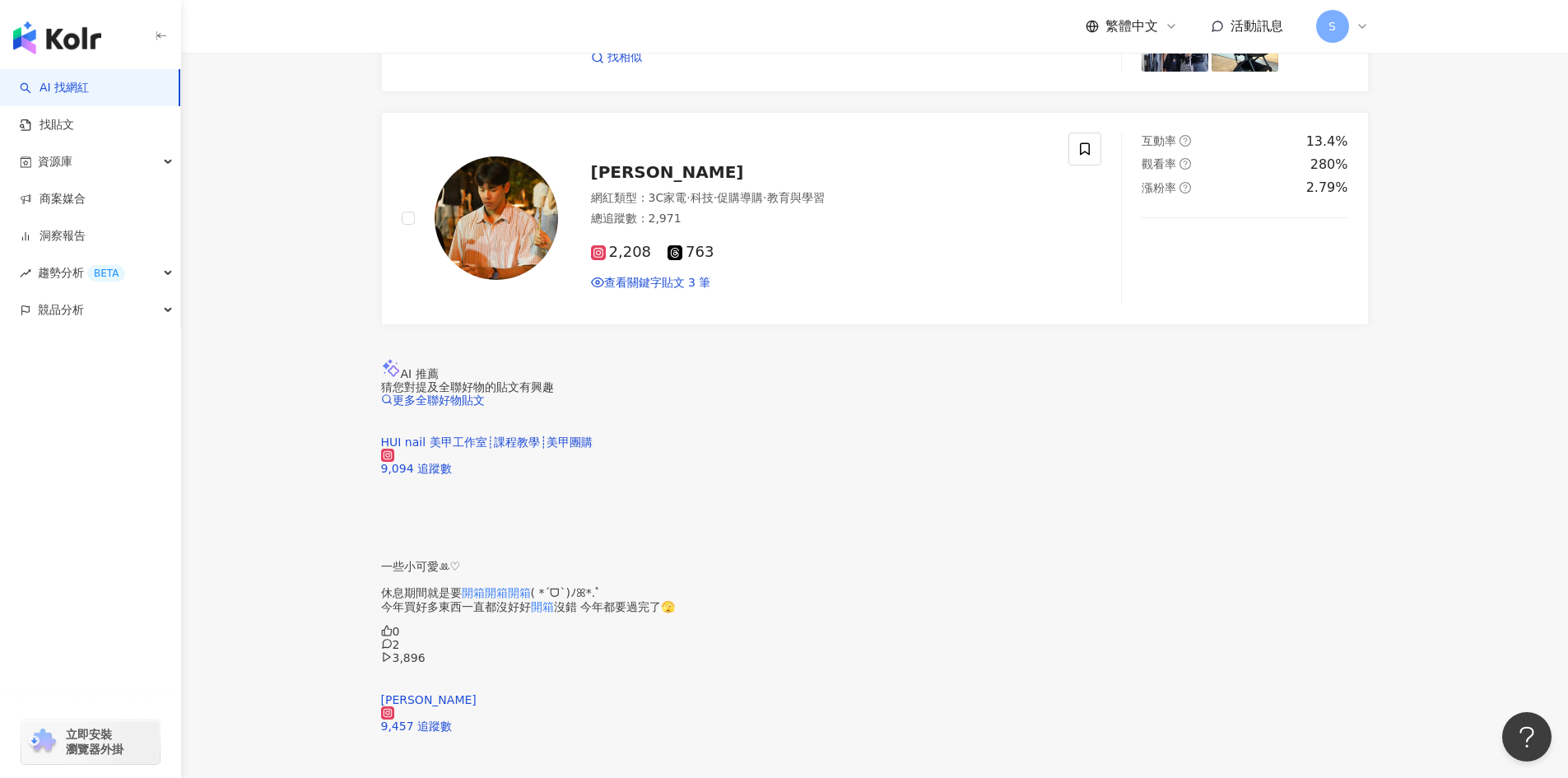
scroll to position [2685, 0]
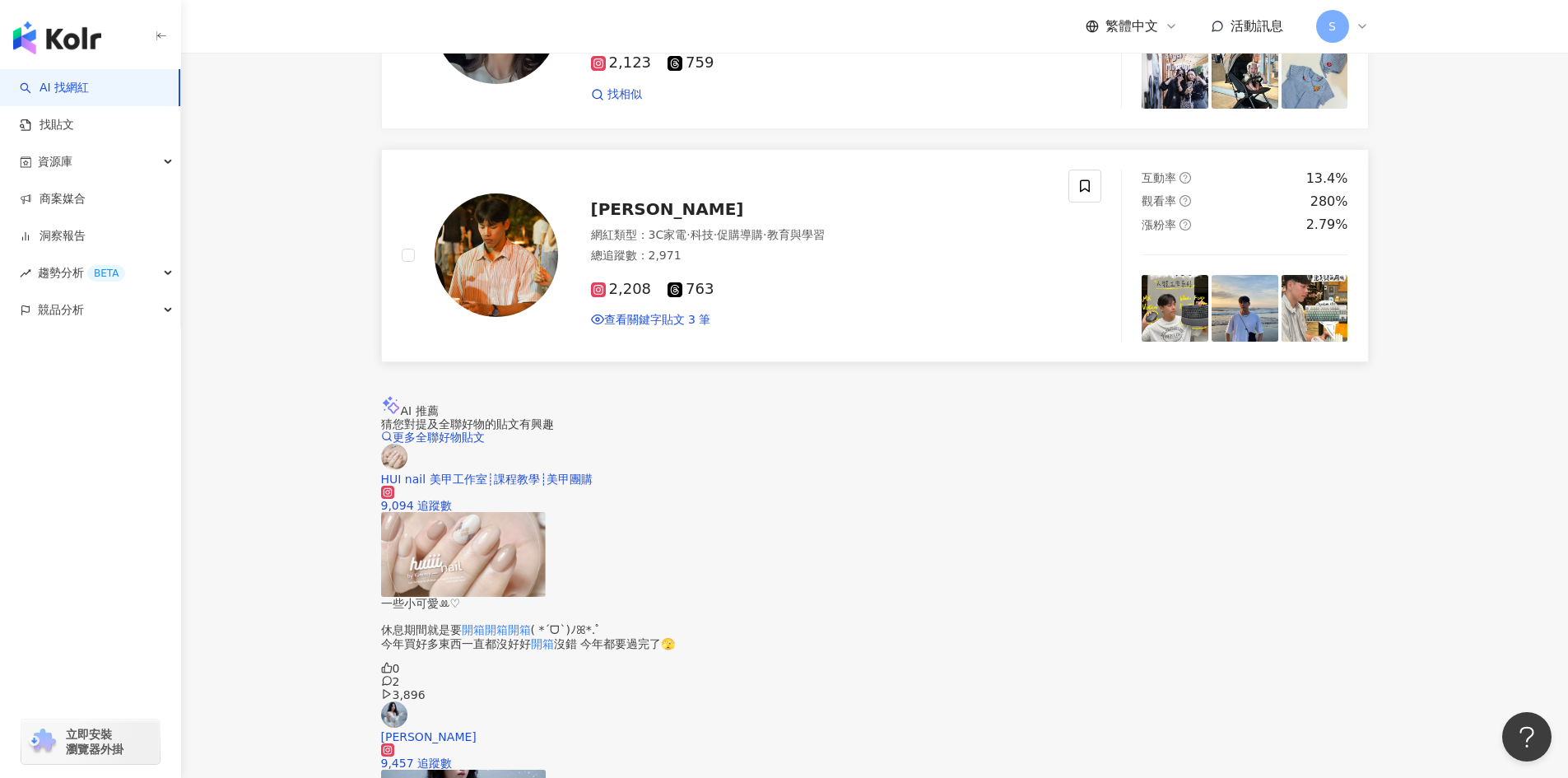
click at [872, 314] on div "余定綸 網紅類型 ： 3C家電 · 科技 · 促購導購 · 教育與學習 總追蹤數 ： 2,971 2,208 763 查看關鍵字貼文 3 筆" at bounding box center [804, 255] width 491 height 141
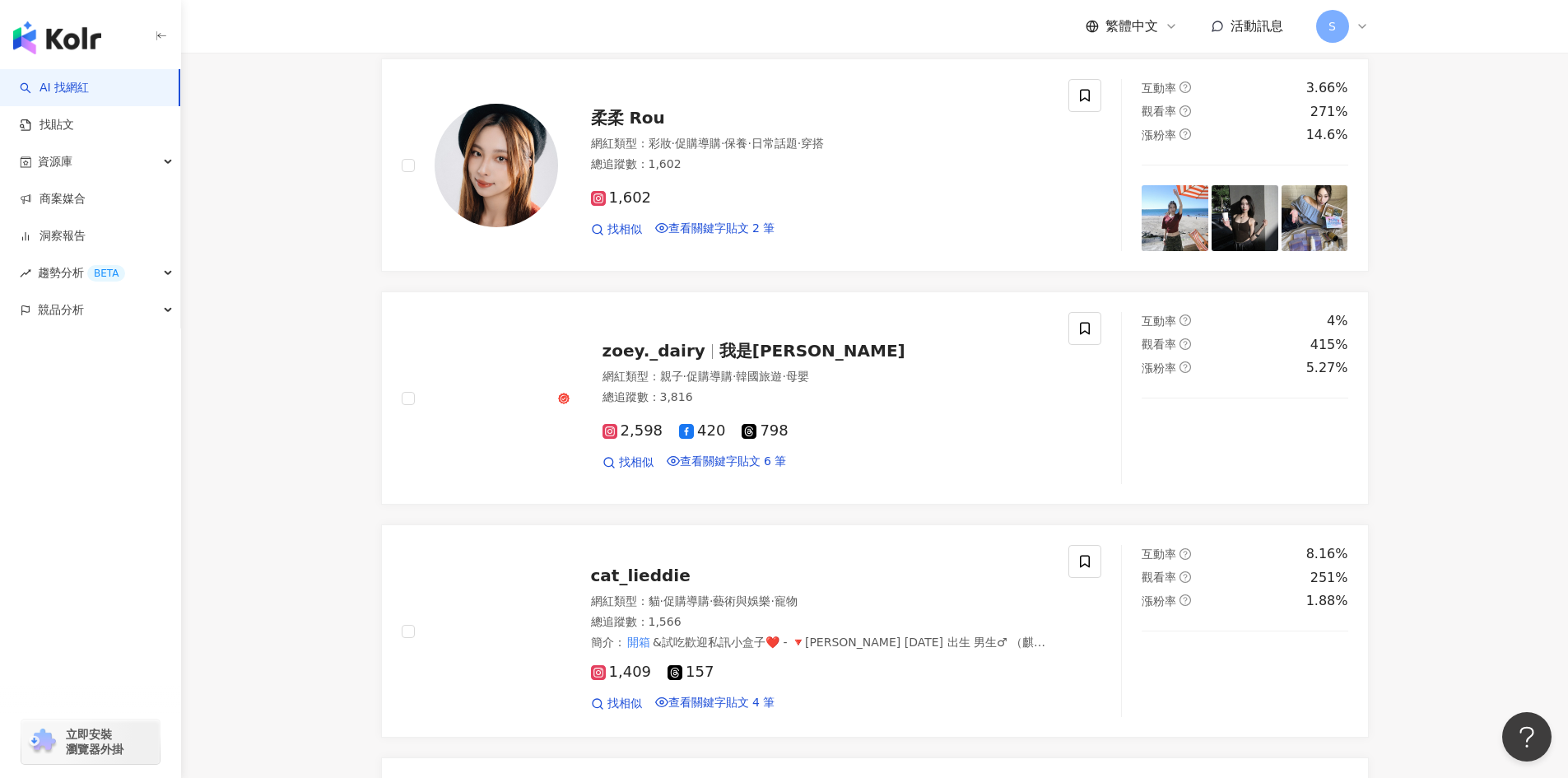
scroll to position [1286, 0]
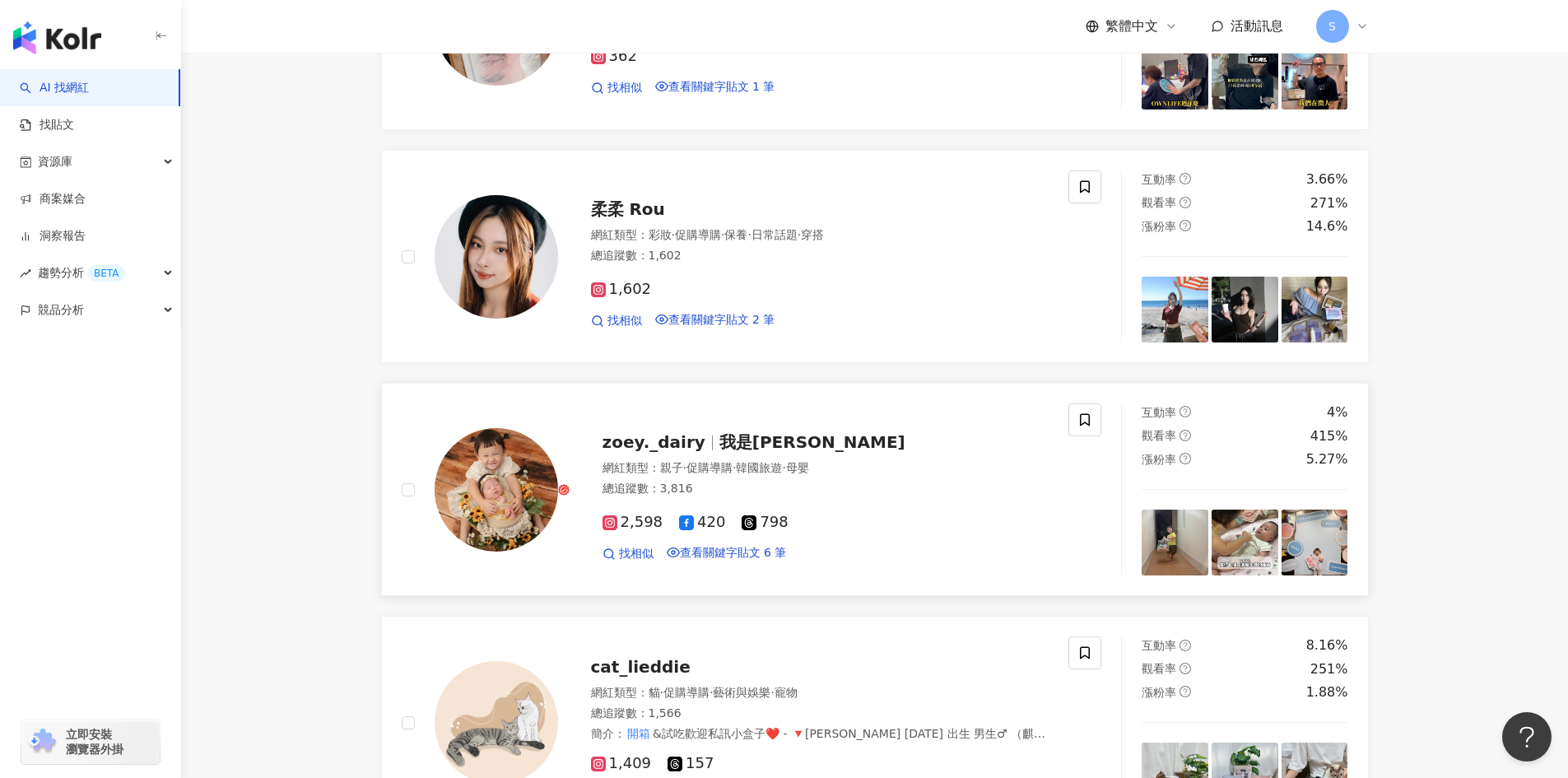
click at [850, 497] on div "總追蹤數 ： 3,816" at bounding box center [826, 488] width 447 height 17
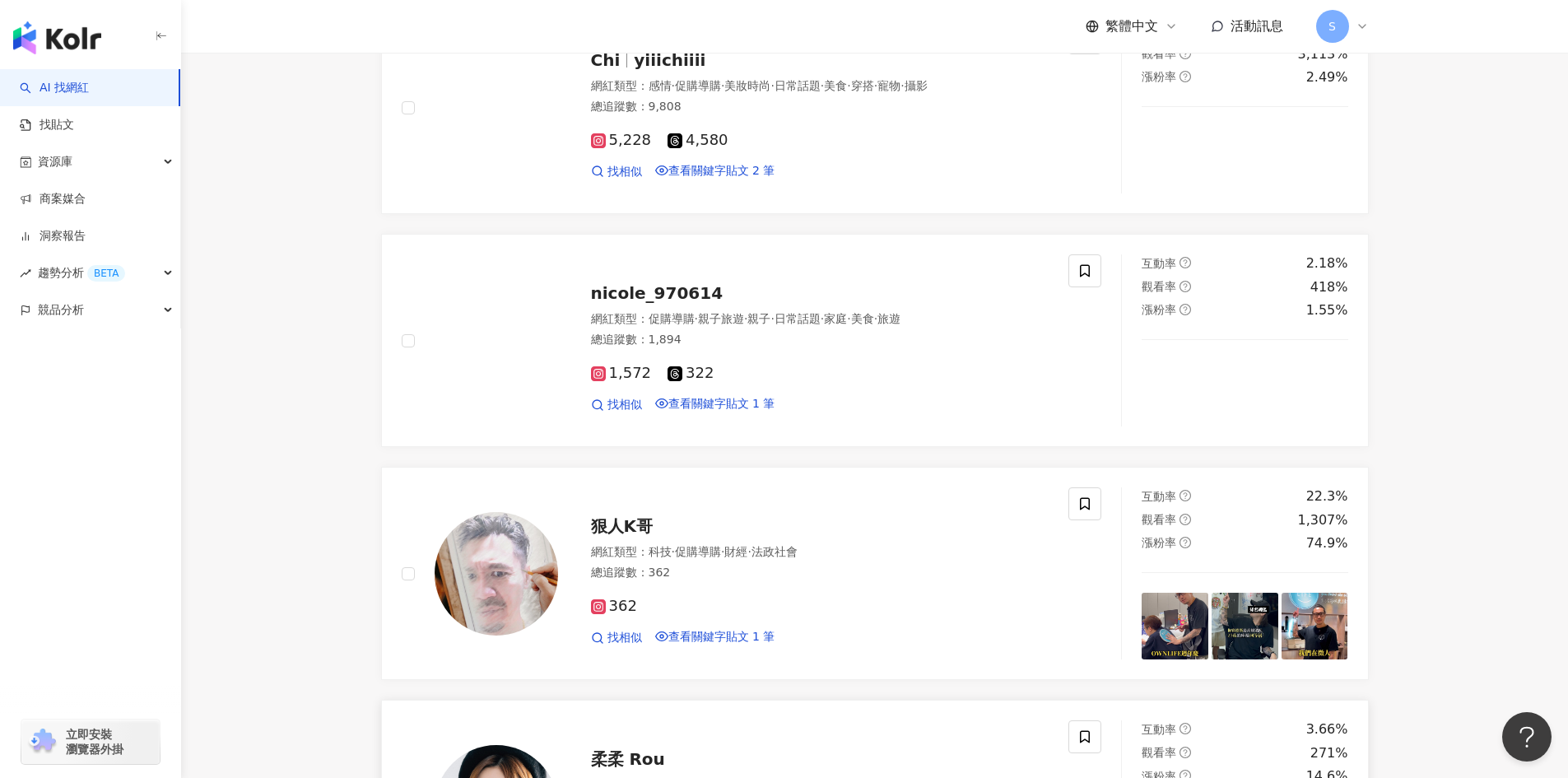
scroll to position [710, 0]
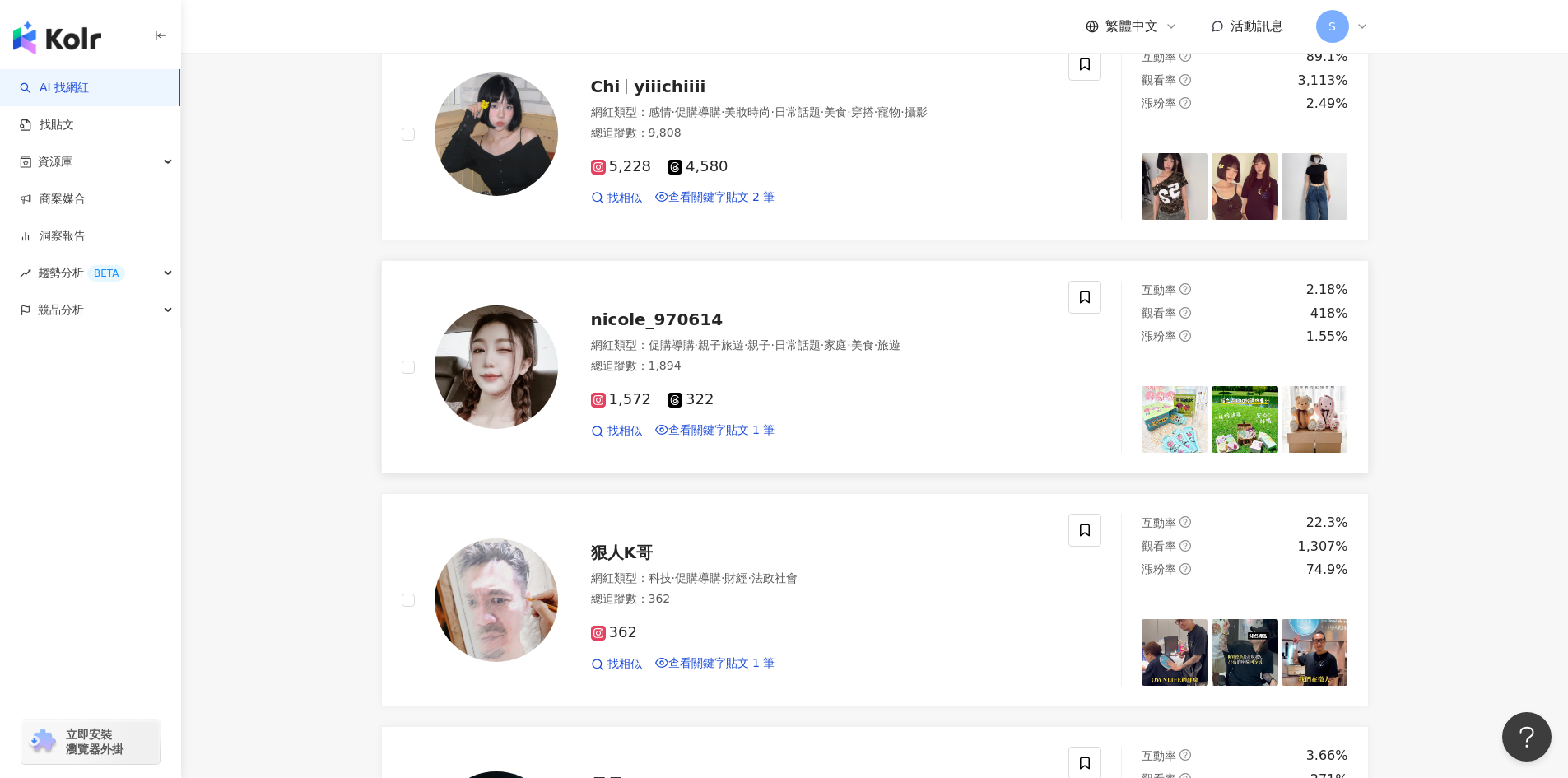
click at [824, 351] on span "·" at bounding box center [823, 345] width 3 height 13
click at [817, 141] on div "總追蹤數 ： 9,808" at bounding box center [820, 133] width 459 height 17
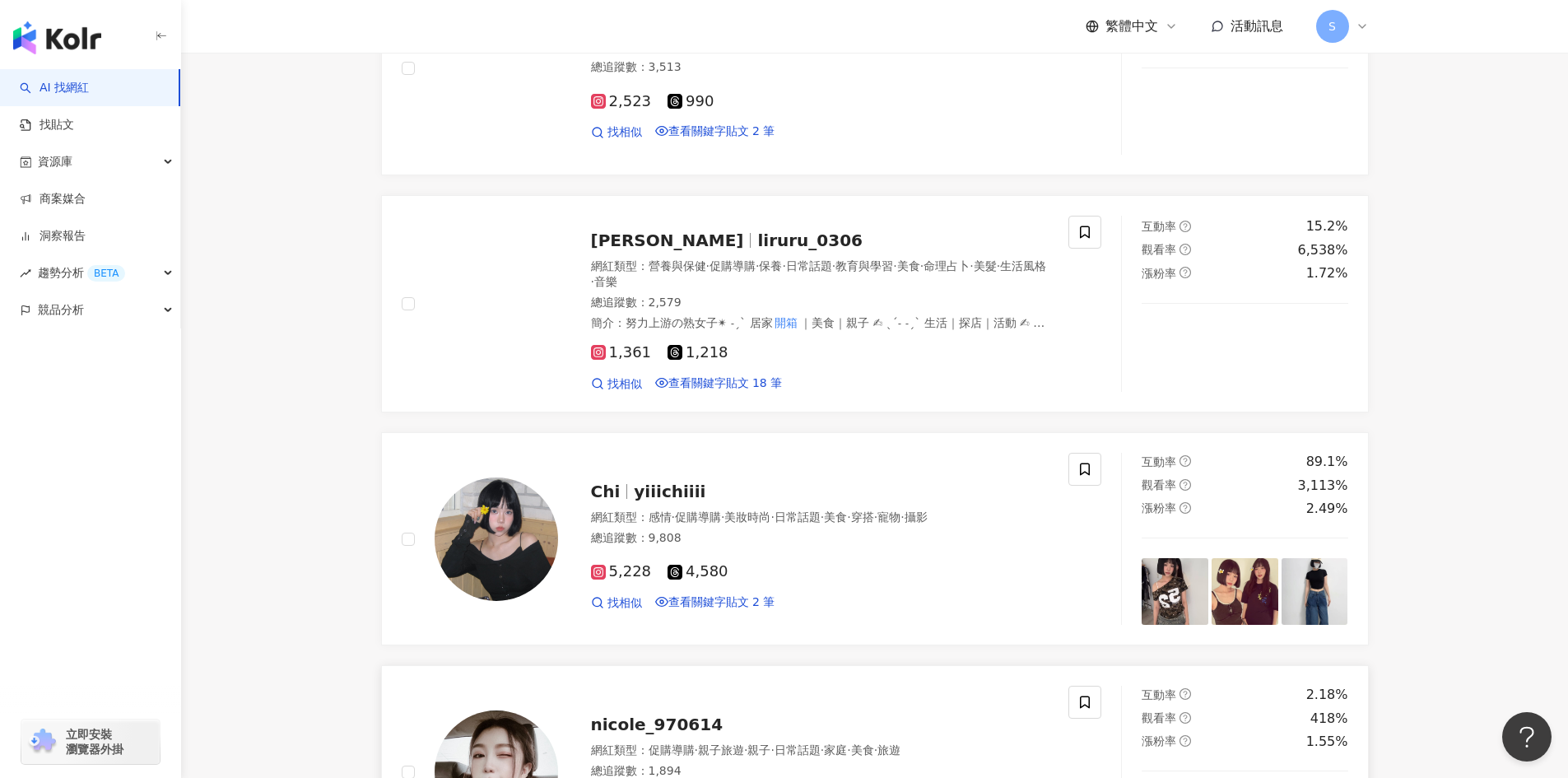
scroll to position [298, 0]
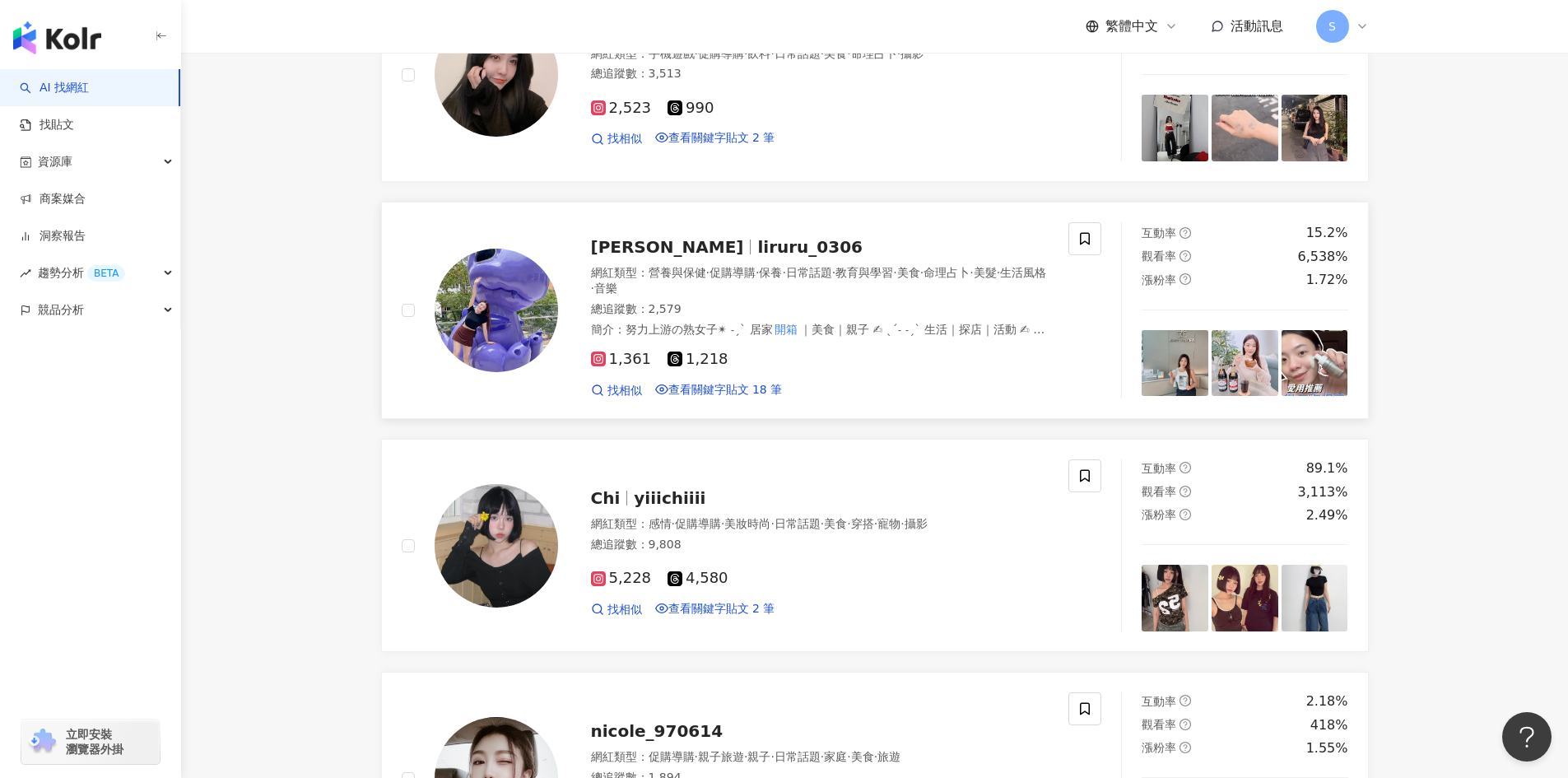
click at [905, 338] on div "網紅類型 ： 營養與保健 · 促購導購 · 保養 · 日常話題 · 教育與學習 · 美食 · 命理占卜 · 美髮 · 生活風格 · 音樂 總追蹤數 ： 2,5…" at bounding box center [820, 301] width 459 height 72
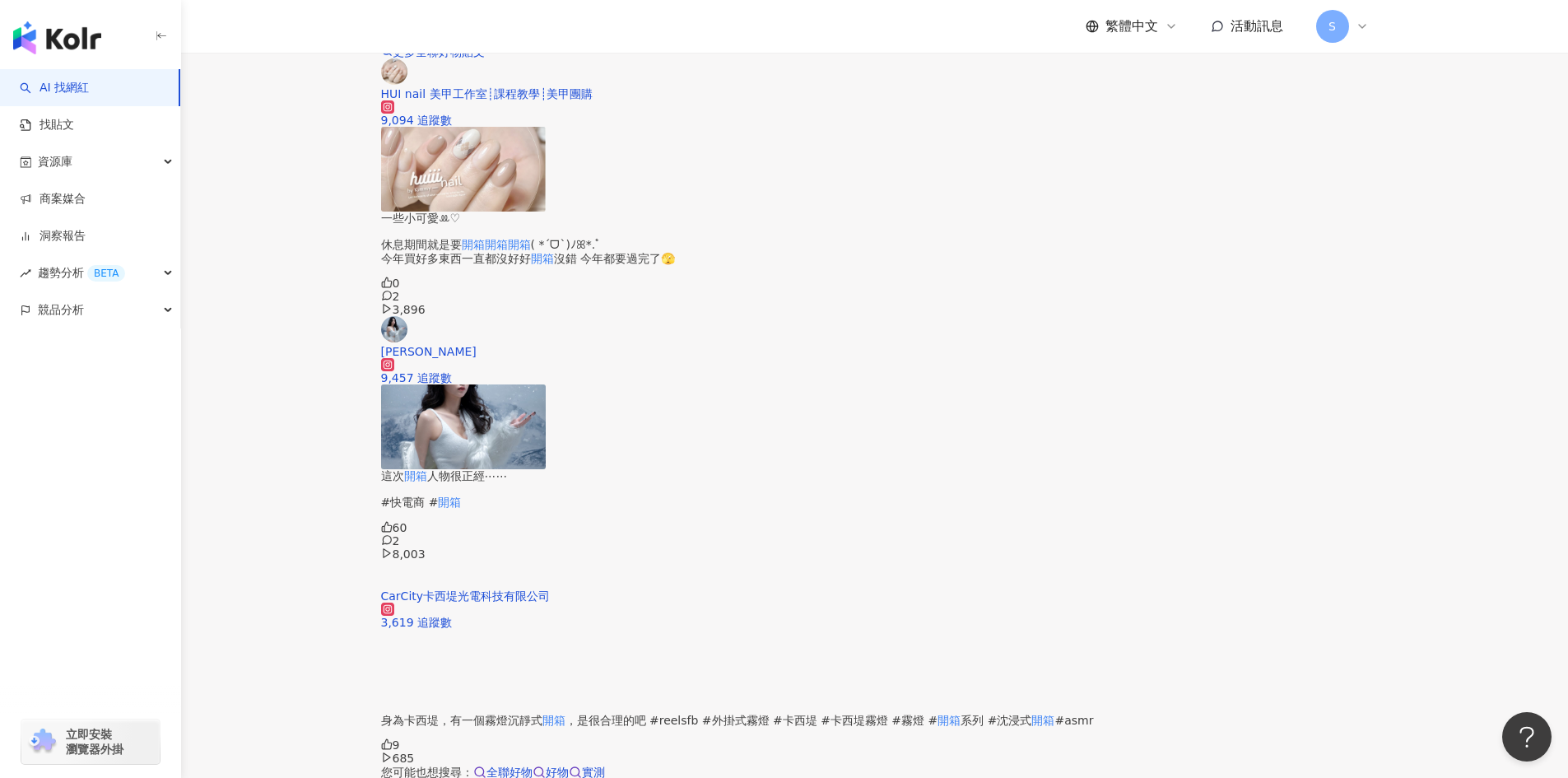
scroll to position [3096, 0]
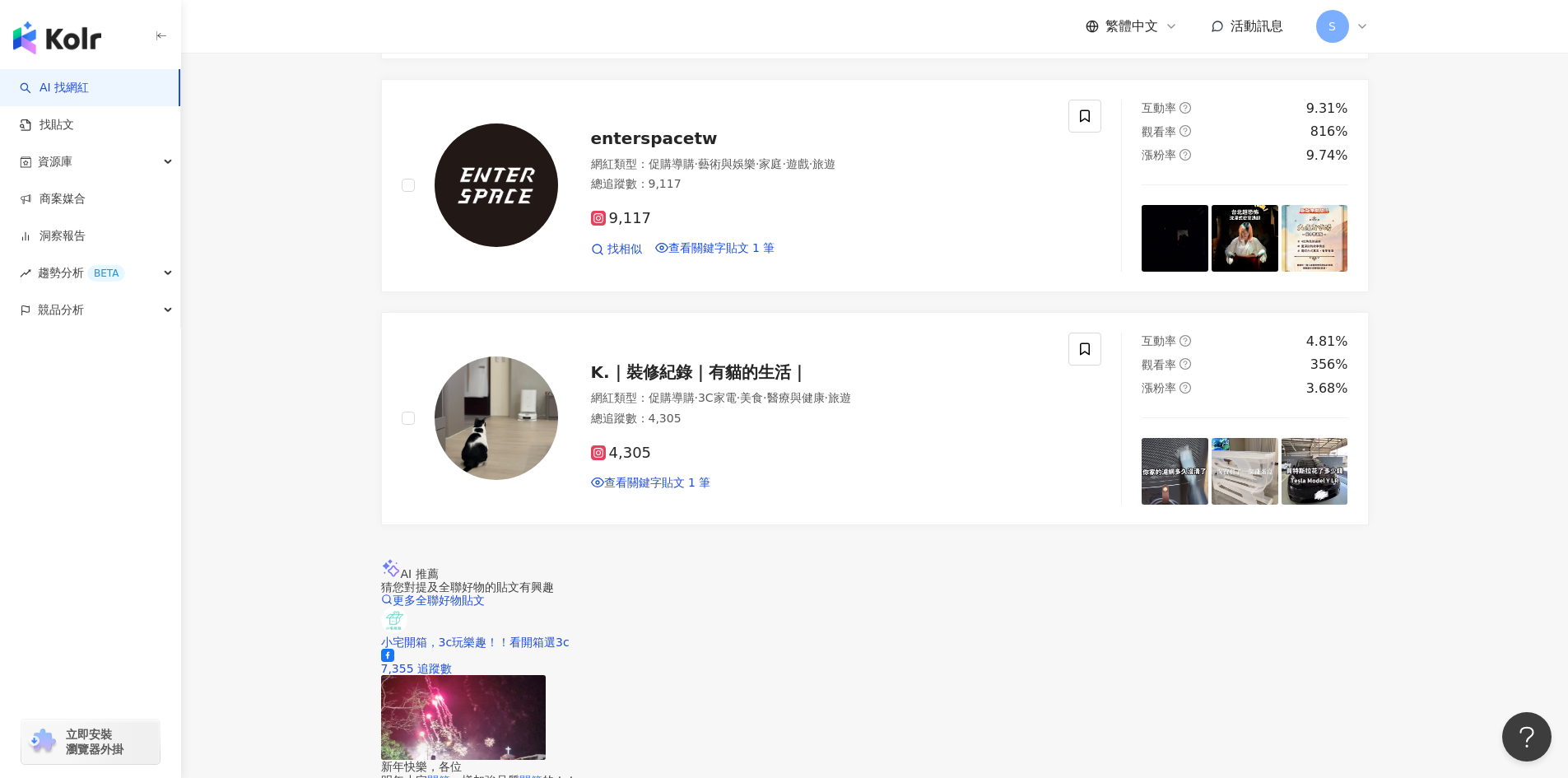
scroll to position [420, 0]
click at [834, 229] on div "9,117" at bounding box center [820, 220] width 459 height 18
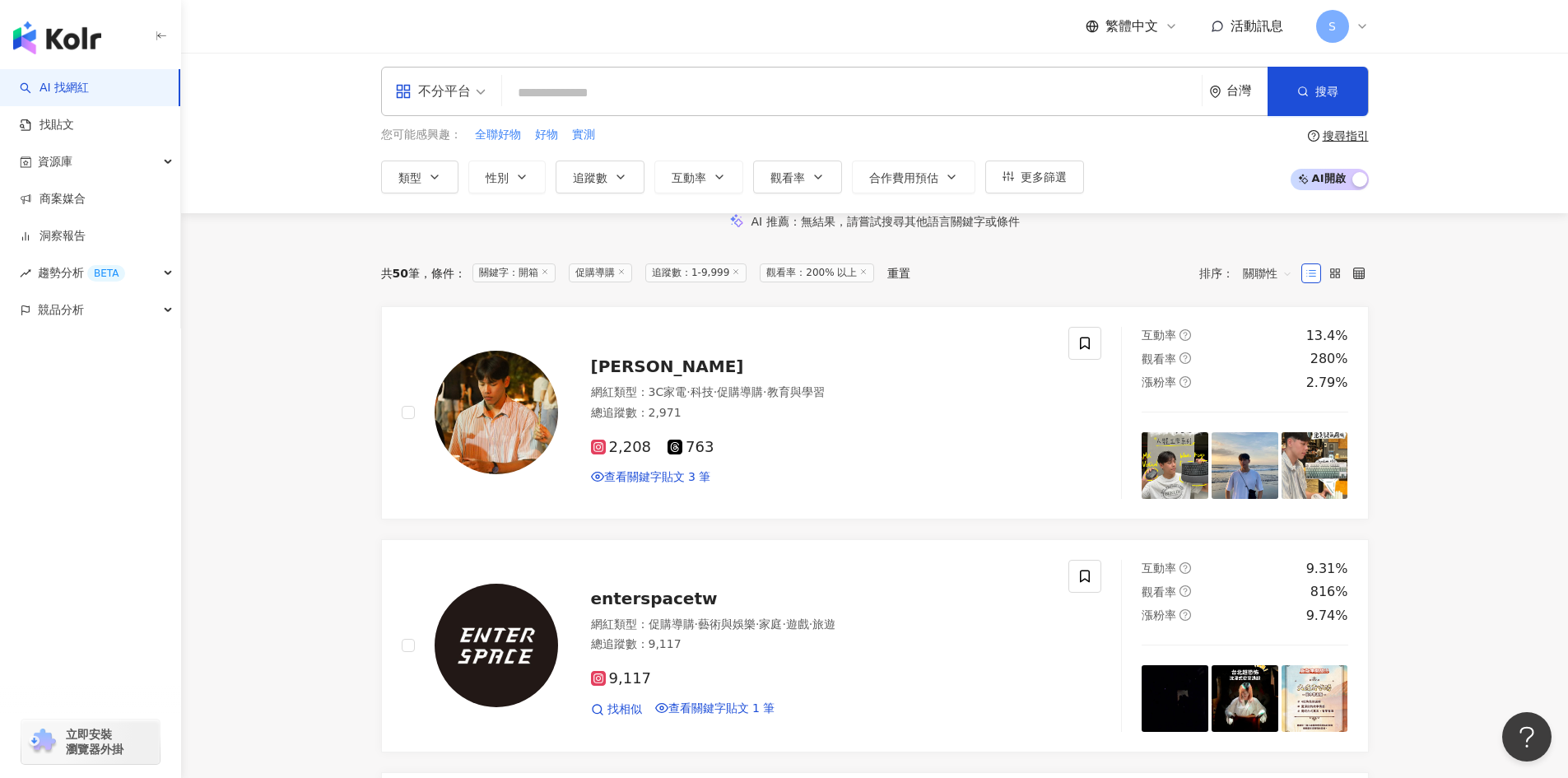
scroll to position [0, 0]
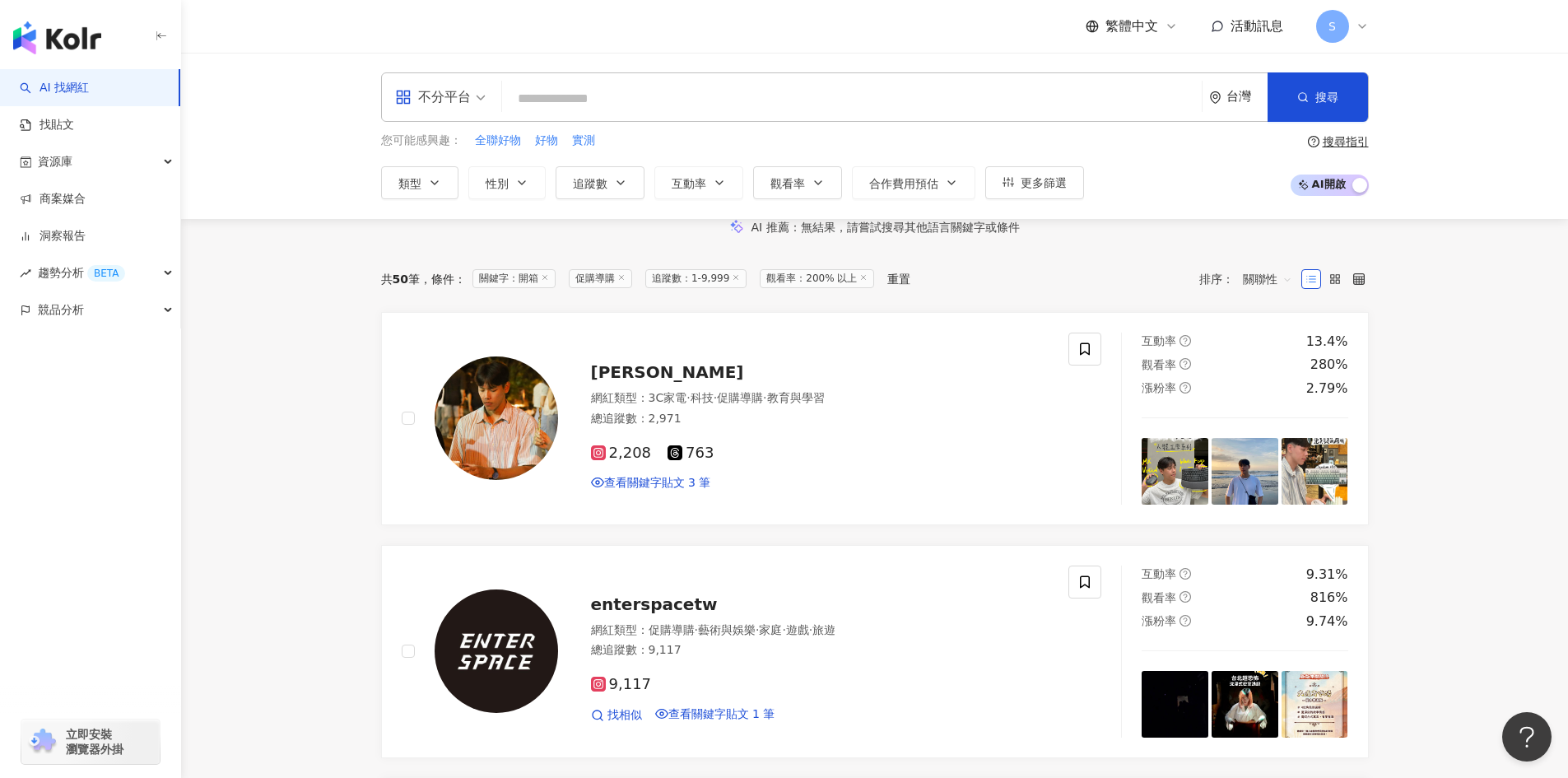
click at [765, 89] on input "search" at bounding box center [852, 99] width 687 height 31
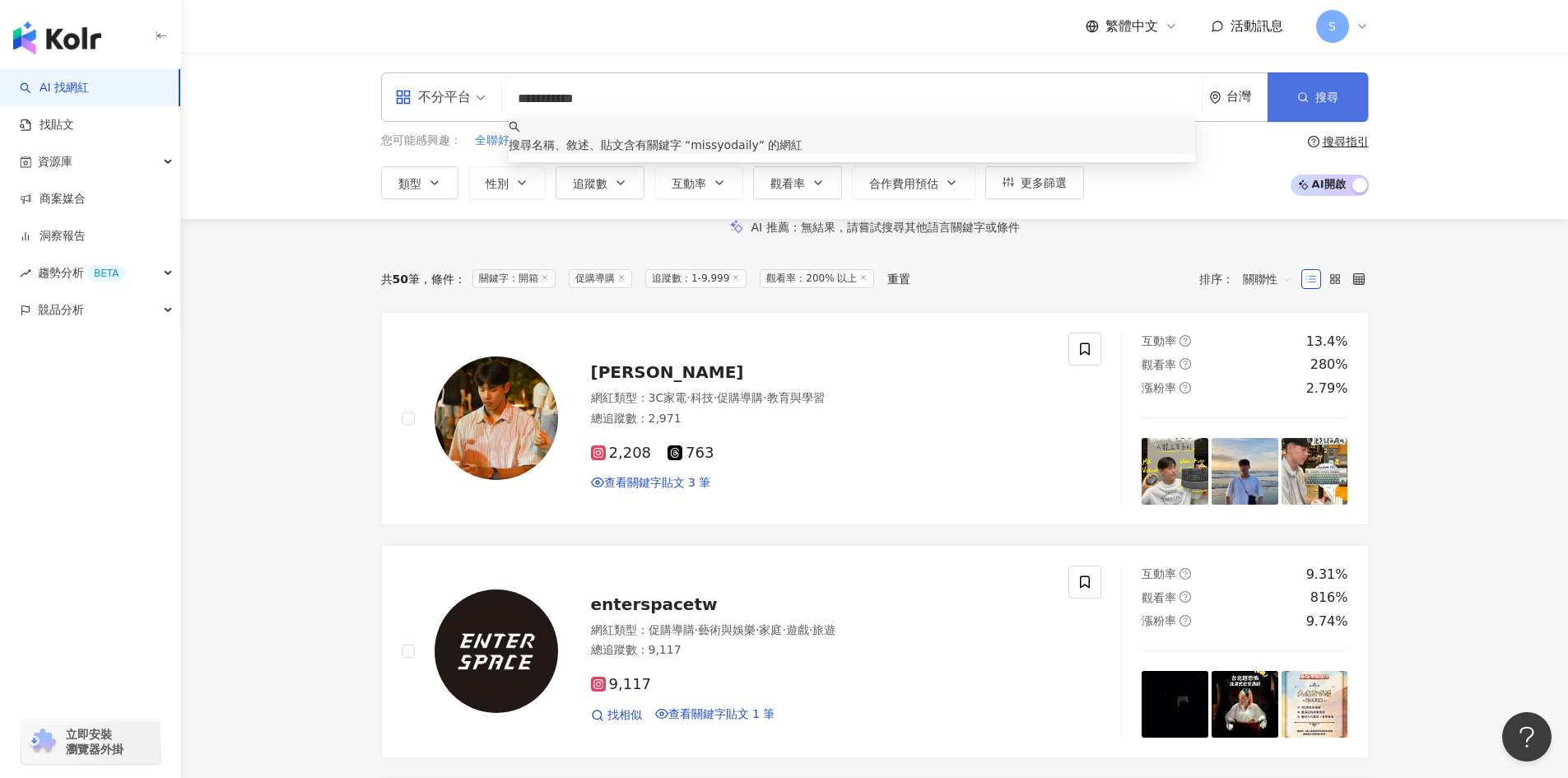
type input "**********"
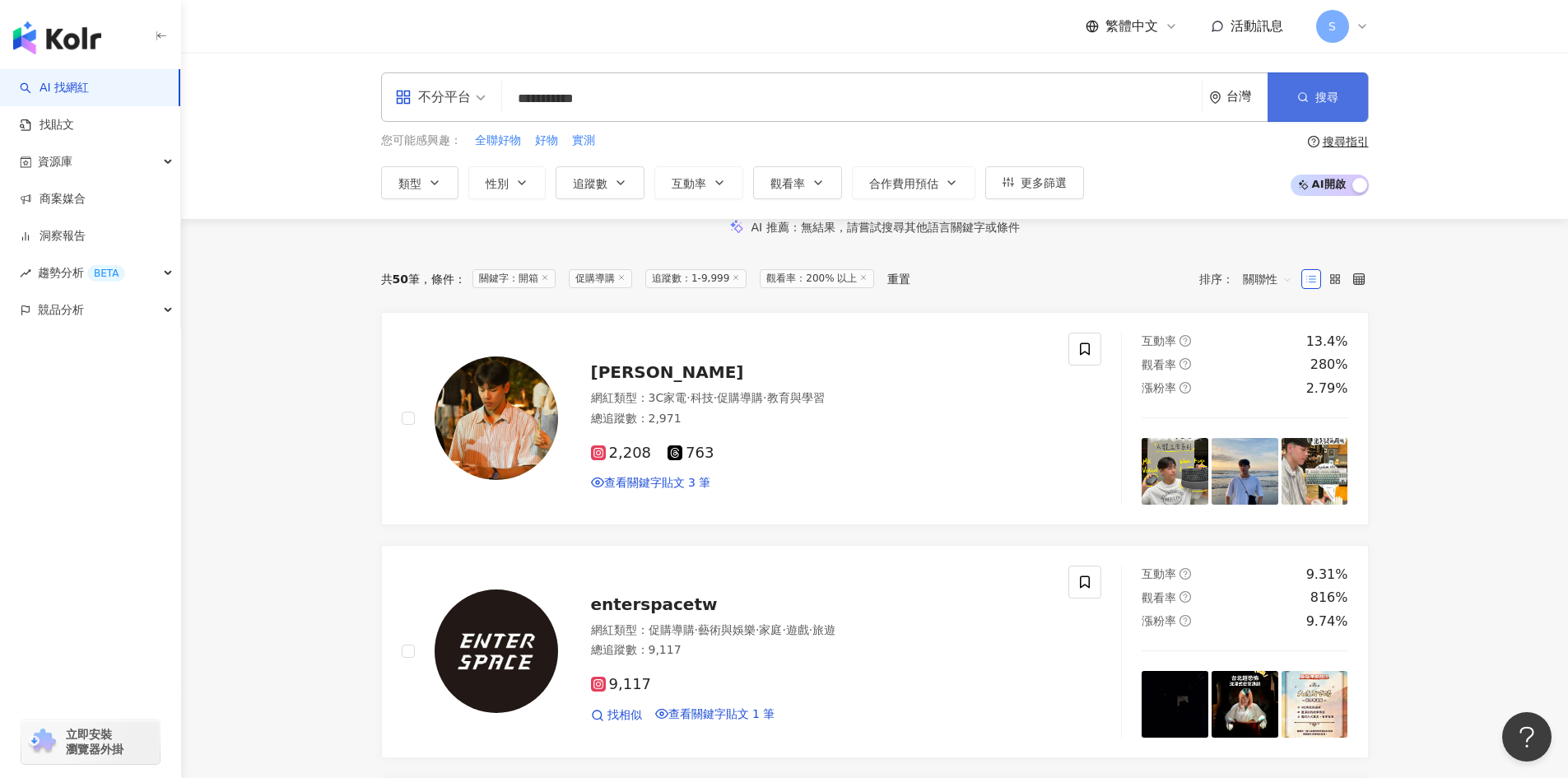
click at [1279, 93] on button "搜尋" at bounding box center [1318, 97] width 100 height 50
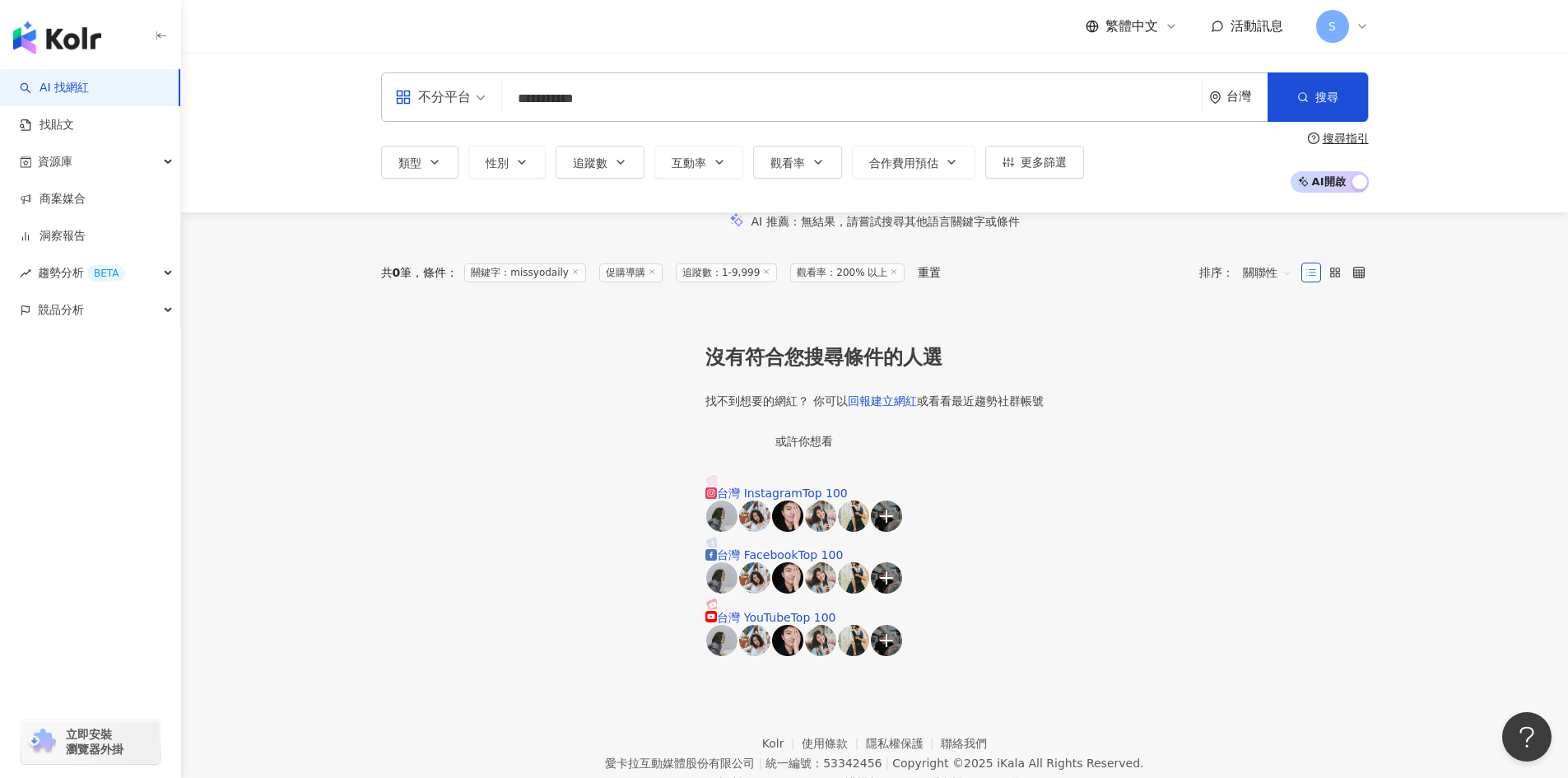
click at [70, 80] on link "AI 找網紅" at bounding box center [54, 88] width 69 height 17
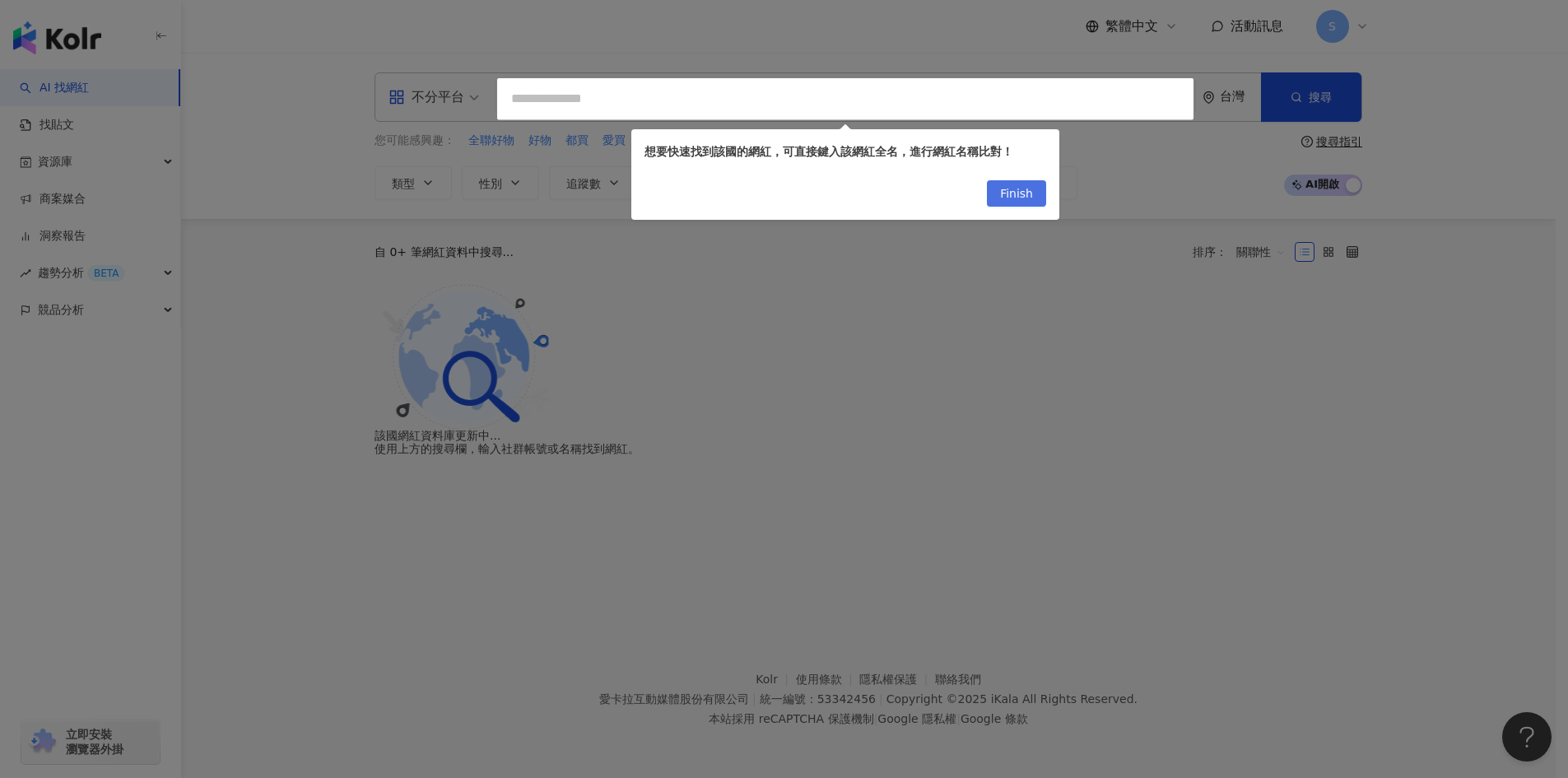
click at [1028, 196] on span "Finish" at bounding box center [1017, 194] width 33 height 26
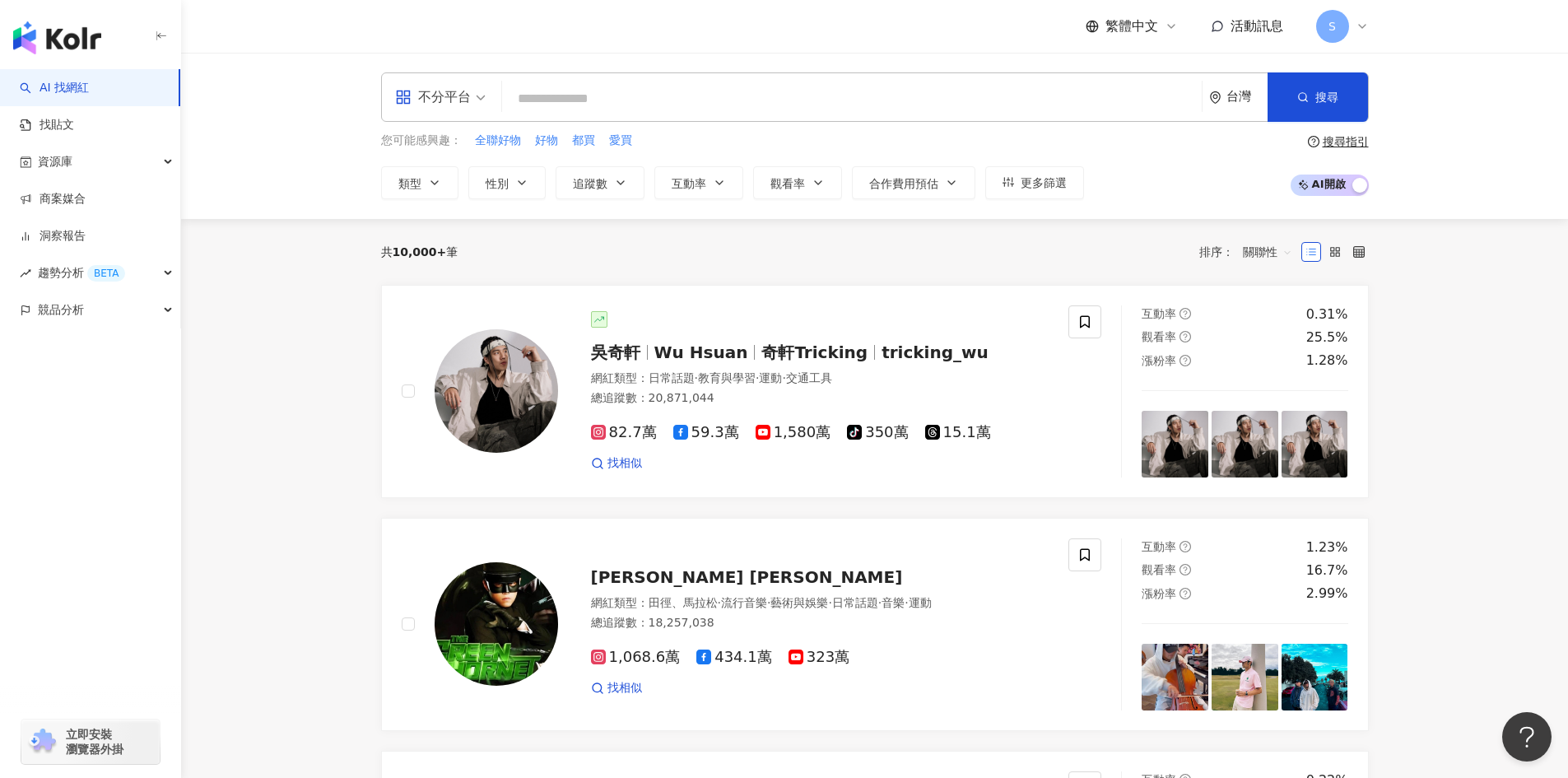
click at [649, 106] on input "search" at bounding box center [852, 99] width 687 height 31
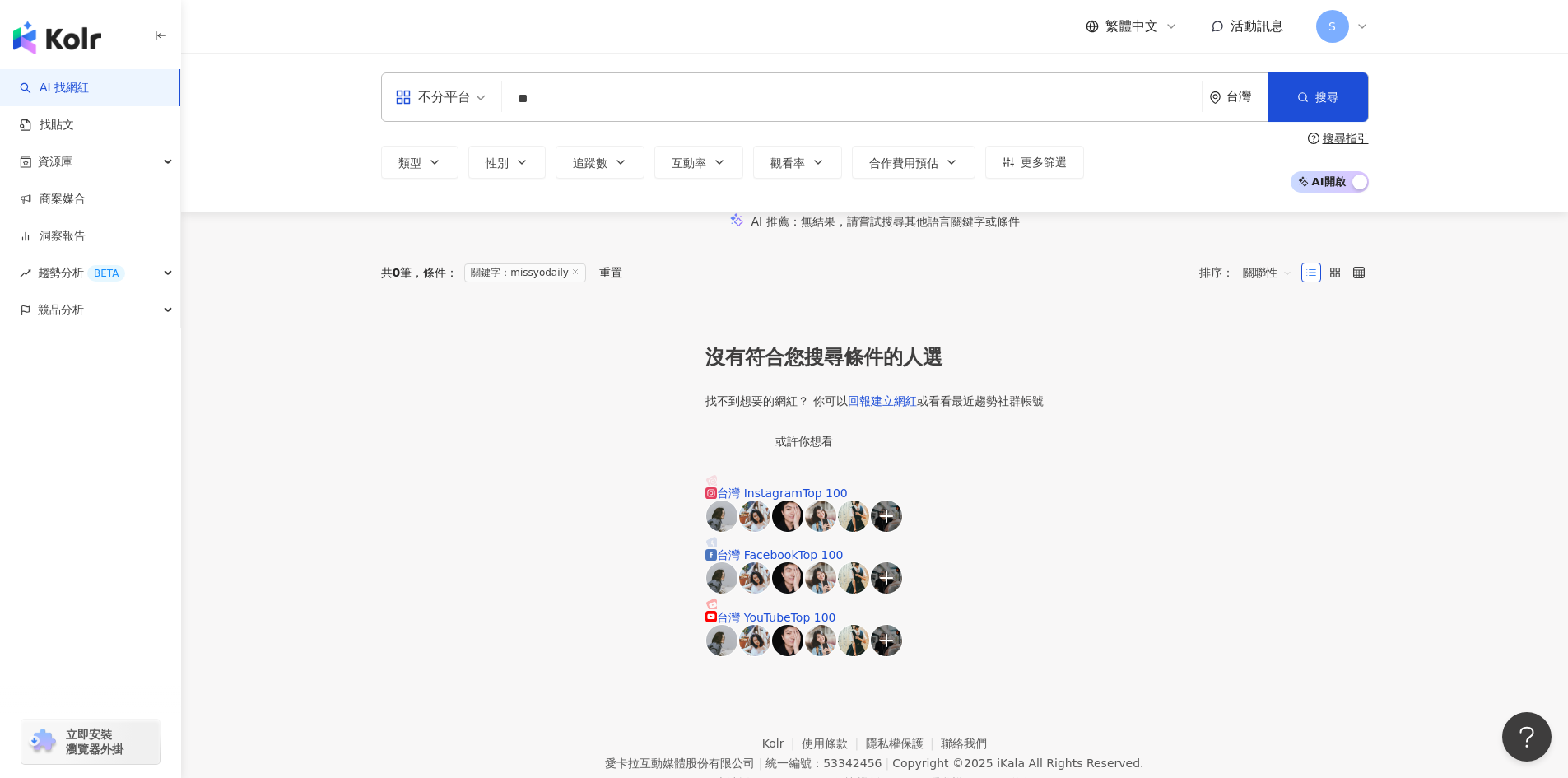
type input "*"
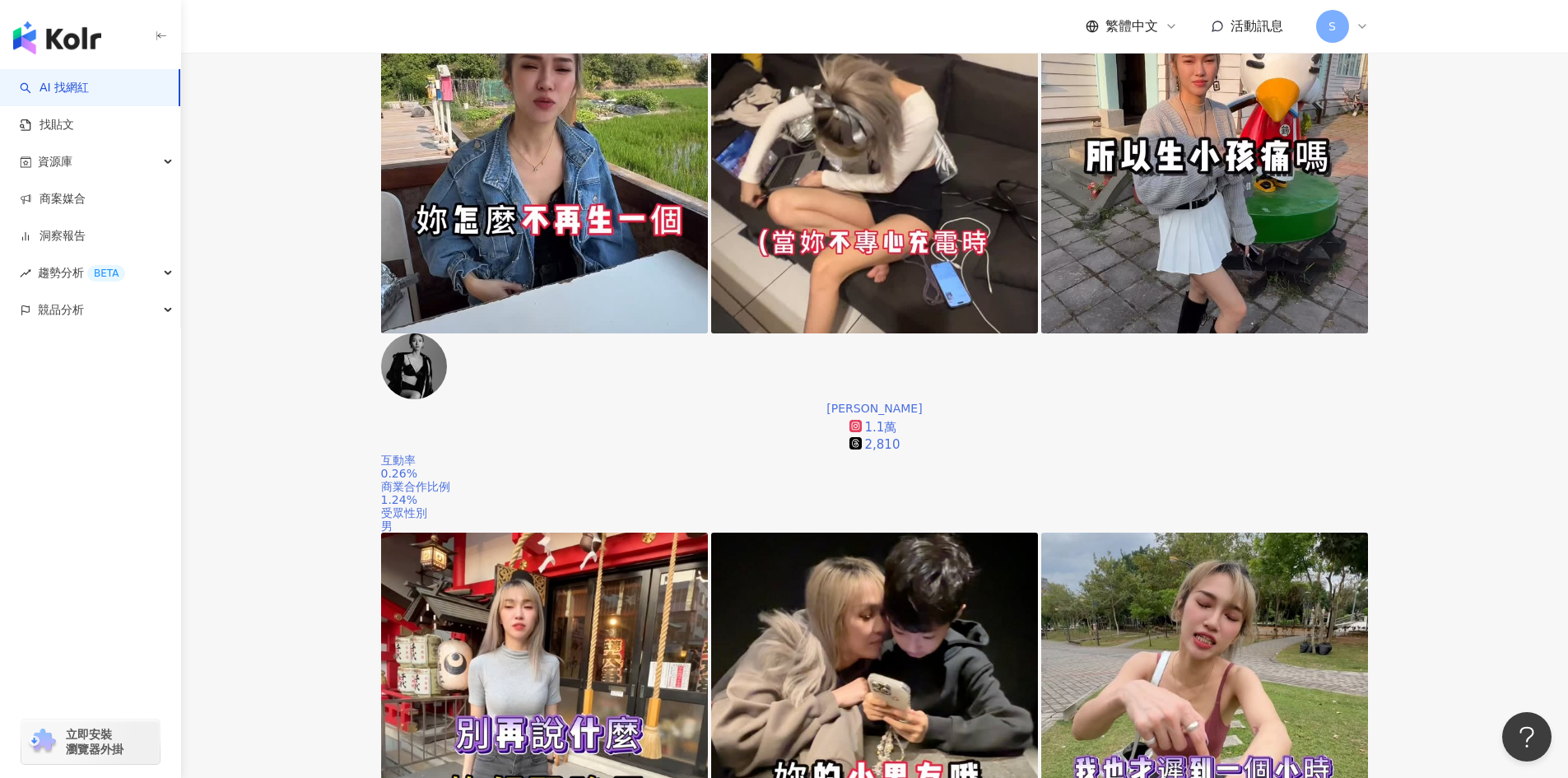
scroll to position [165, 0]
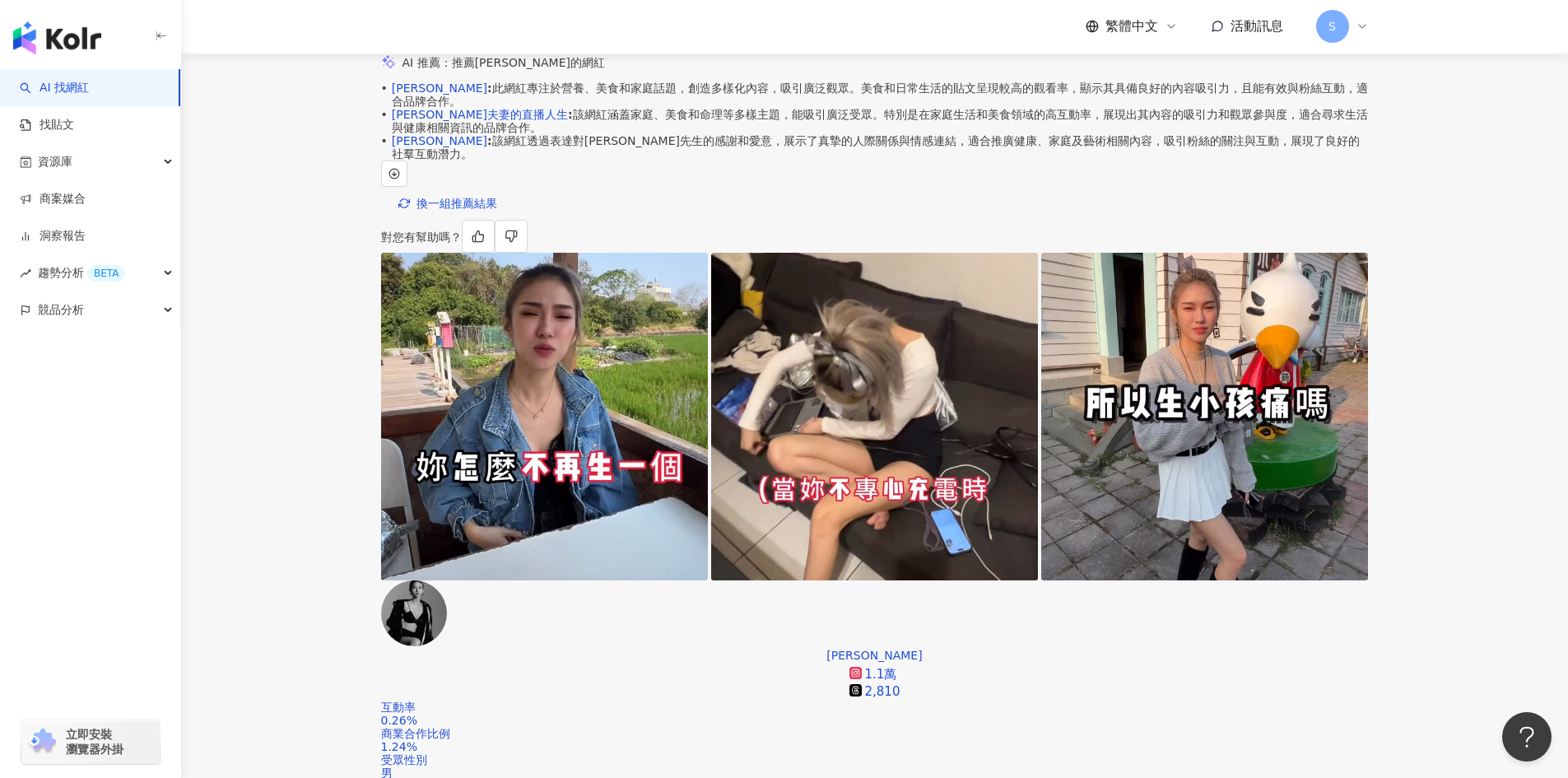
type input "*****"
click at [89, 89] on link "AI 找網紅" at bounding box center [54, 88] width 69 height 17
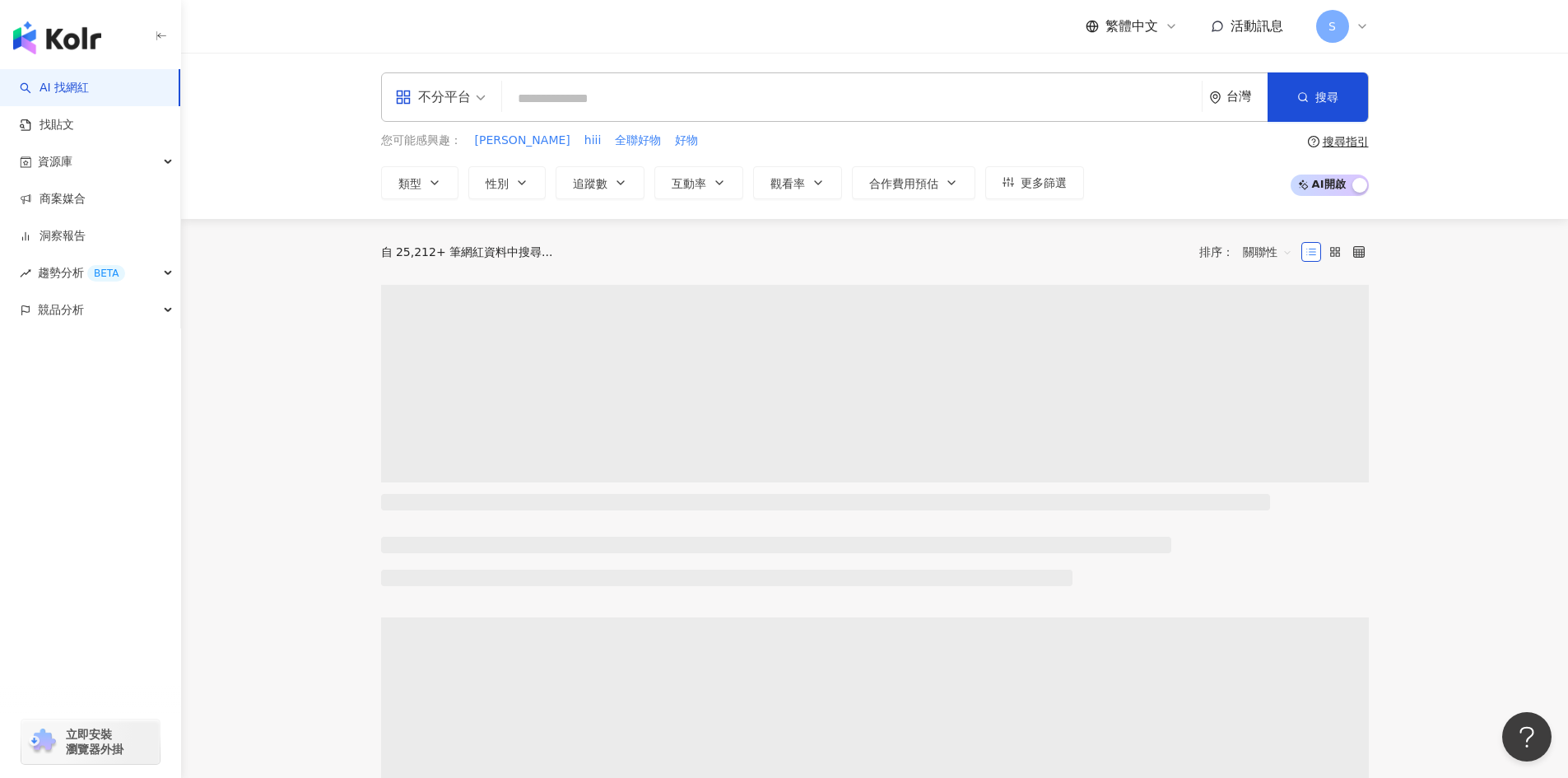
click at [969, 92] on input "search" at bounding box center [852, 99] width 687 height 31
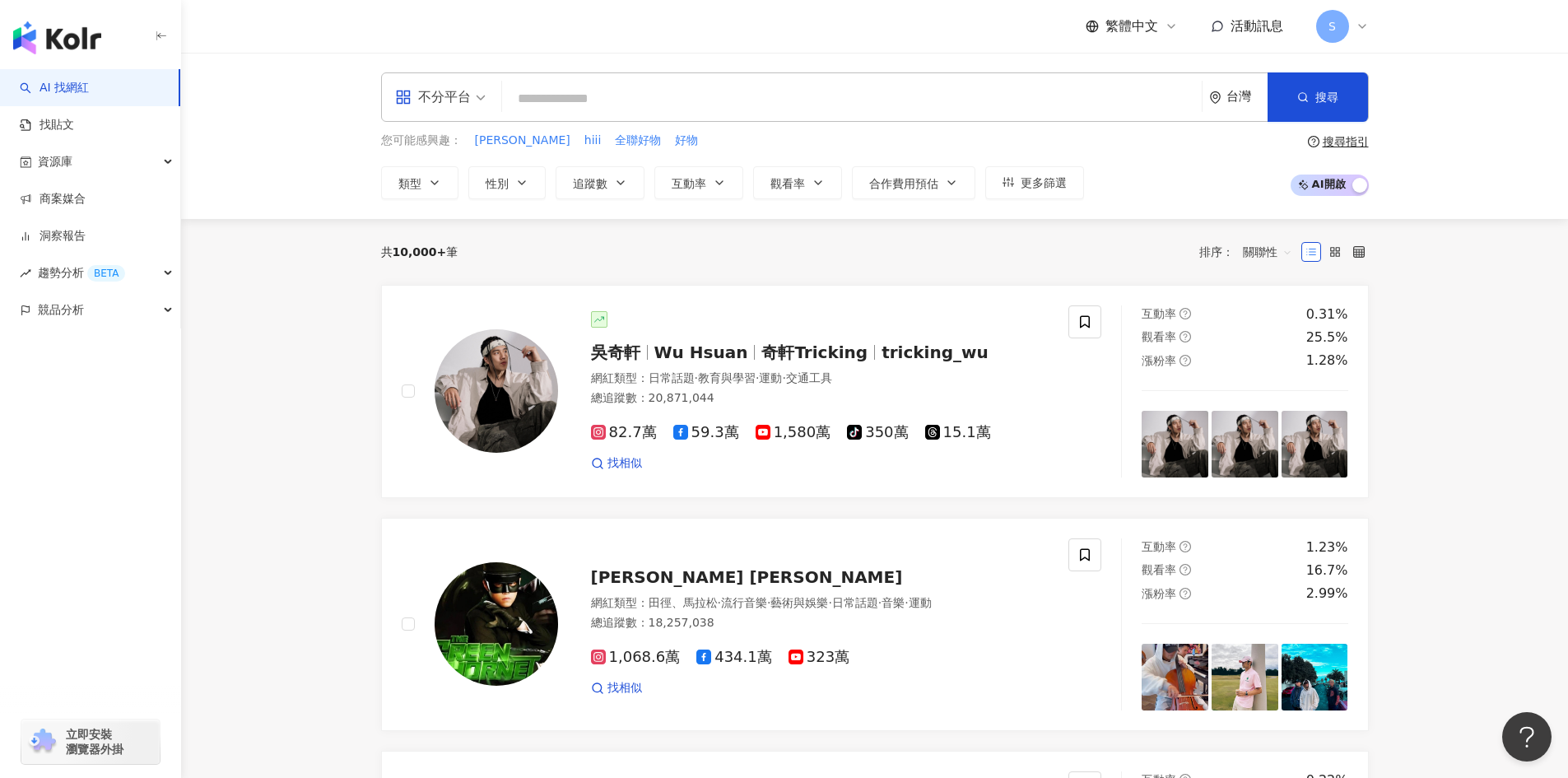
type input "*"
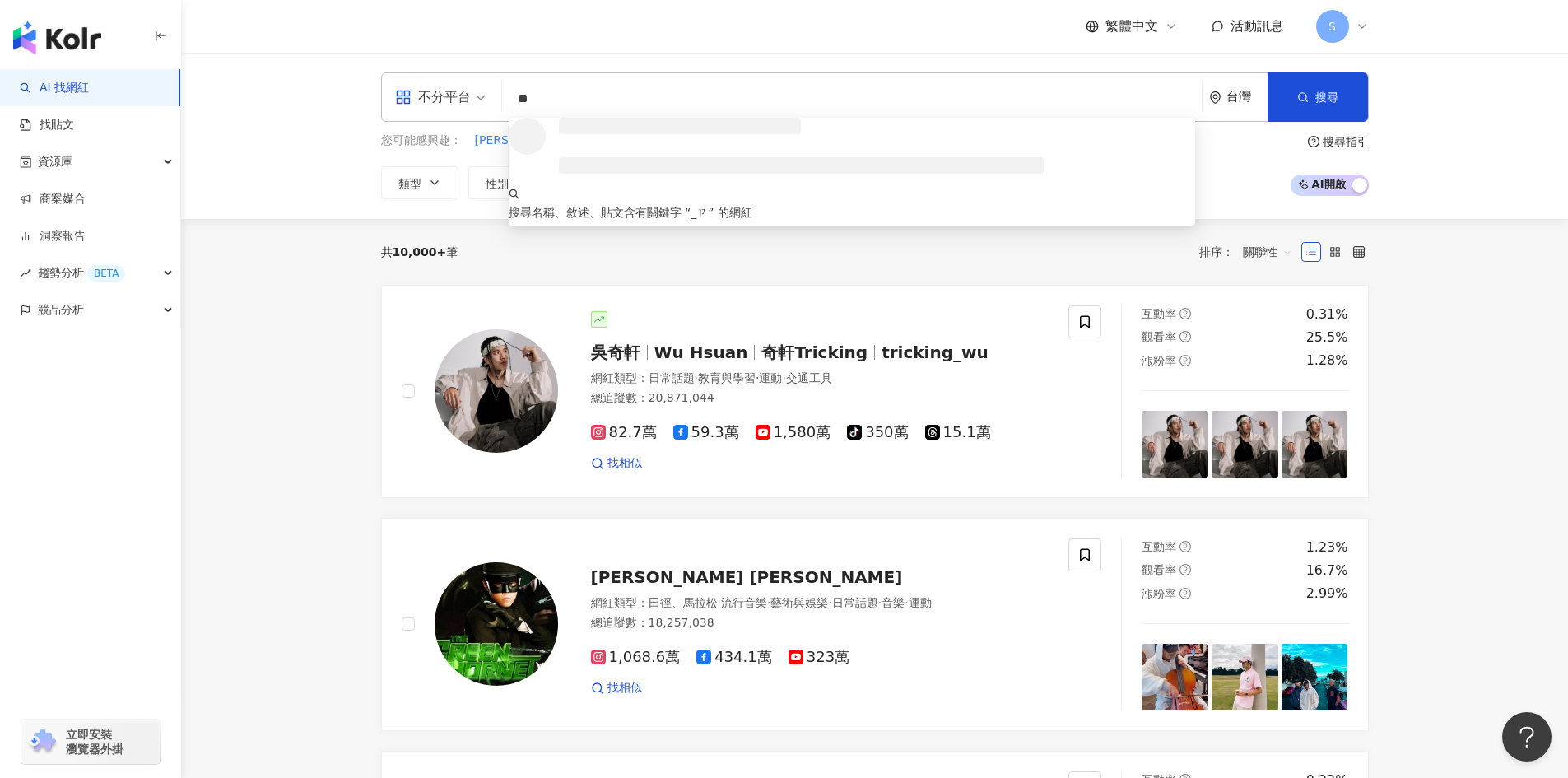
type input "*"
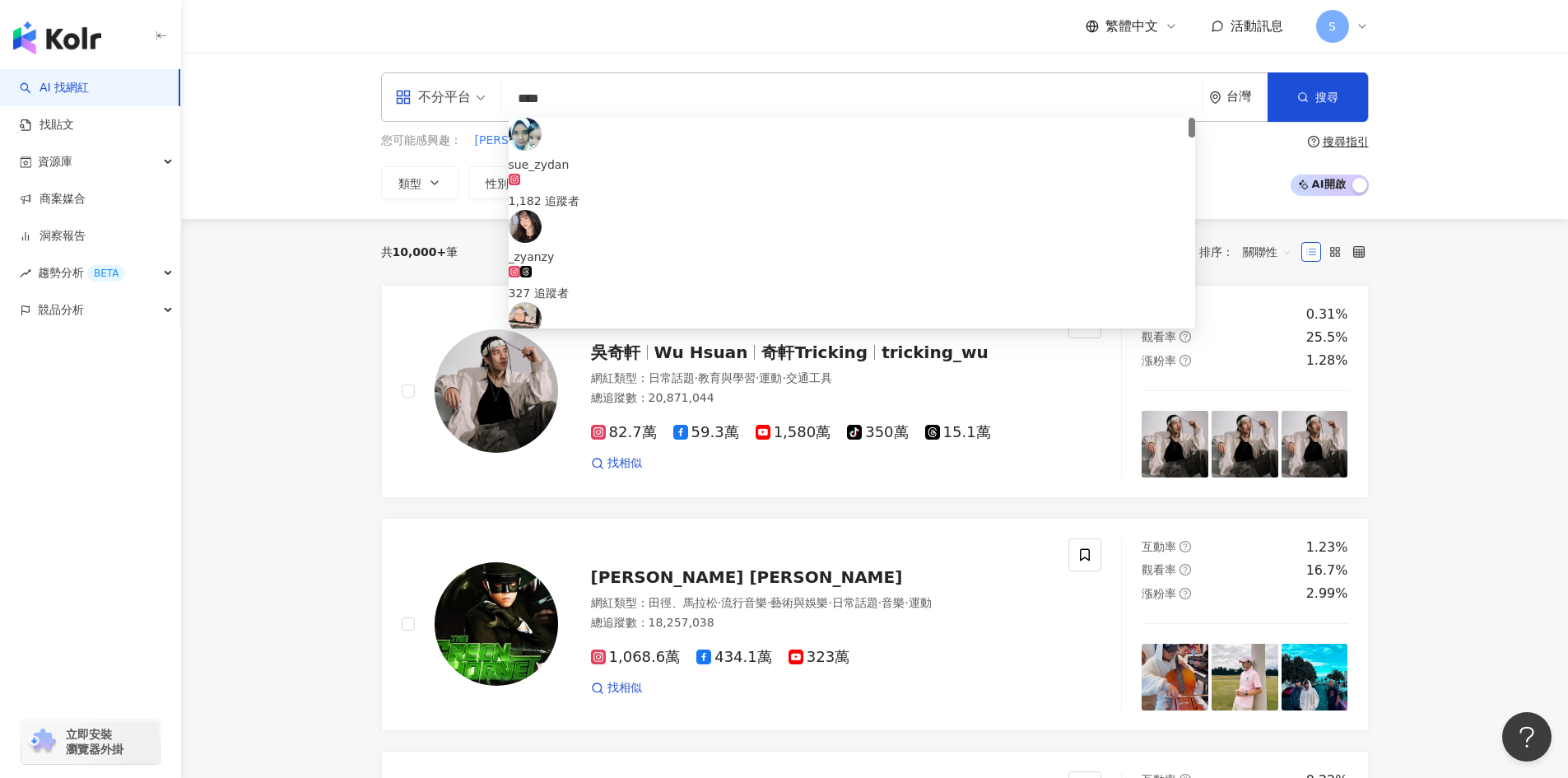
type input "*****"
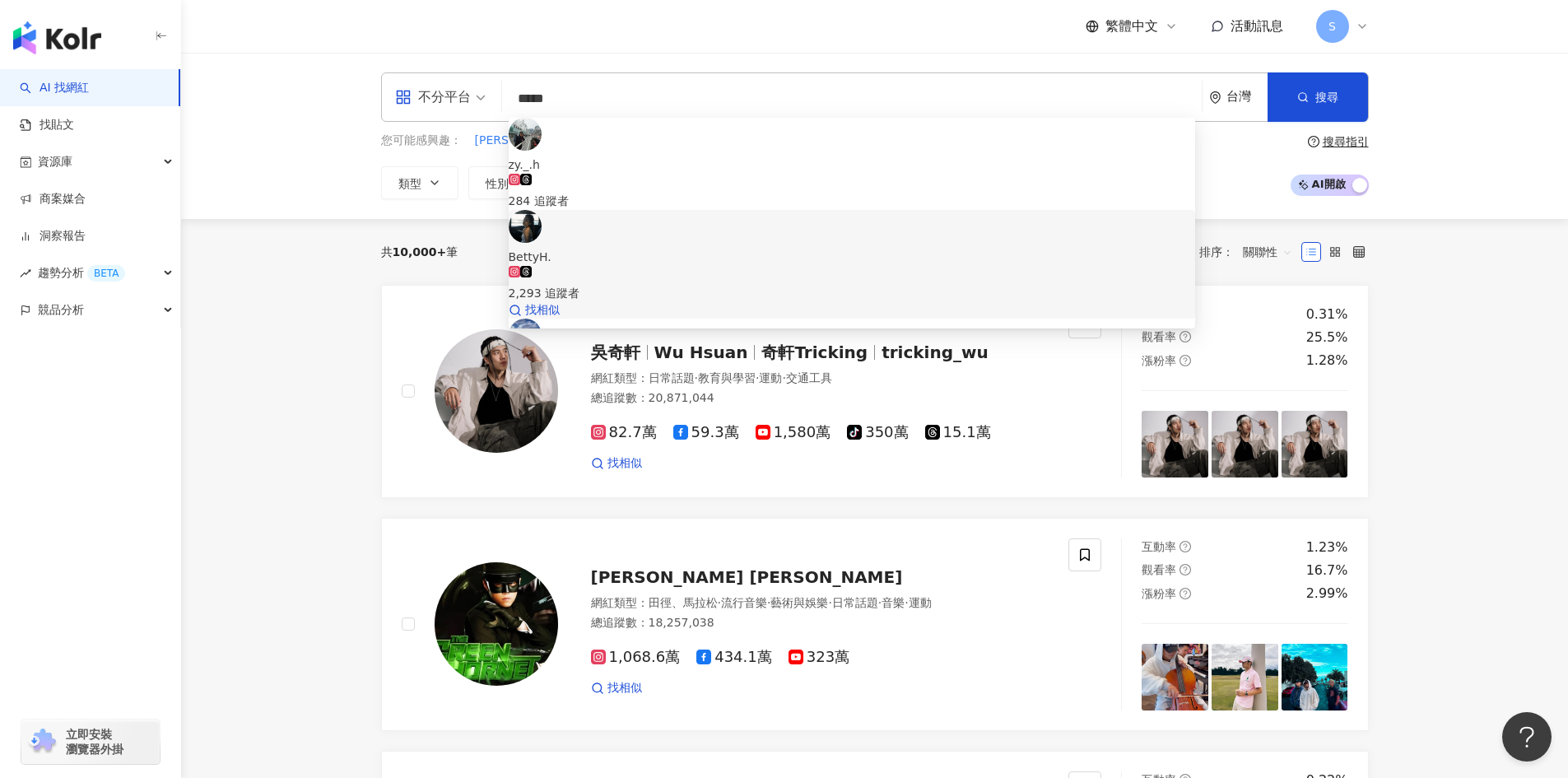
click at [935, 266] on div "2,293 追蹤者" at bounding box center [852, 284] width 687 height 37
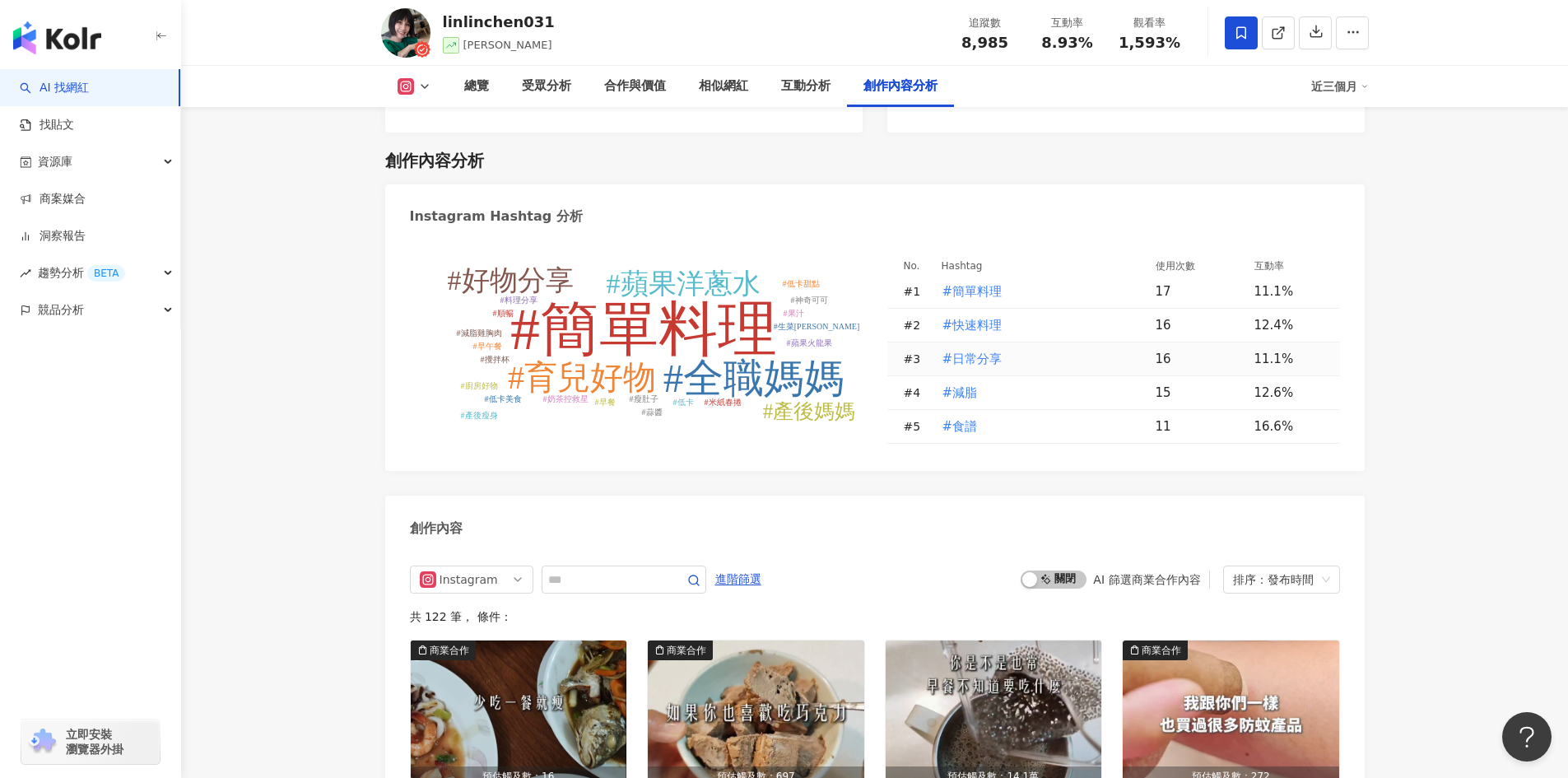
scroll to position [4609, 0]
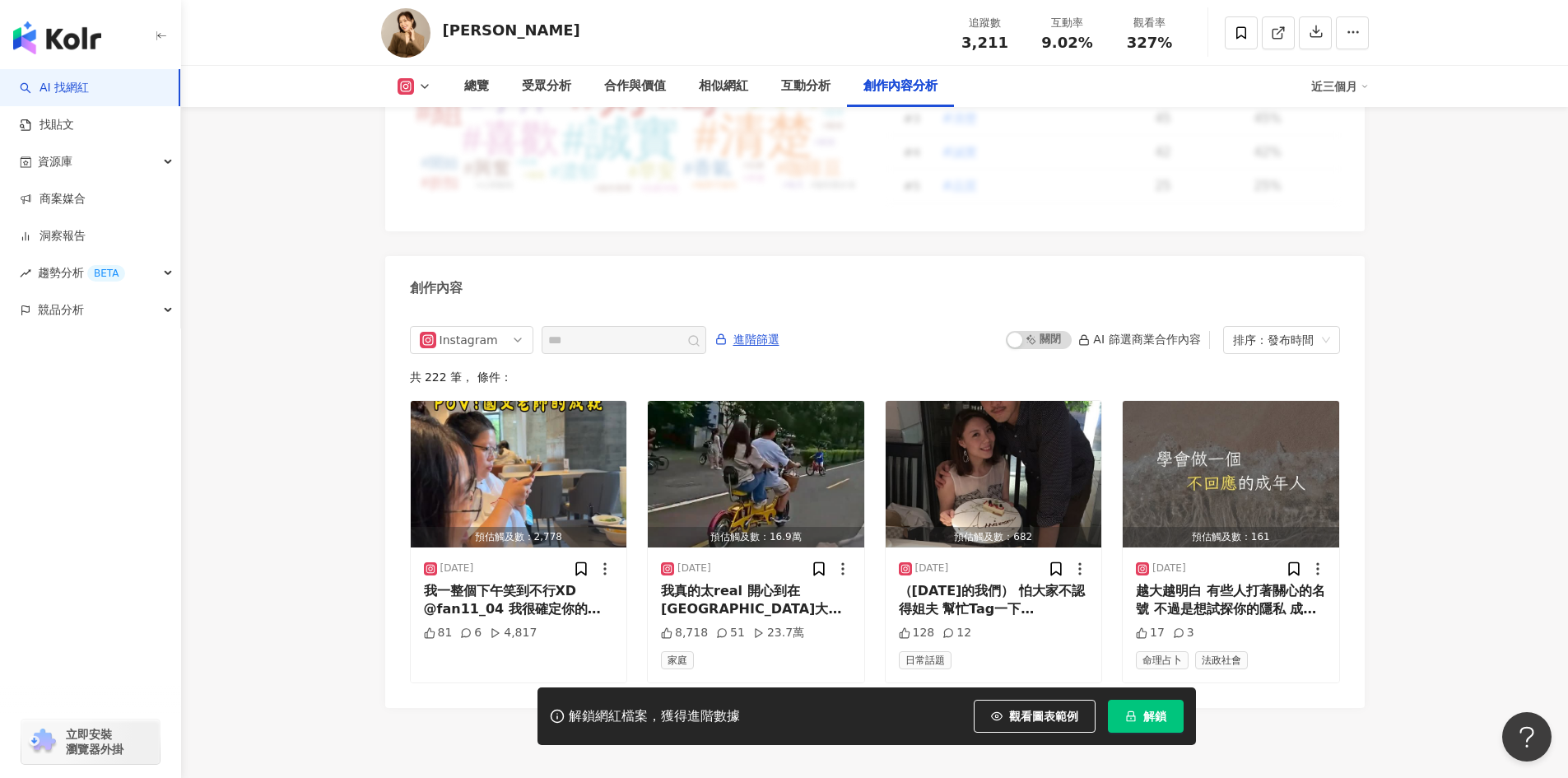
scroll to position [5030, 0]
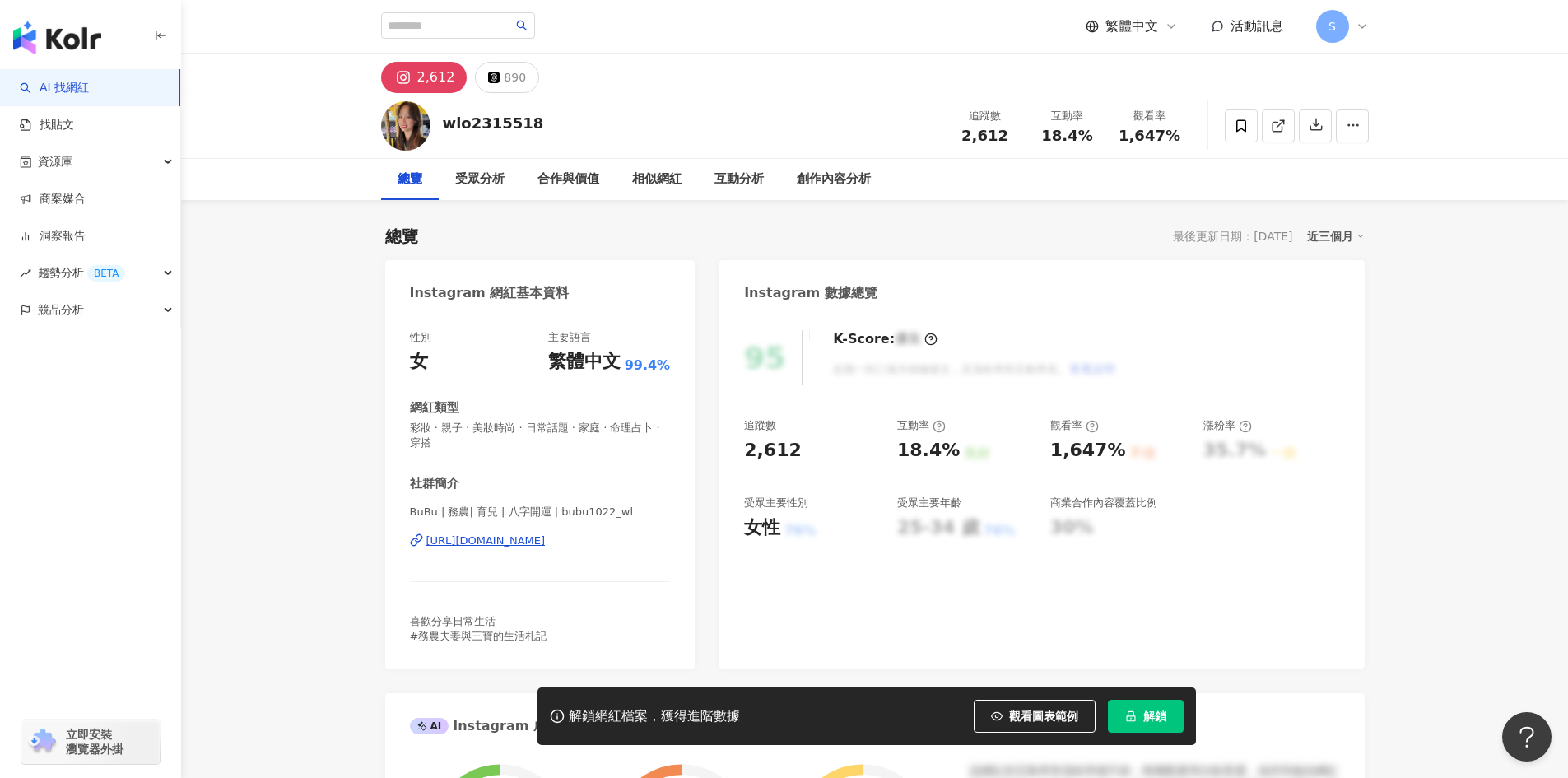
click at [435, 75] on div "2,612" at bounding box center [435, 77] width 38 height 23
click at [546, 536] on div "https://www.instagram.com/bubu1022_wl/" at bounding box center [486, 540] width 120 height 15
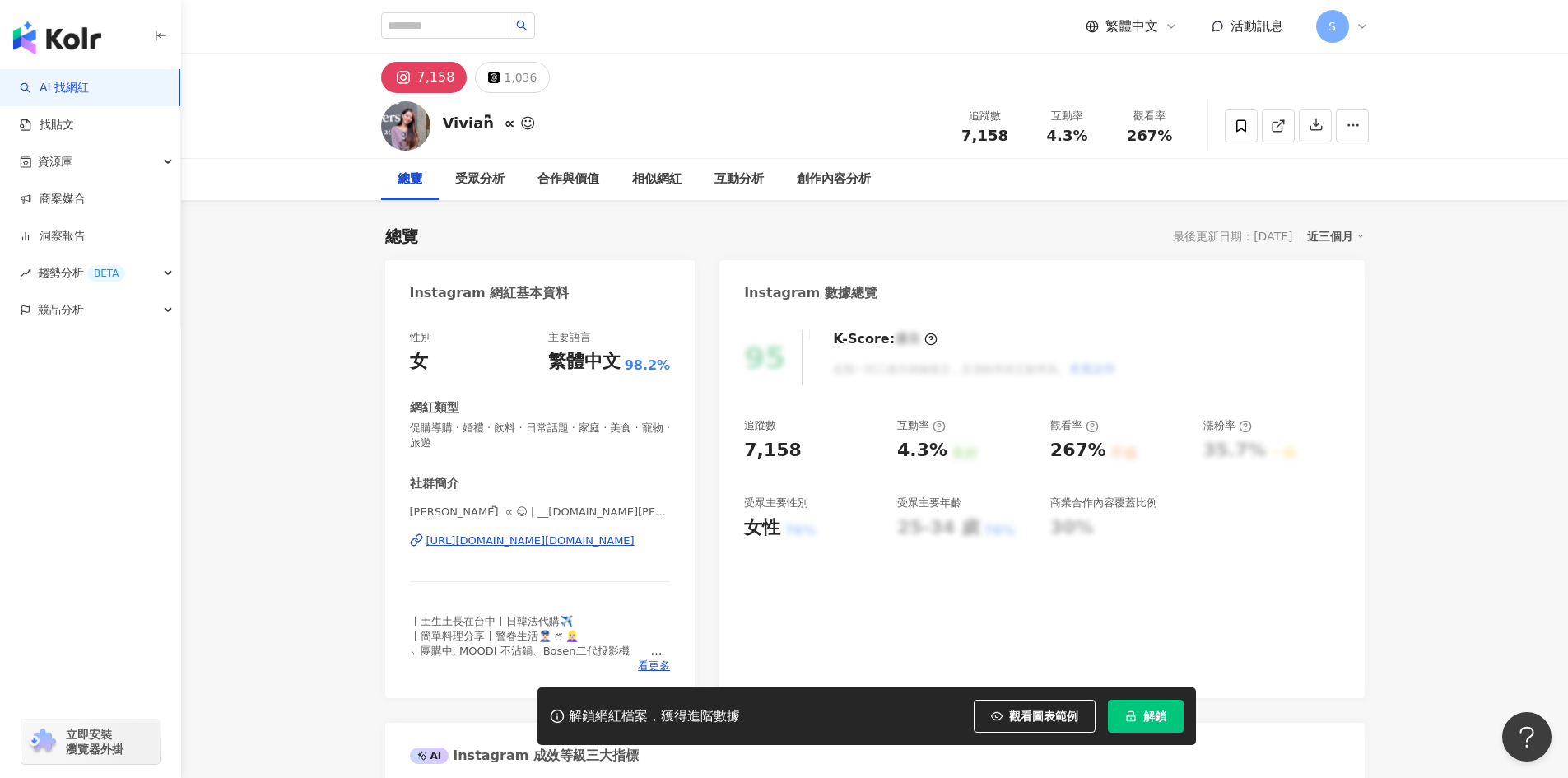
click at [634, 547] on div "https://www.instagram.com/__vivian.wang/" at bounding box center [531, 540] width 209 height 15
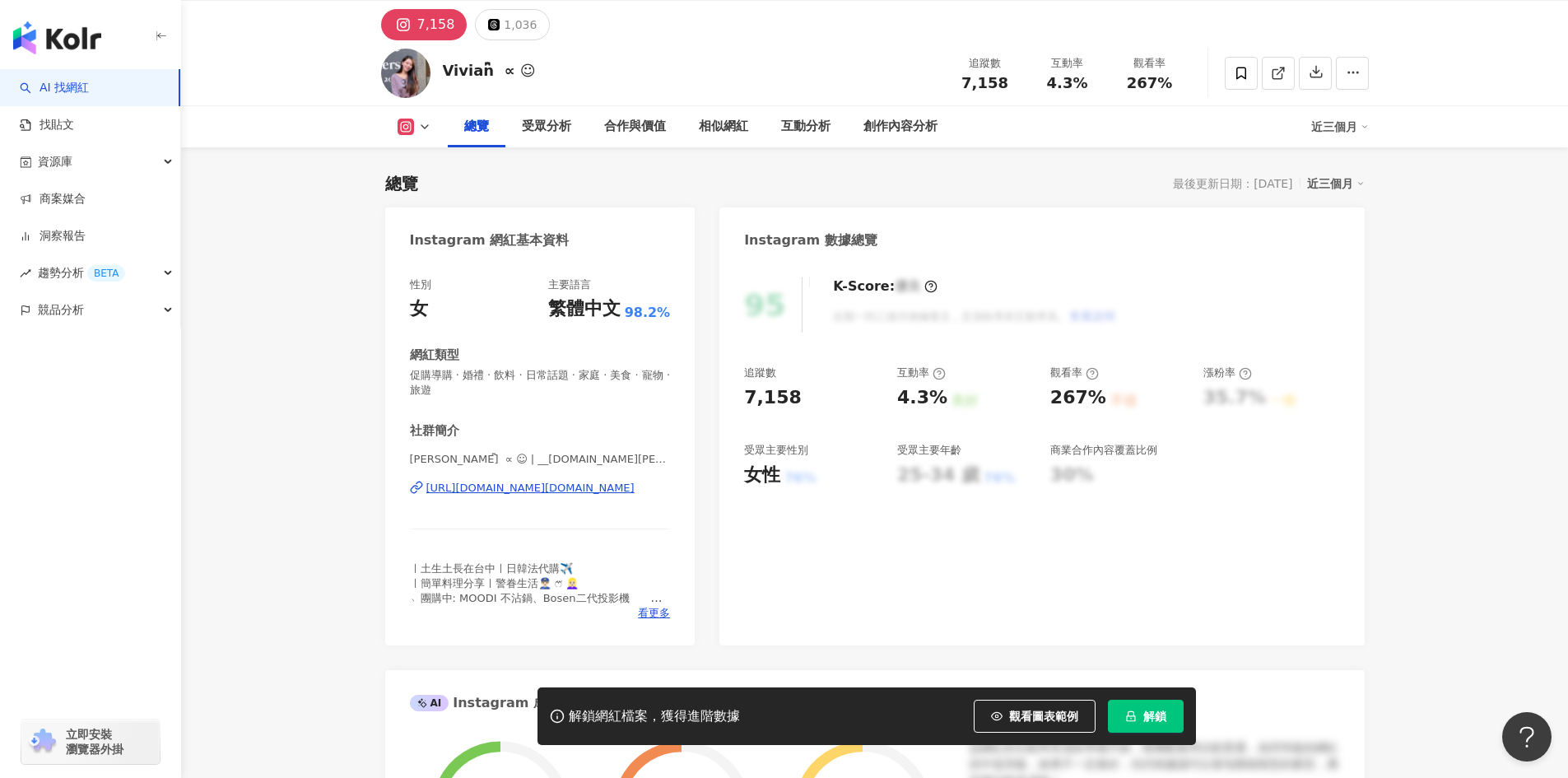
scroll to position [82, 0]
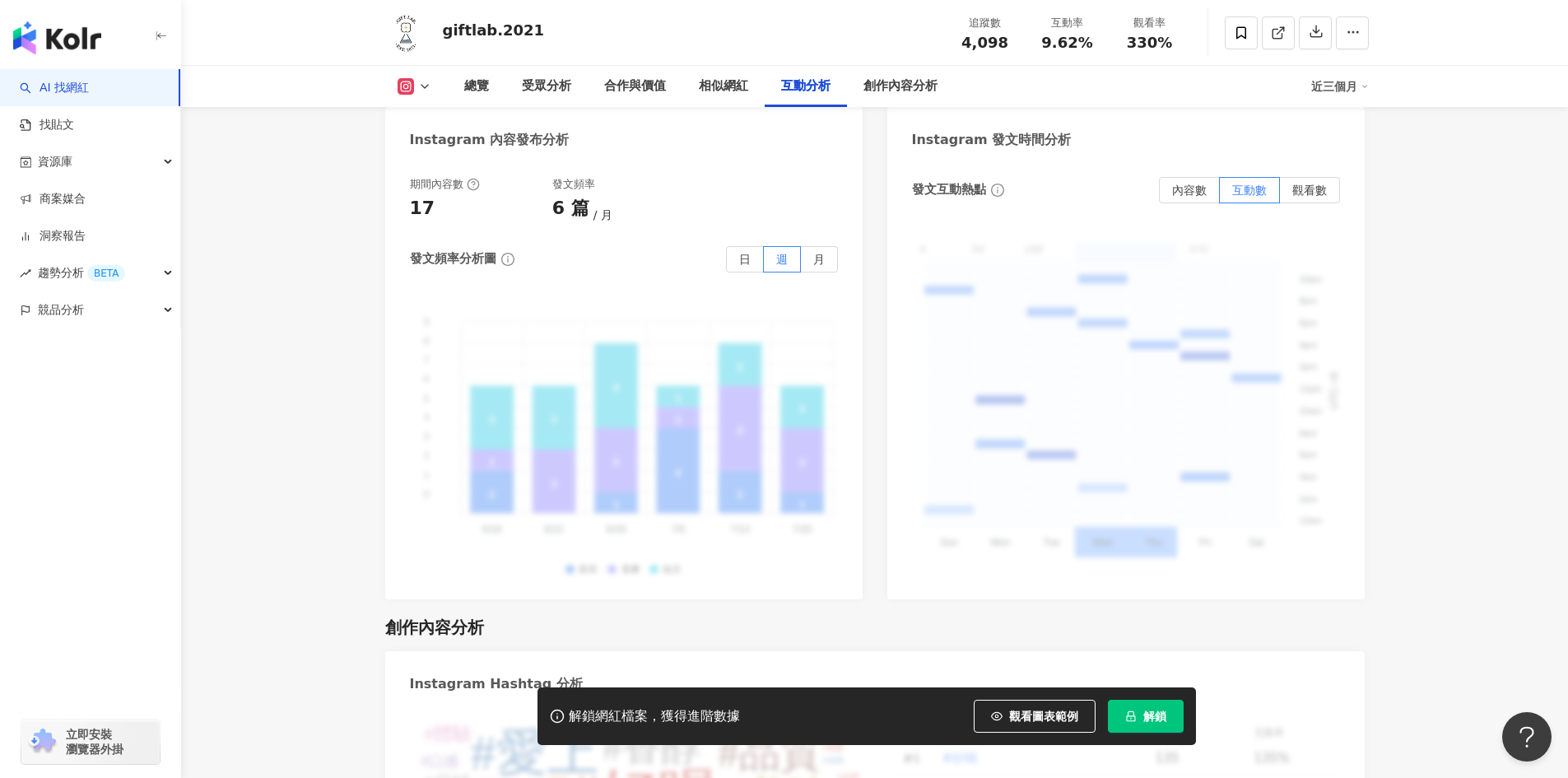
scroll to position [4279, 0]
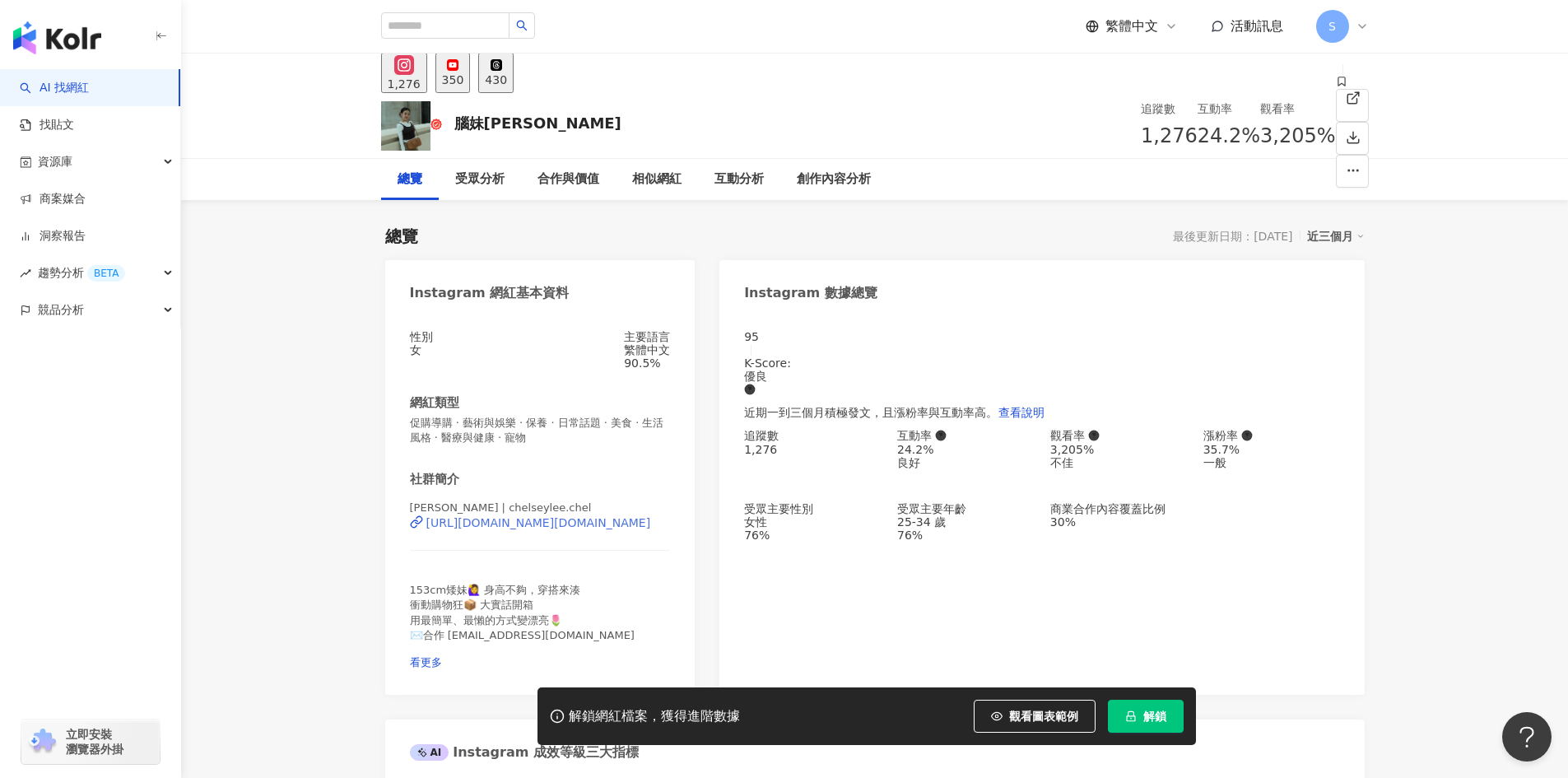
click at [499, 529] on div "https://www.instagram.com/chelseylee.chel/" at bounding box center [539, 522] width 225 height 13
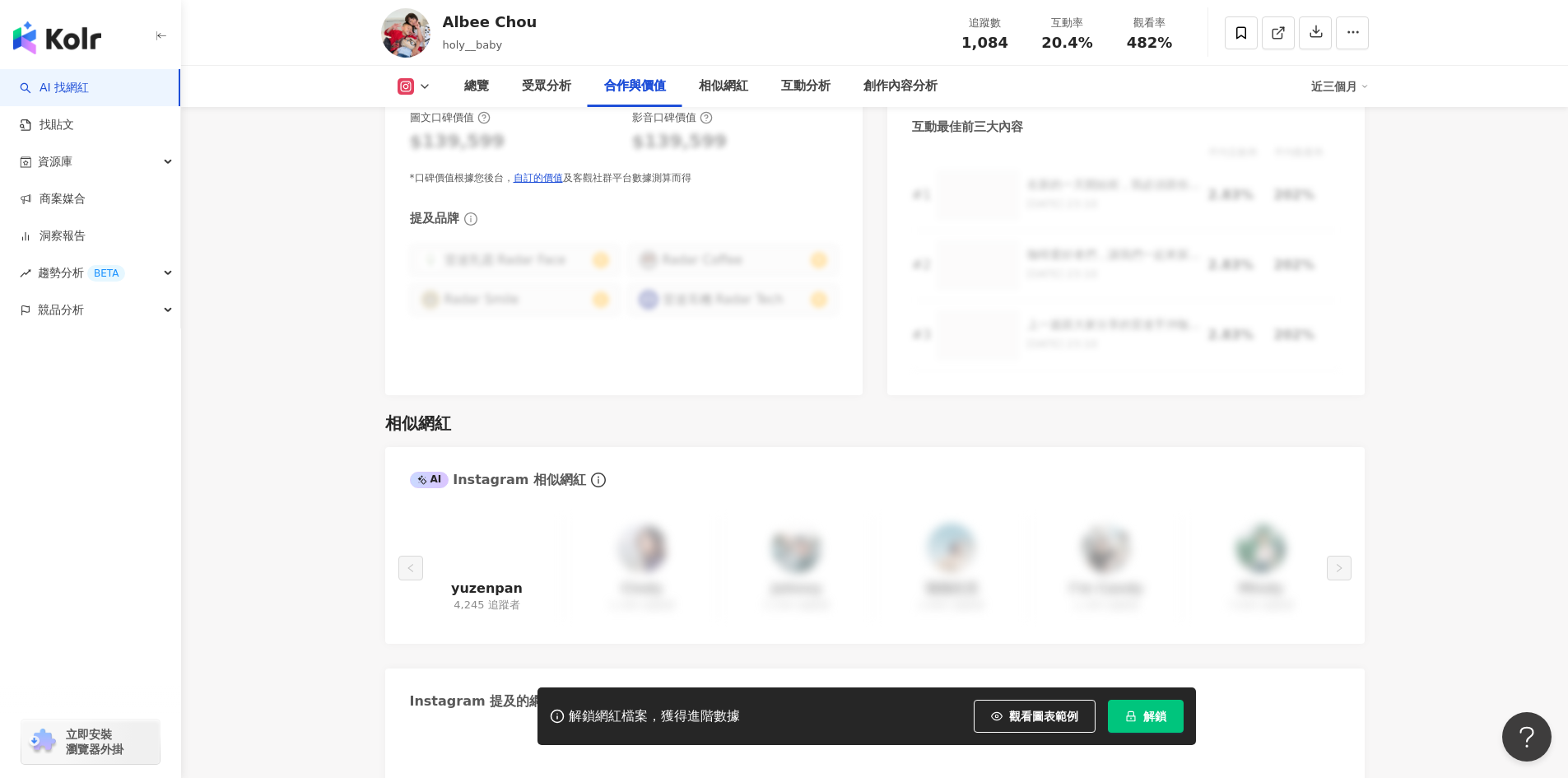
scroll to position [2386, 0]
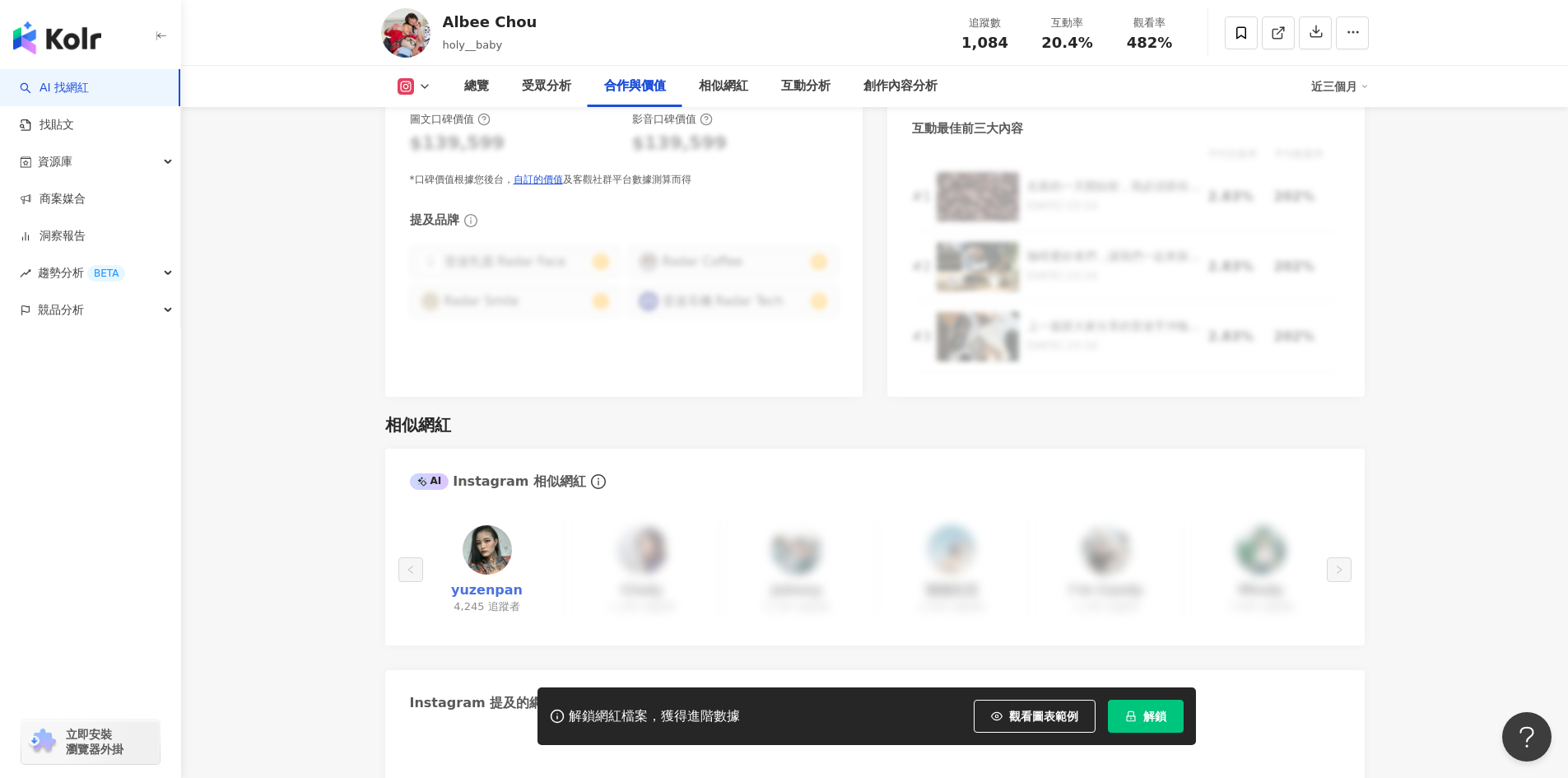
click at [499, 581] on link "yuzenpan" at bounding box center [487, 590] width 72 height 18
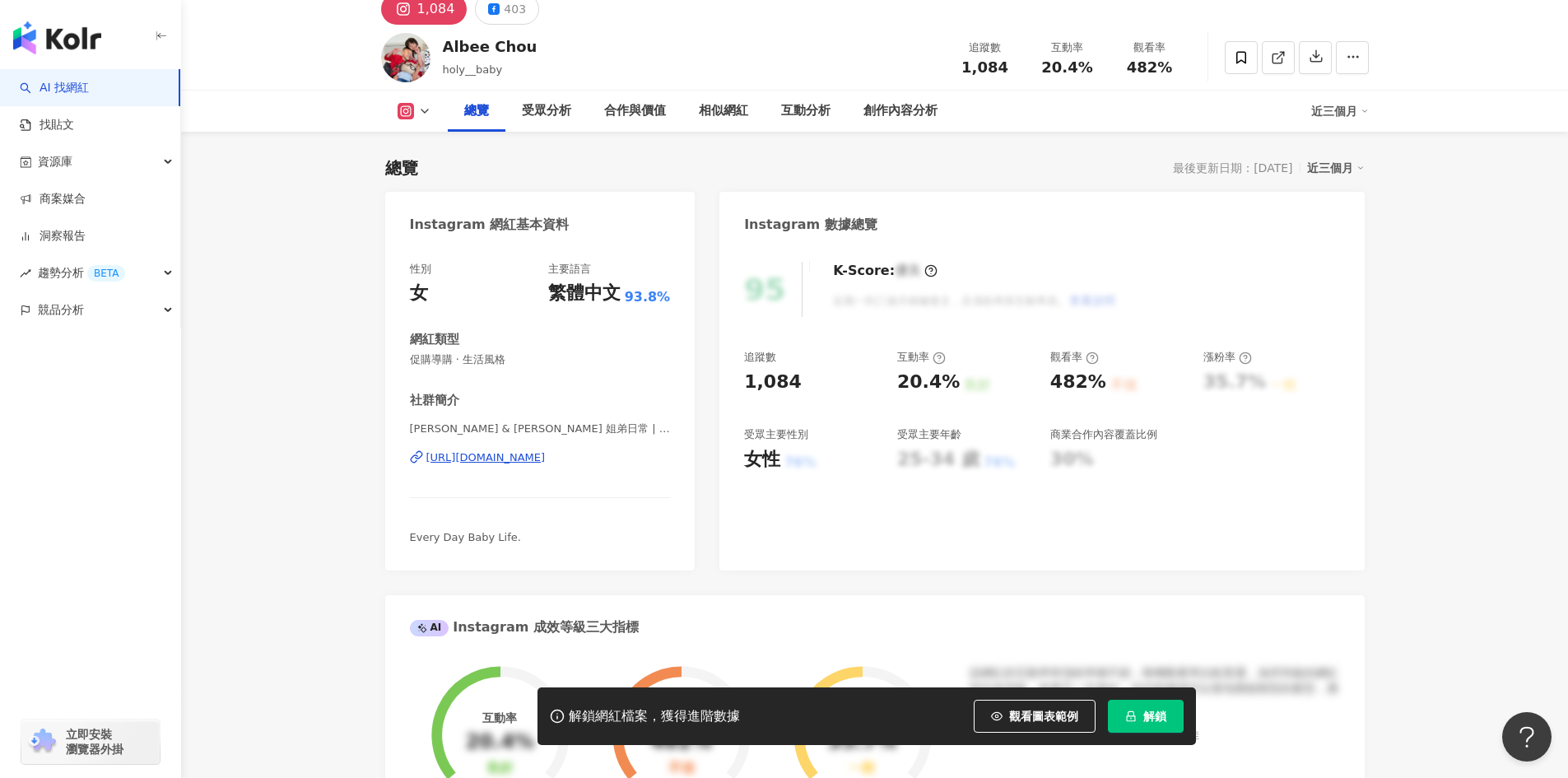
scroll to position [0, 0]
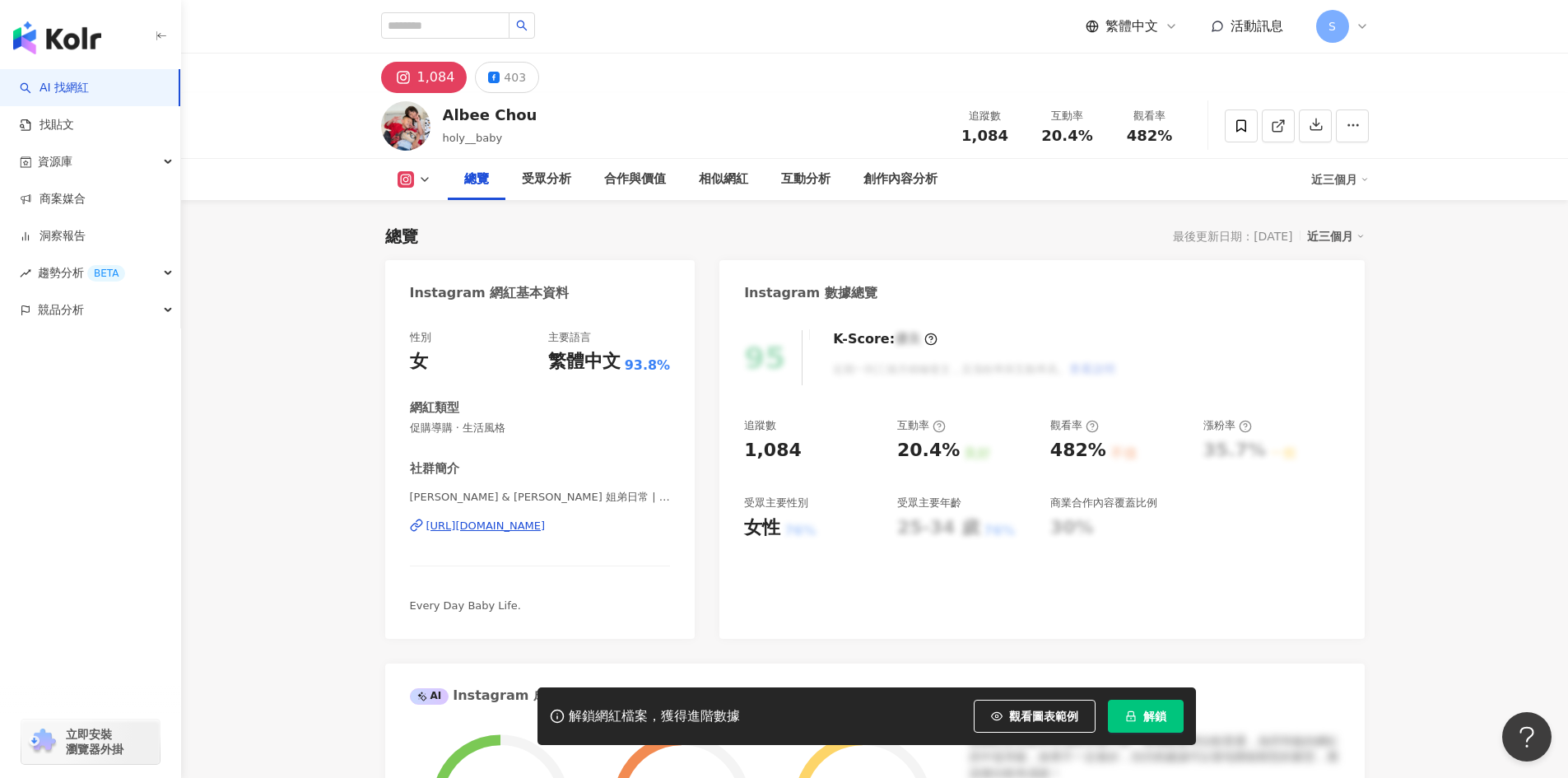
click at [546, 523] on div "[URL][DOMAIN_NAME]" at bounding box center [486, 525] width 120 height 15
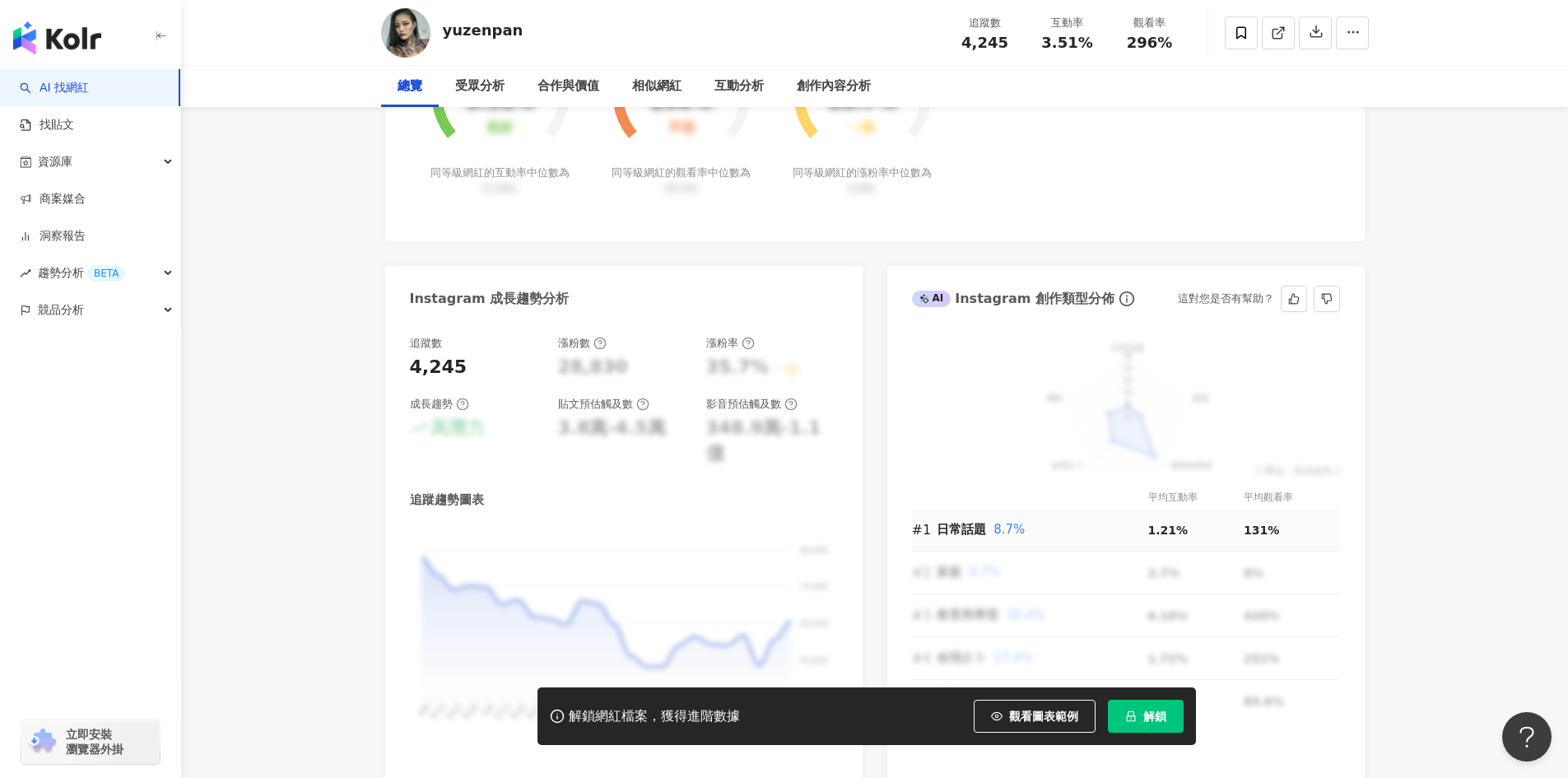
scroll to position [1070, 0]
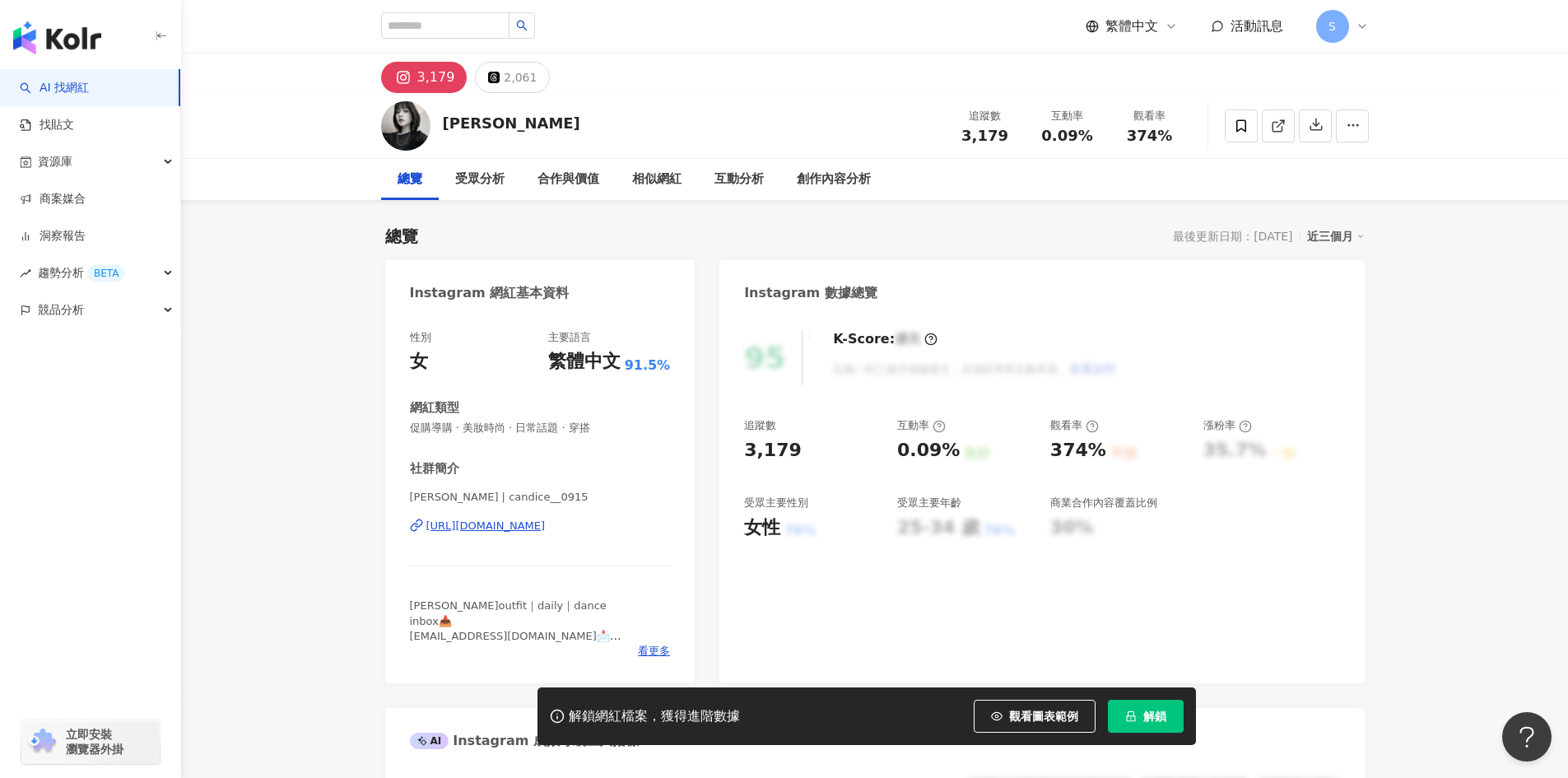
click at [475, 525] on div "https://www.instagram.com/candice__0915/" at bounding box center [486, 525] width 120 height 15
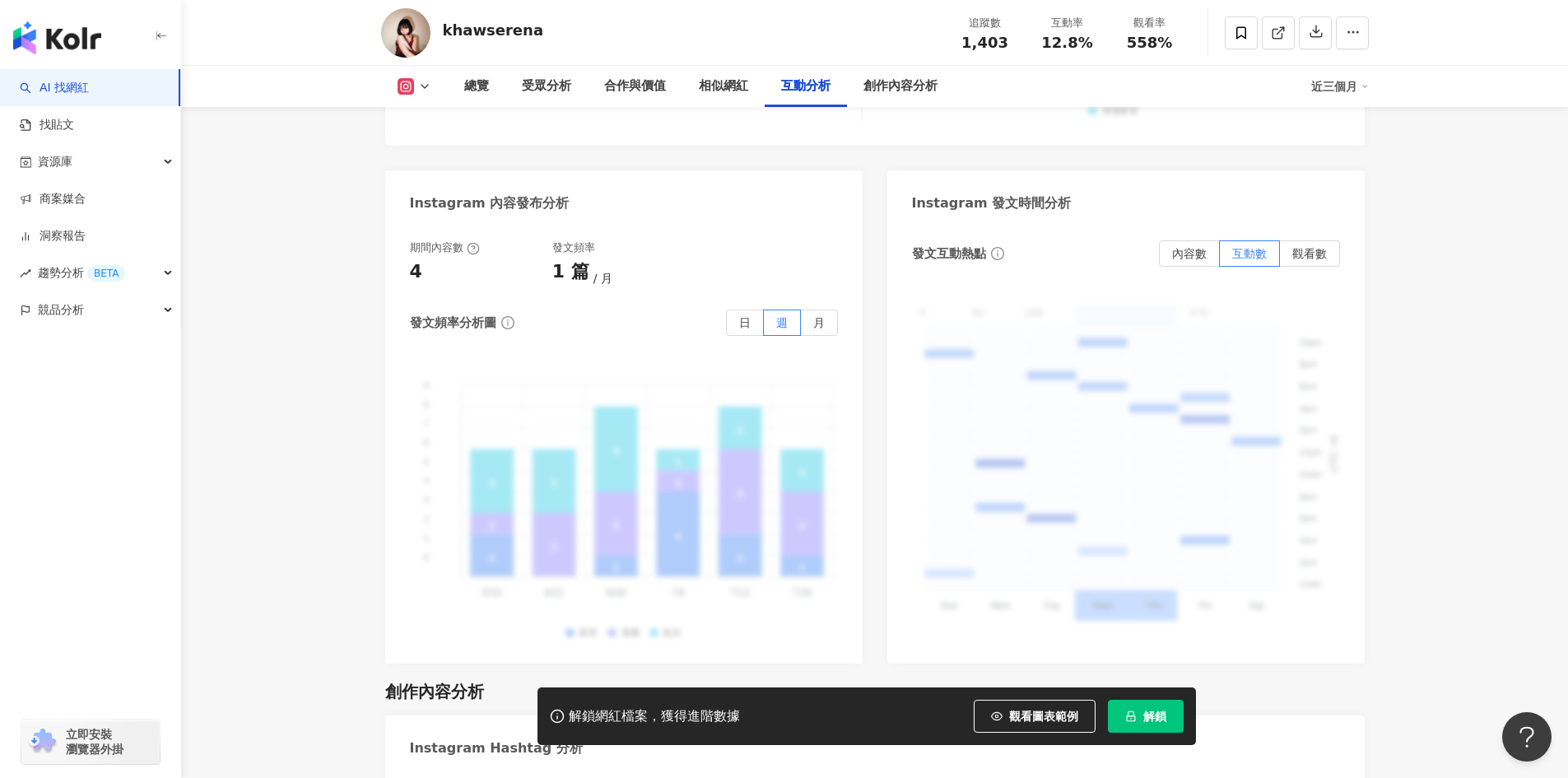
scroll to position [4279, 0]
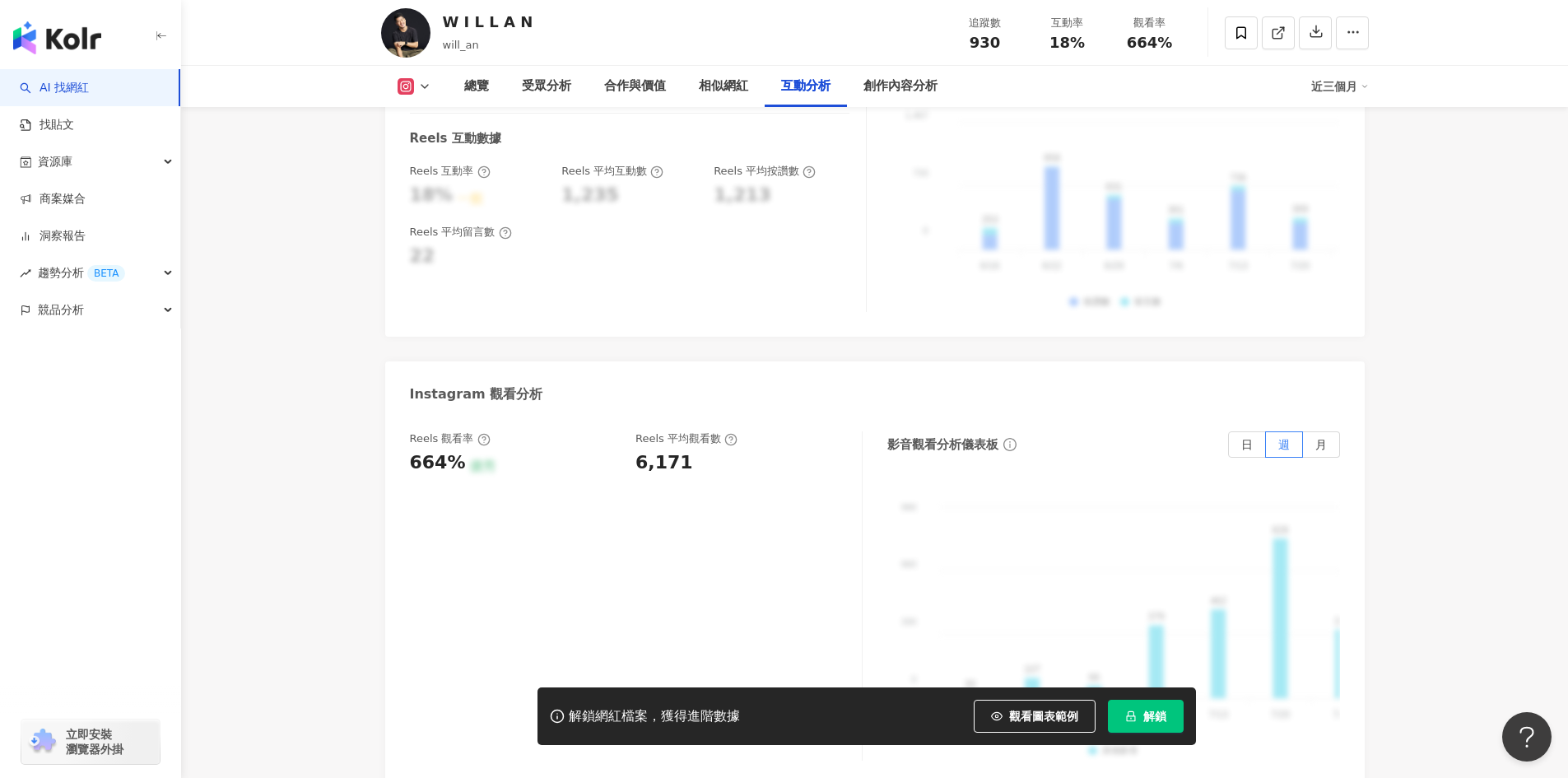
scroll to position [3539, 0]
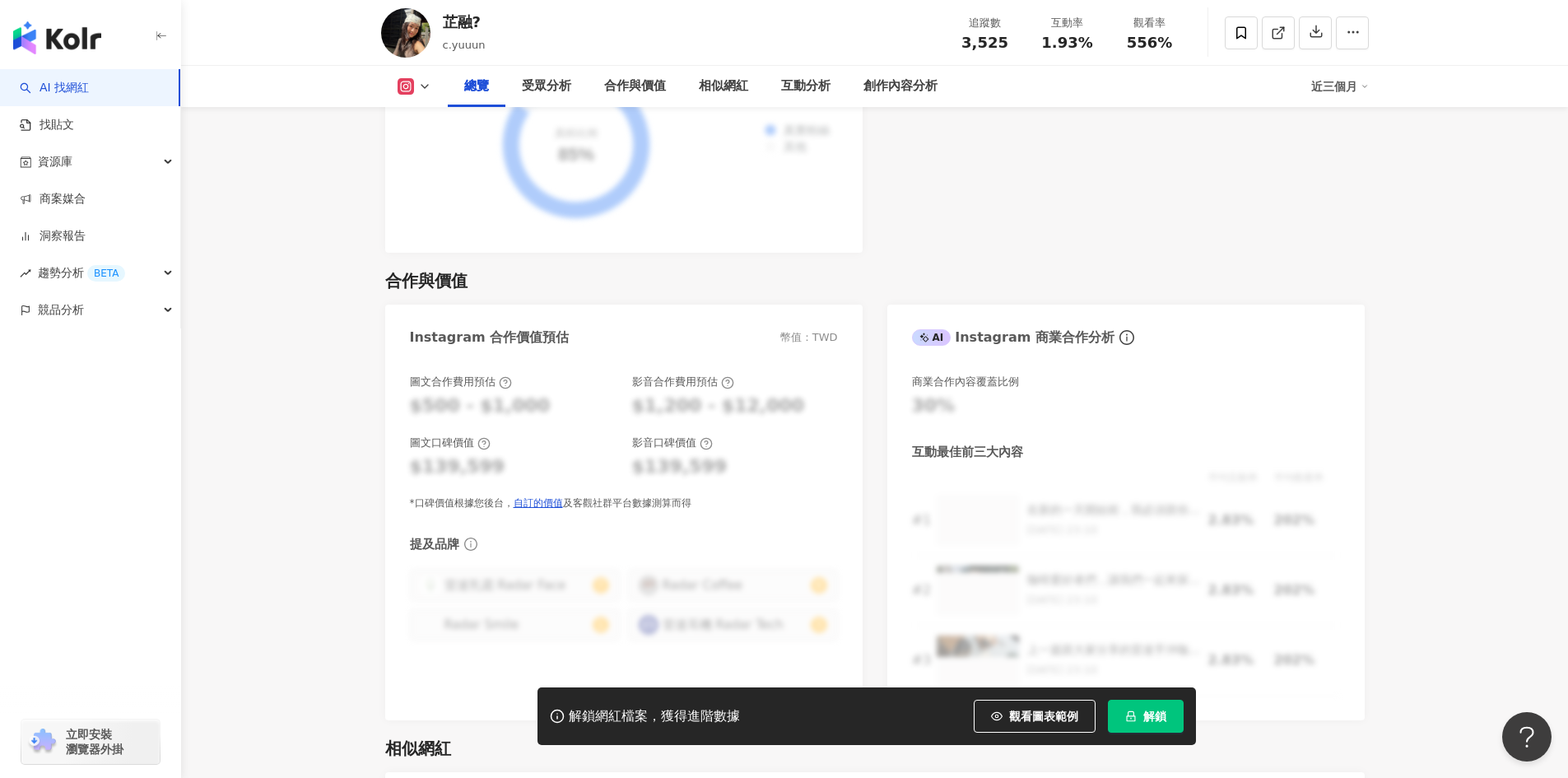
scroll to position [114, 0]
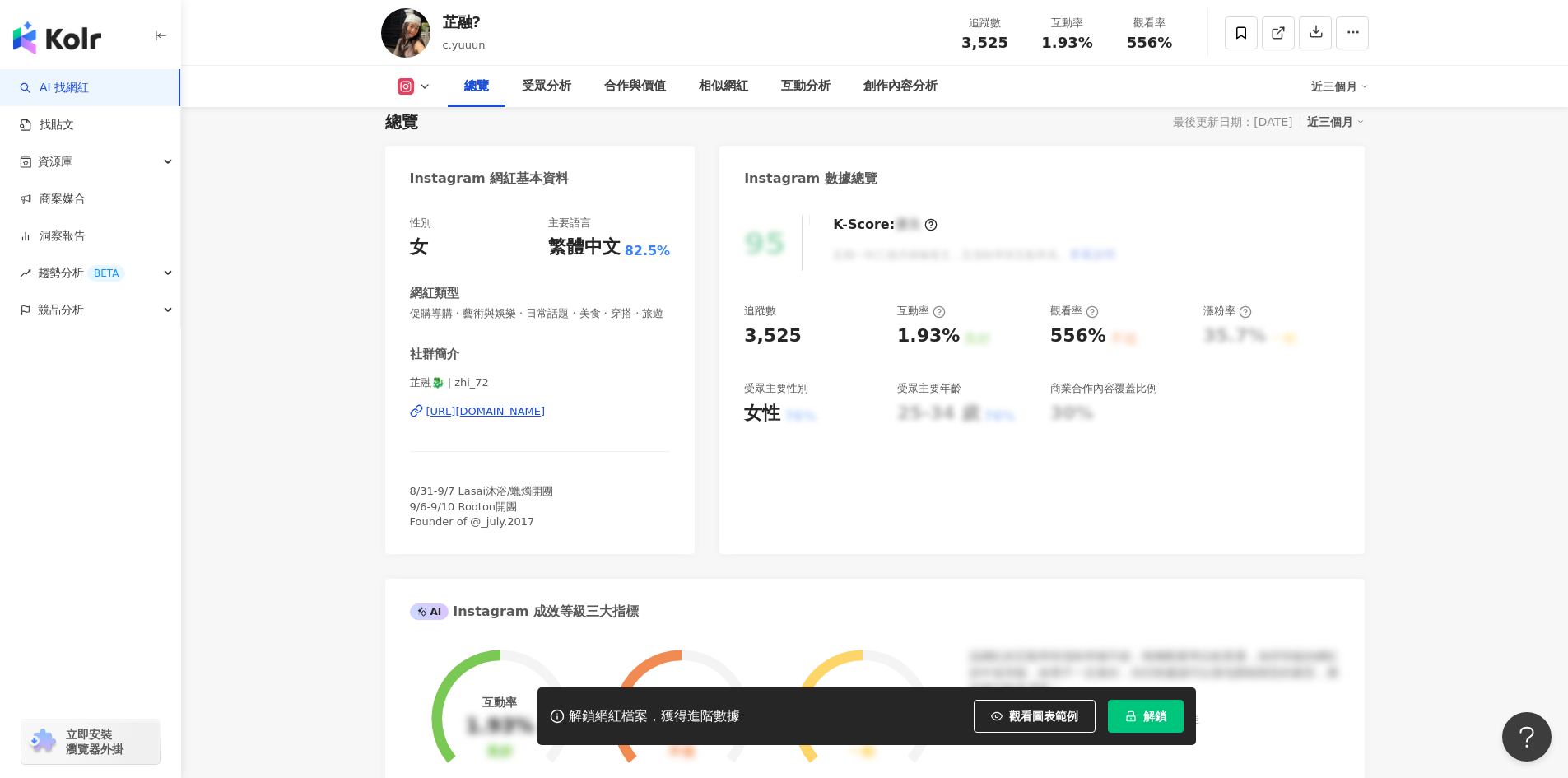
click at [532, 419] on div "https://www.instagram.com/zhi_72/" at bounding box center [486, 411] width 120 height 15
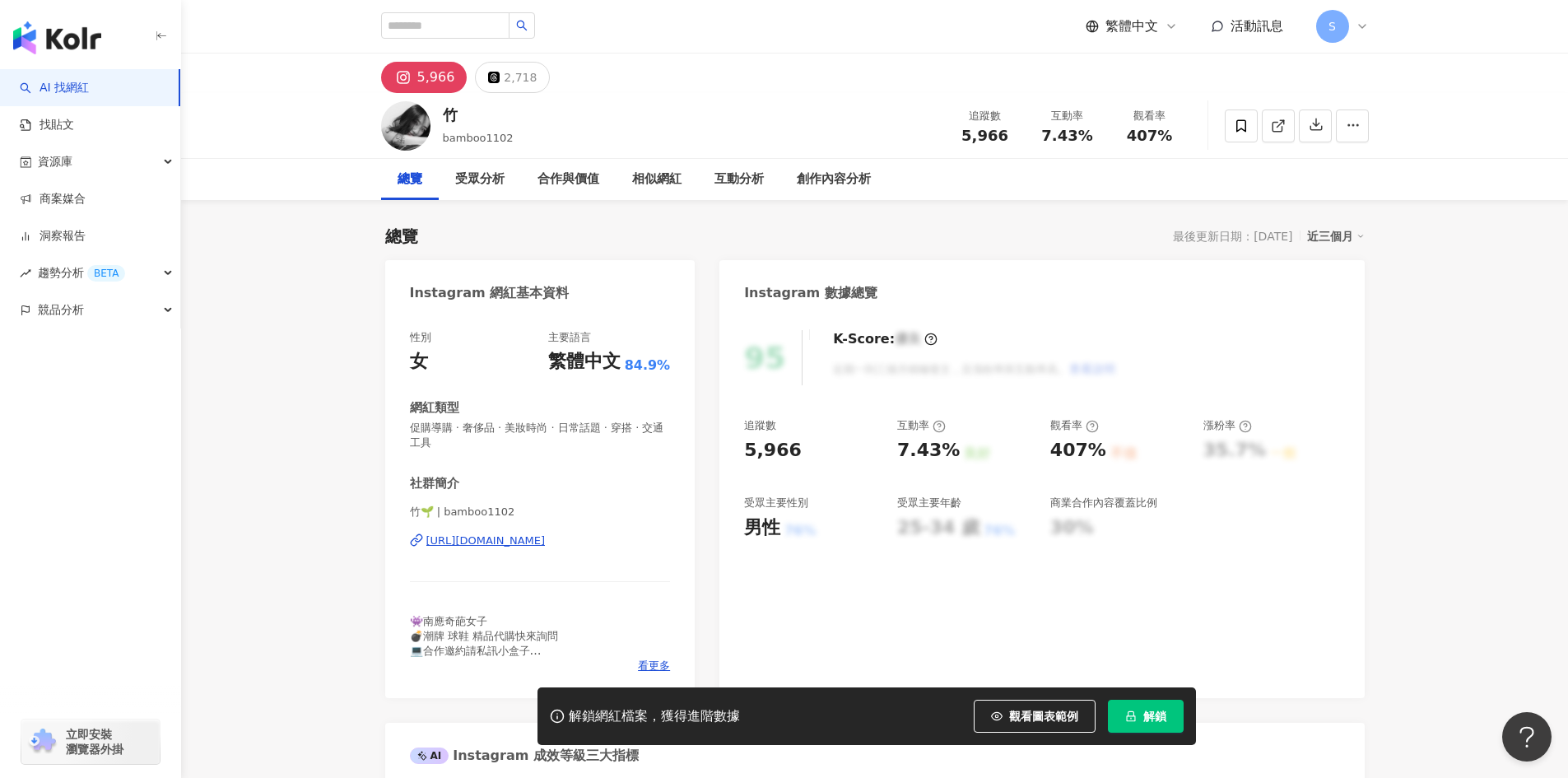
click at [546, 548] on div "https://www.instagram.com/bamboo1102/" at bounding box center [486, 540] width 120 height 15
click at [505, 538] on div "[URL][DOMAIN_NAME]" at bounding box center [486, 540] width 120 height 15
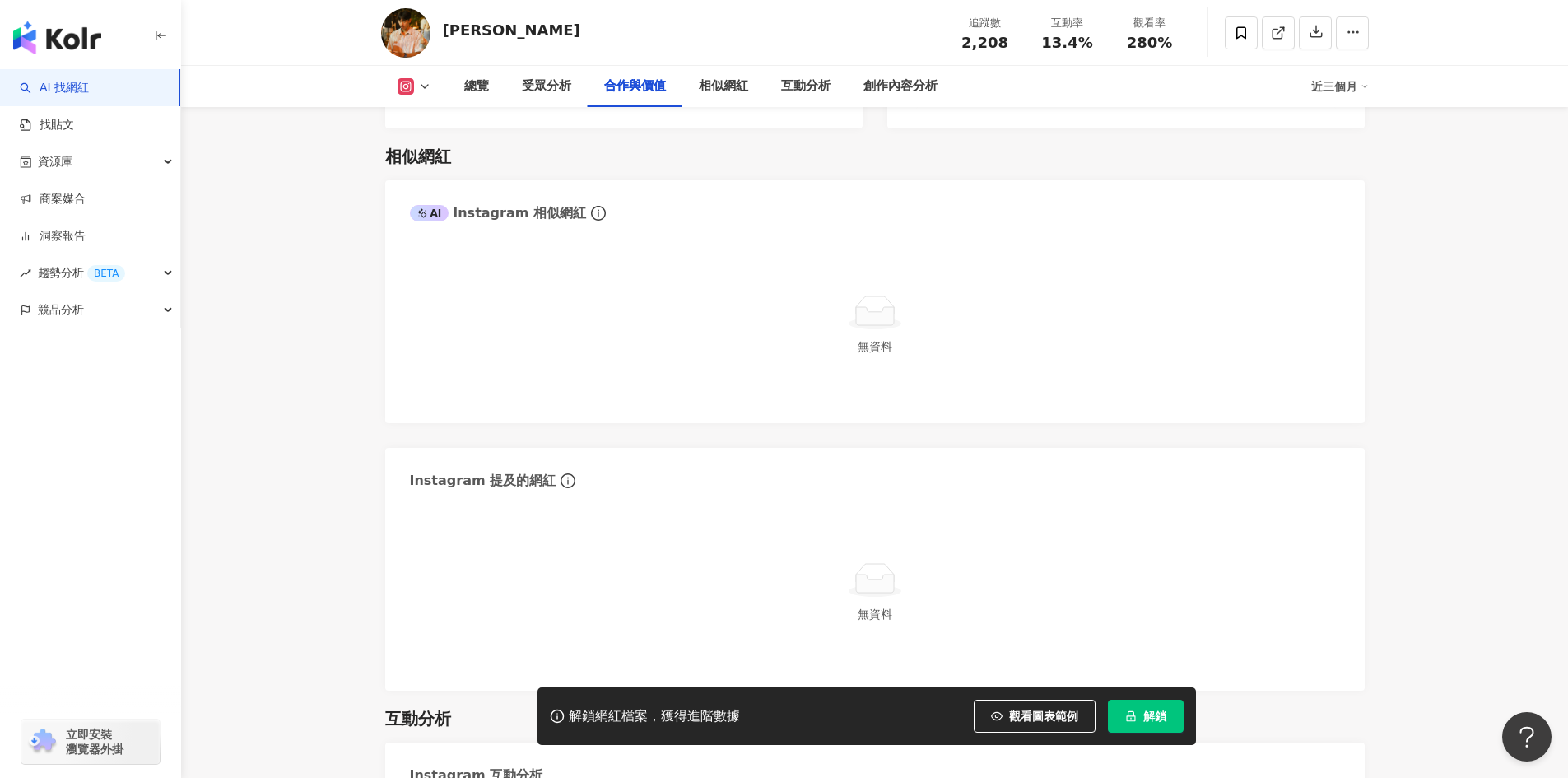
scroll to position [2633, 0]
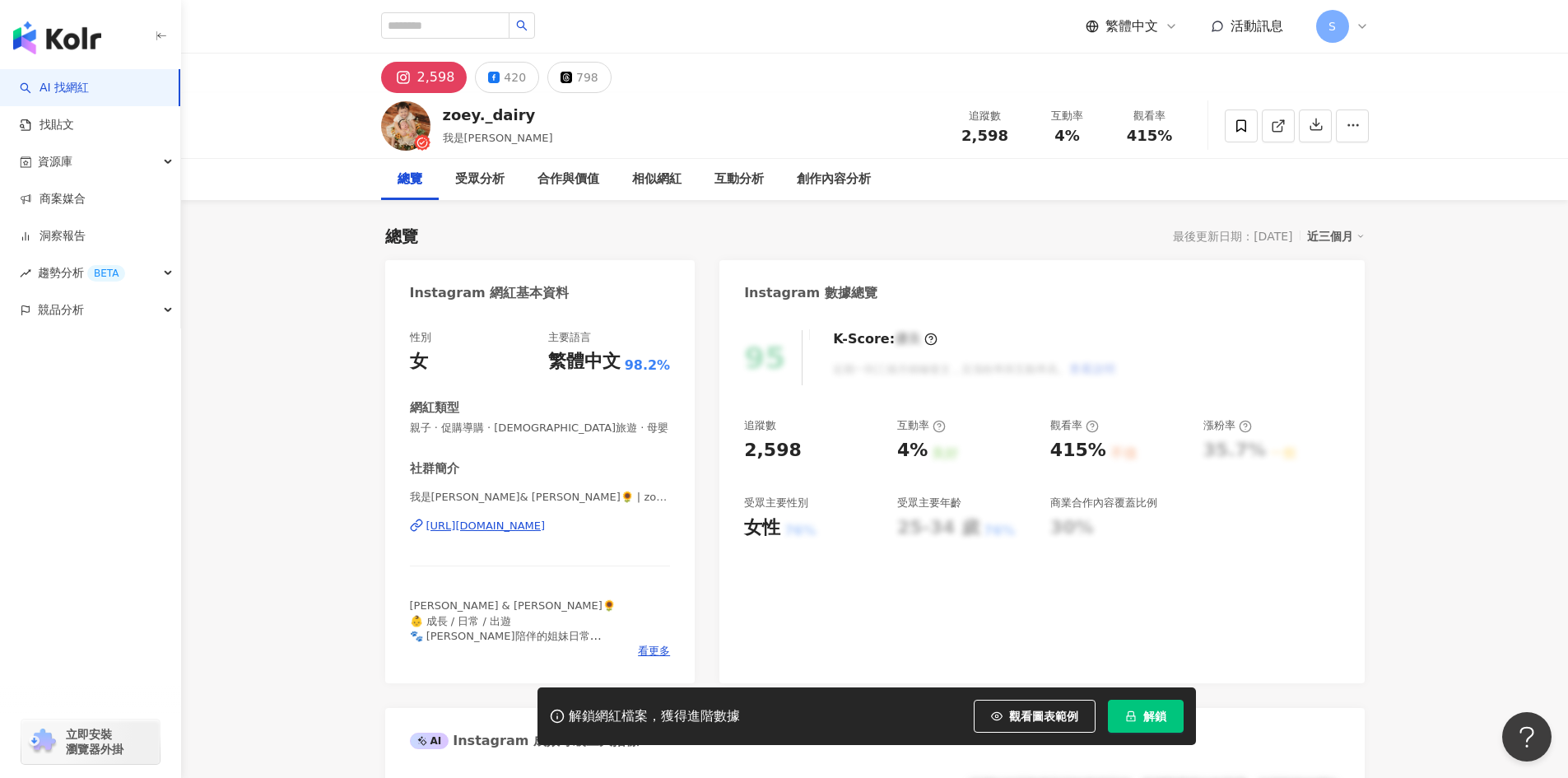
click at [474, 526] on div "[URL][DOMAIN_NAME]" at bounding box center [486, 525] width 120 height 15
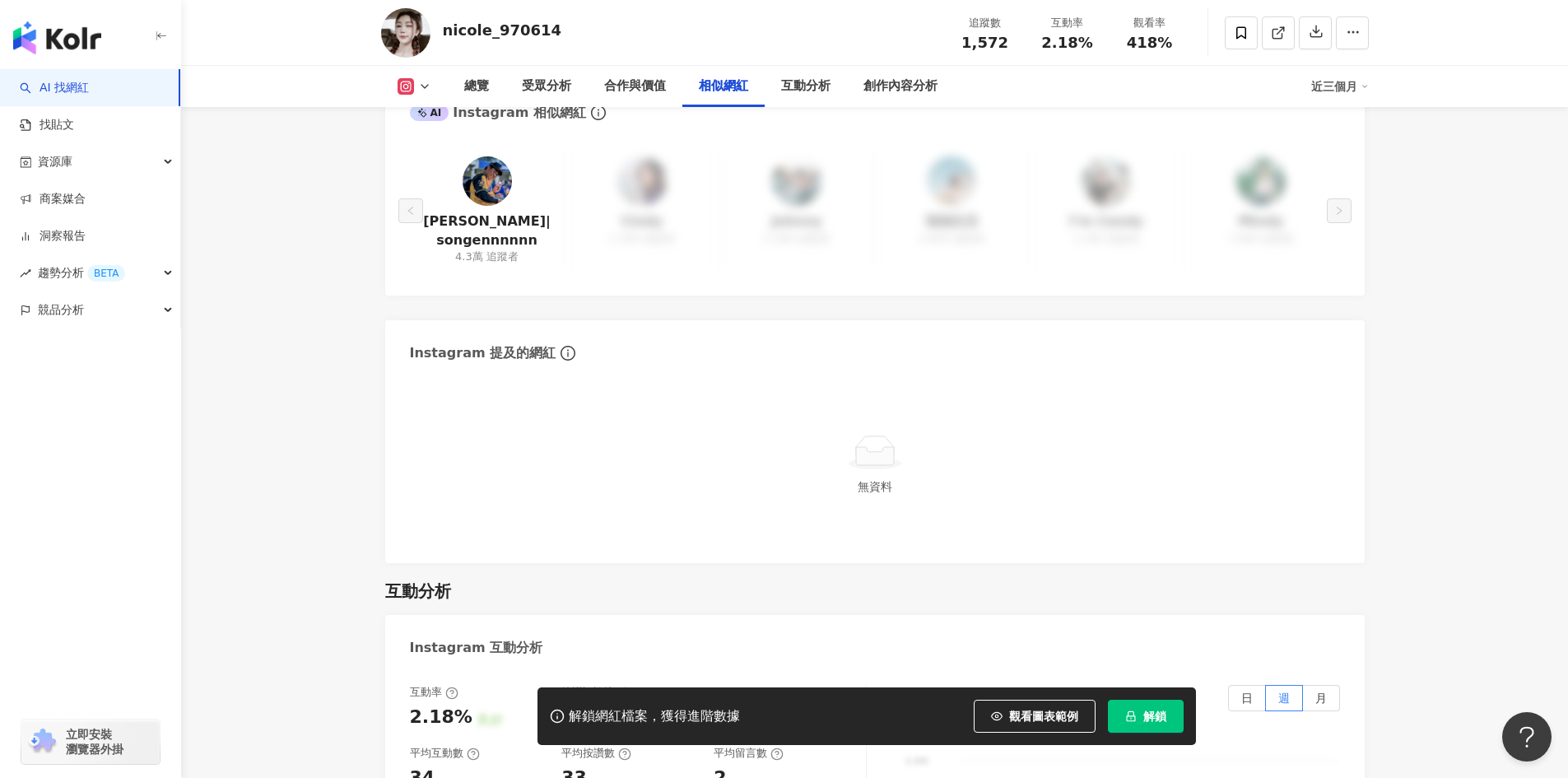
scroll to position [2798, 0]
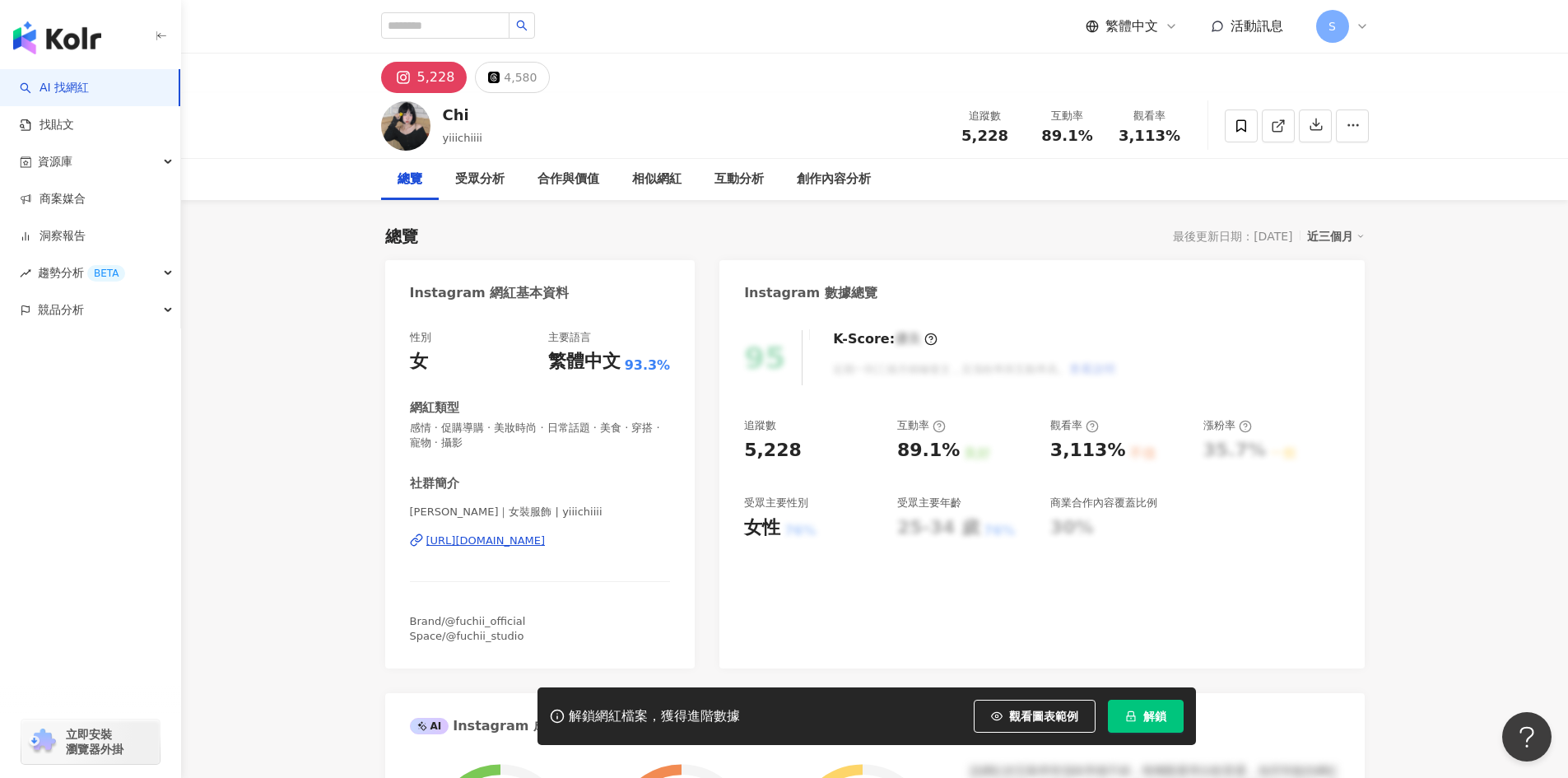
click at [546, 538] on div "https://www.instagram.com/yiiichiiii/" at bounding box center [486, 540] width 120 height 15
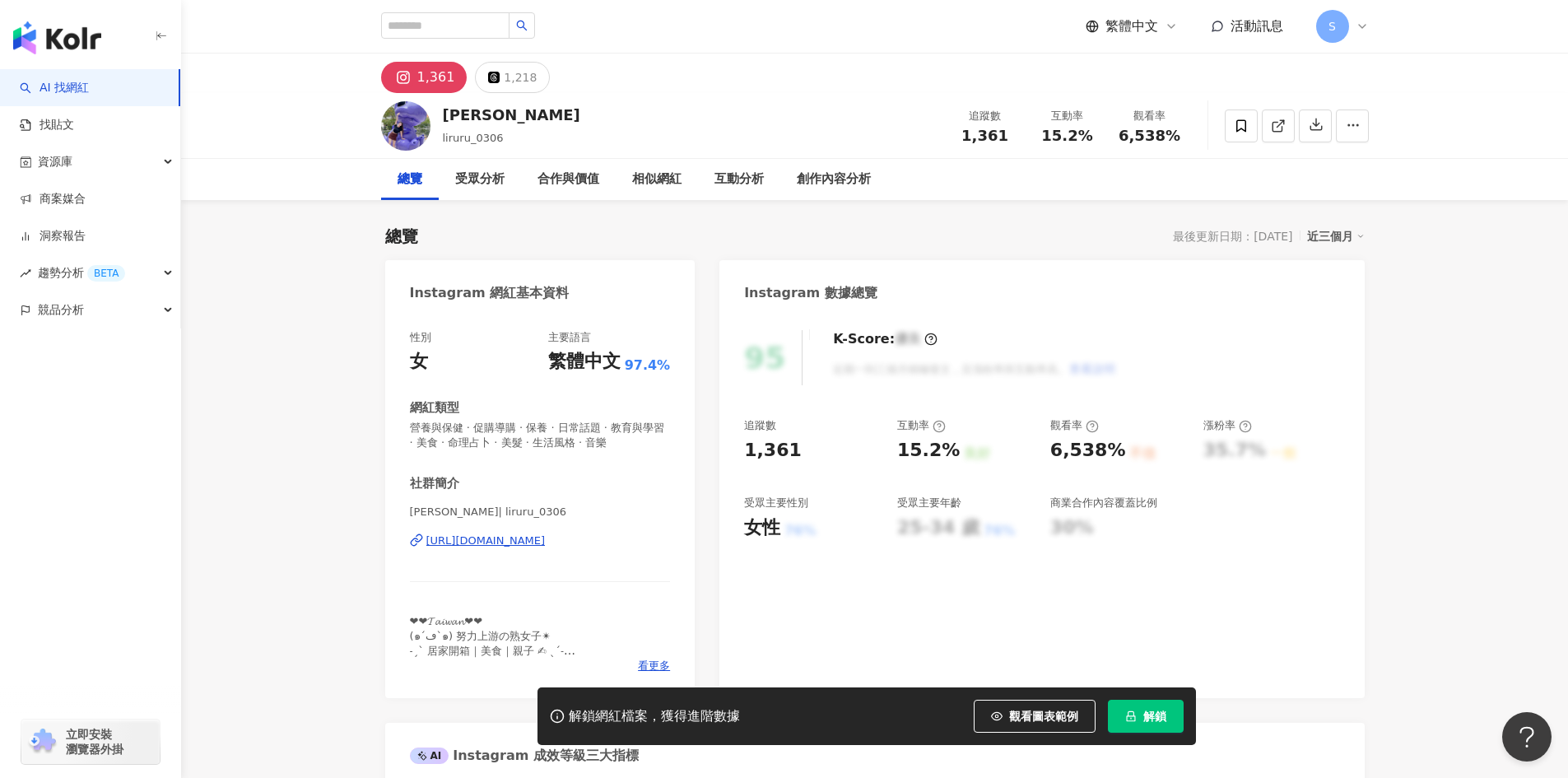
click at [546, 536] on div "[URL][DOMAIN_NAME]" at bounding box center [486, 540] width 120 height 15
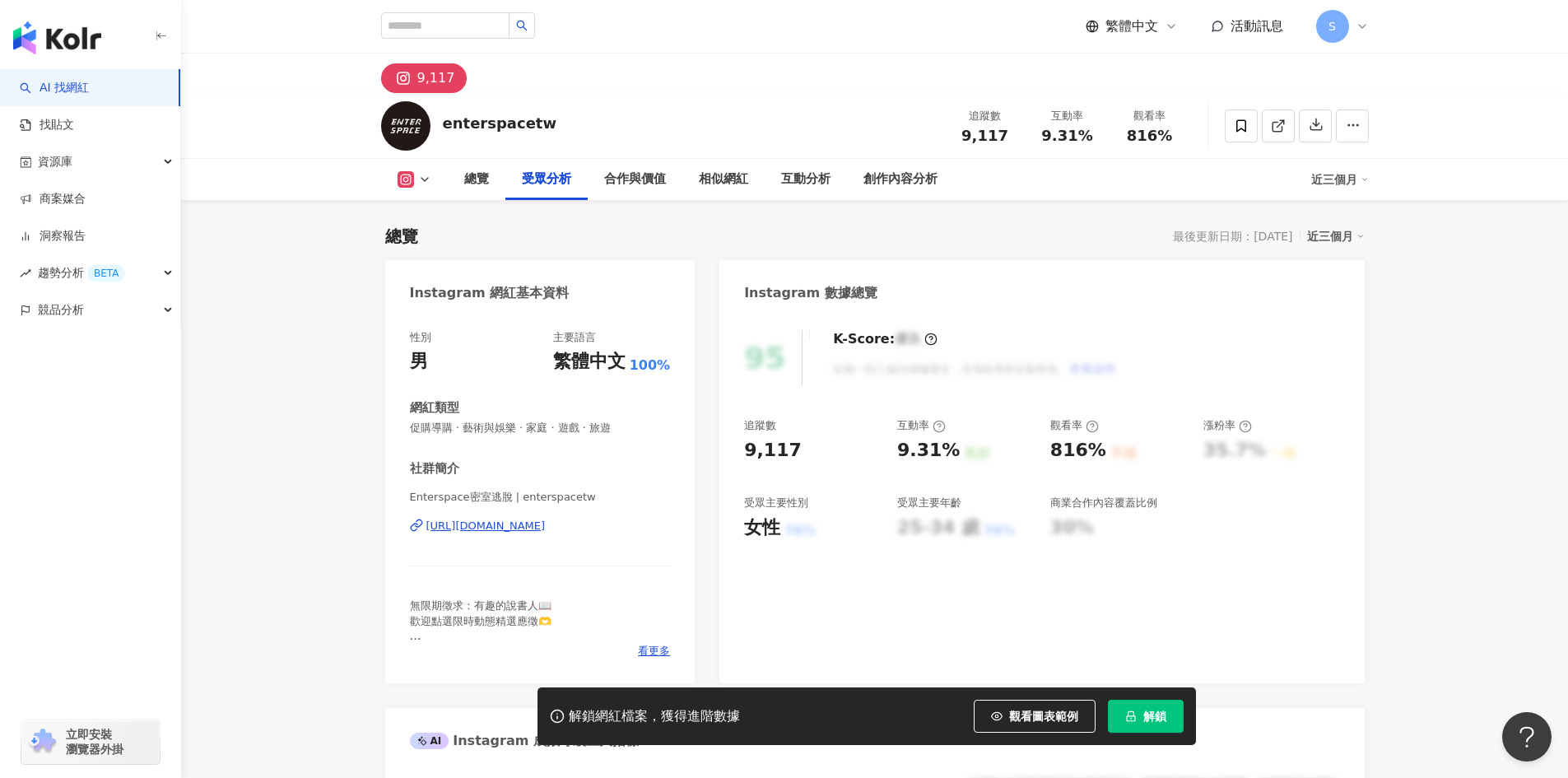
click at [546, 532] on div "[URL][DOMAIN_NAME]" at bounding box center [486, 525] width 120 height 15
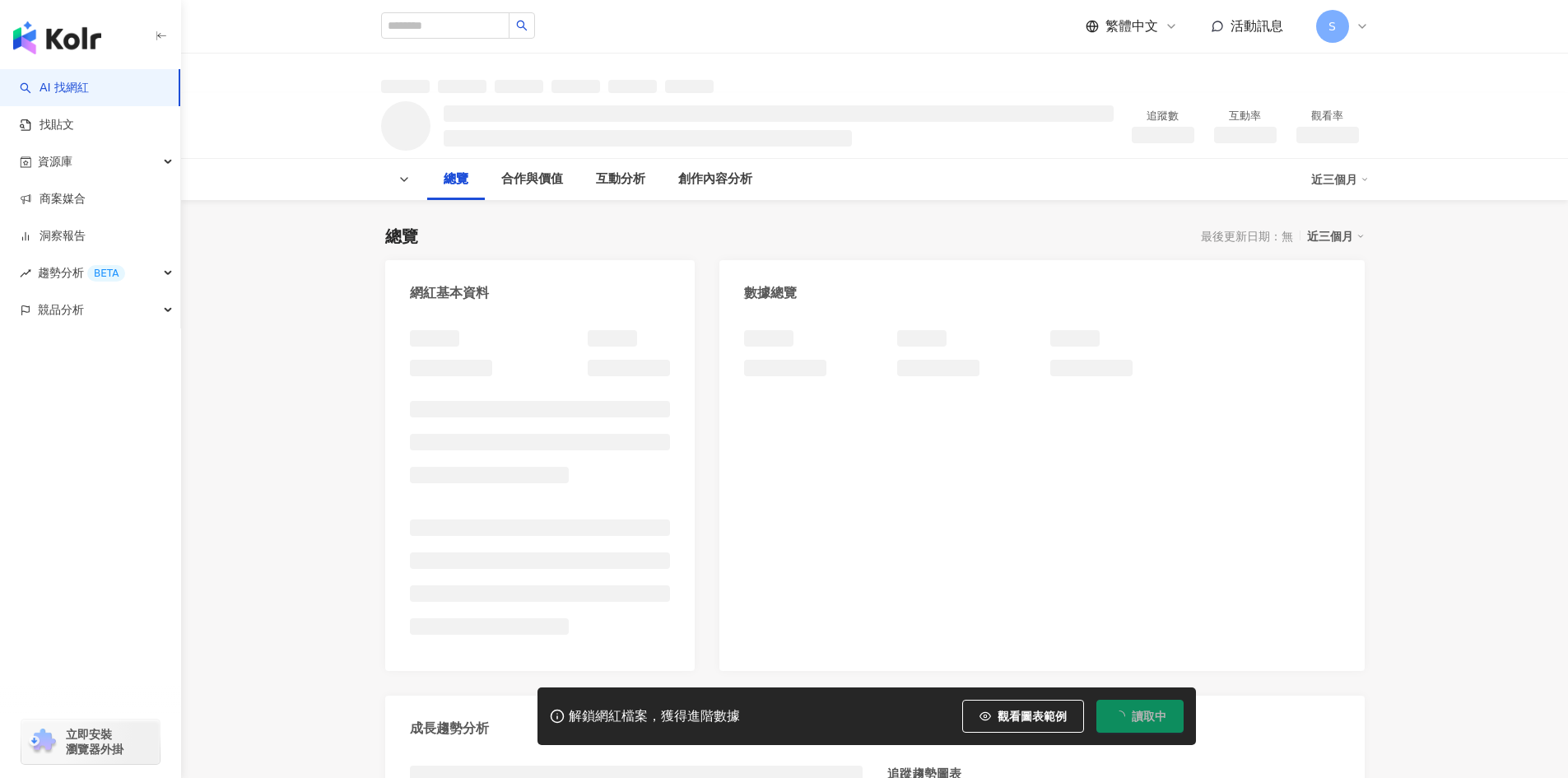
scroll to position [247, 0]
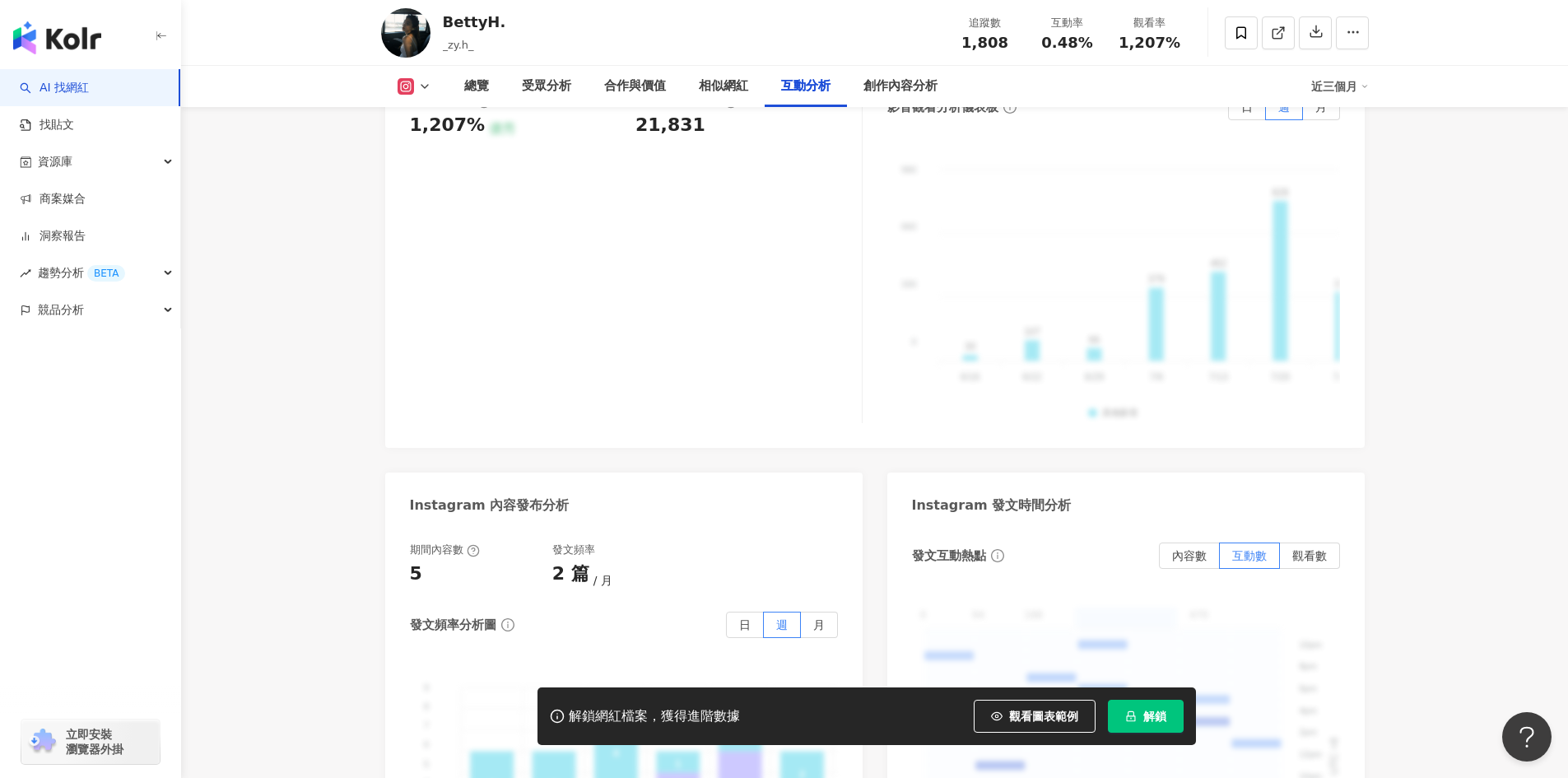
scroll to position [3867, 0]
